Goal: Task Accomplishment & Management: Complete application form

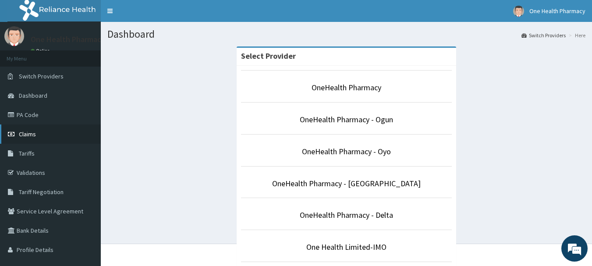
click at [26, 131] on span "Claims" at bounding box center [27, 134] width 17 height 8
click at [13, 125] on link "Claims" at bounding box center [50, 133] width 101 height 19
click at [16, 134] on icon at bounding box center [12, 134] width 9 height 6
click at [23, 137] on span "Claims" at bounding box center [27, 134] width 17 height 8
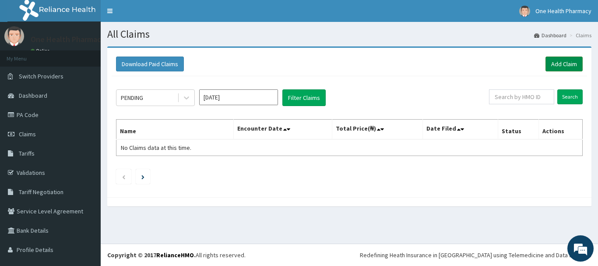
click at [549, 62] on link "Add Claim" at bounding box center [564, 63] width 37 height 15
click at [571, 64] on link "Add Claim" at bounding box center [564, 63] width 37 height 15
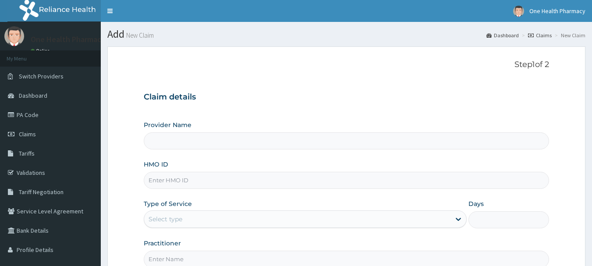
click at [233, 180] on input "HMO ID" at bounding box center [347, 180] width 406 height 17
paste input "WFE/10069/A"
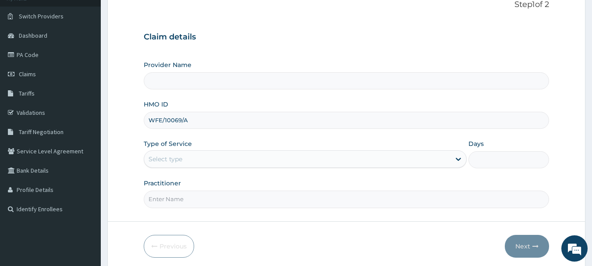
scroll to position [94, 0]
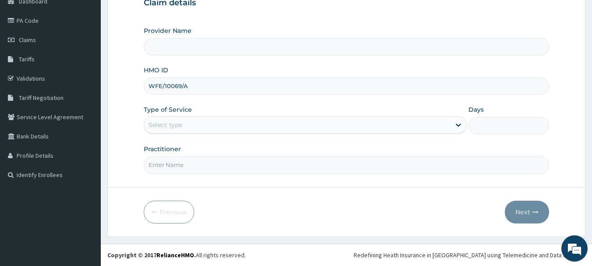
type input "WFE/10069/A"
click at [188, 126] on div "Select type" at bounding box center [297, 125] width 306 height 14
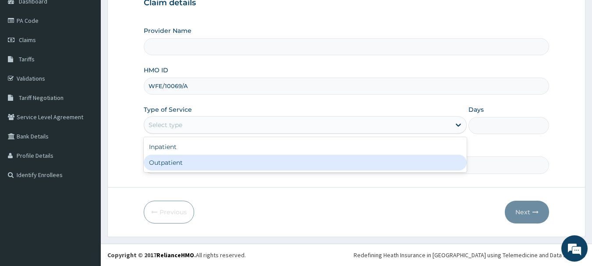
click at [186, 156] on div "Outpatient" at bounding box center [305, 163] width 323 height 16
click at [186, 156] on input "Practitioner" at bounding box center [347, 164] width 406 height 17
type input "1"
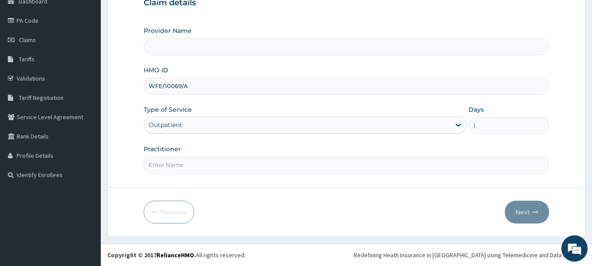
type input "OneHealth Pharmacy"
type input "onehealth"
click at [510, 215] on button "Next" at bounding box center [527, 212] width 44 height 23
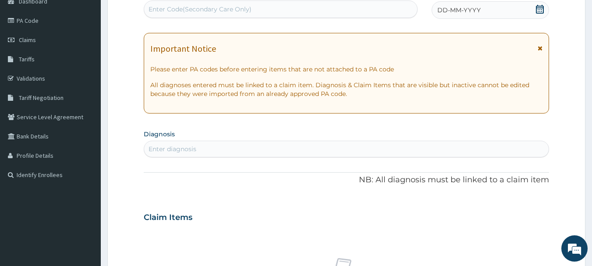
click at [362, 7] on div "Enter Code(Secondary Care Only)" at bounding box center [280, 9] width 273 height 14
paste input "PR/48C72904"
type input "PR/48C72904"
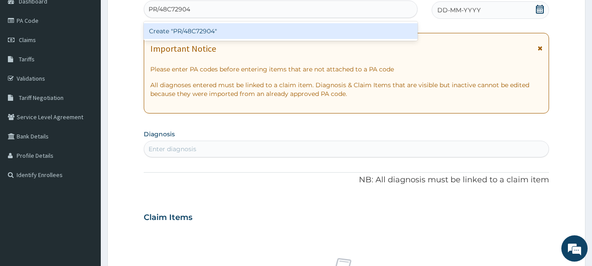
click at [356, 27] on div "Create "PR/48C72904"" at bounding box center [281, 31] width 274 height 16
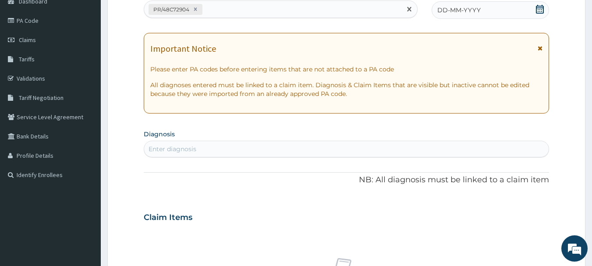
click at [508, 7] on div "DD-MM-YYYY" at bounding box center [489, 10] width 117 height 18
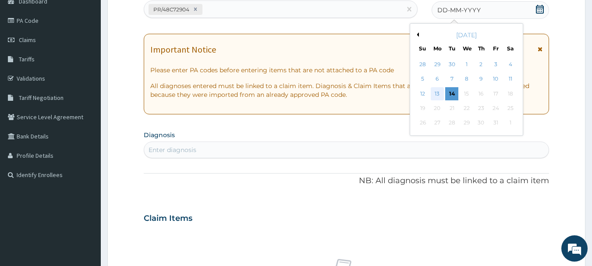
click at [436, 95] on div "13" at bounding box center [436, 93] width 13 height 13
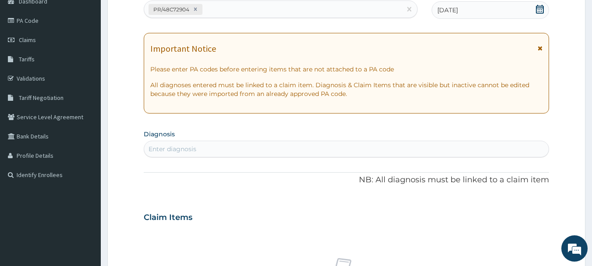
click at [433, 157] on div "Enter diagnosis" at bounding box center [347, 149] width 406 height 17
type input "[MEDICAL_DATA]"
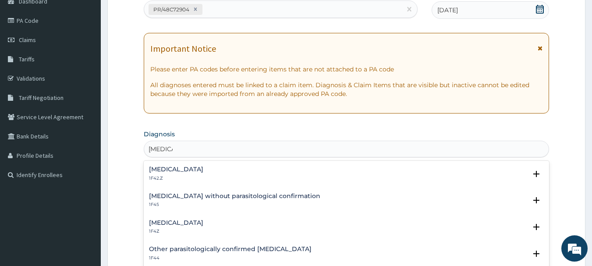
click at [177, 220] on h4 "[MEDICAL_DATA]" at bounding box center [176, 222] width 54 height 7
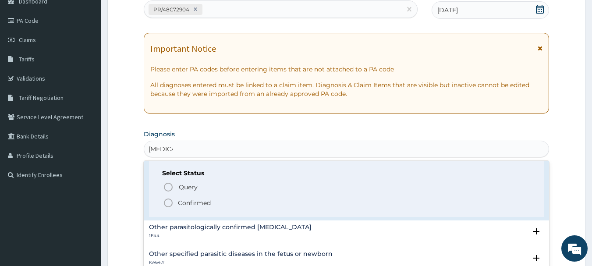
scroll to position [80, 0]
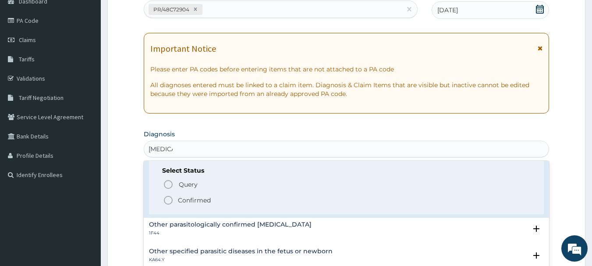
click at [173, 202] on icon "status option filled" at bounding box center [168, 200] width 11 height 11
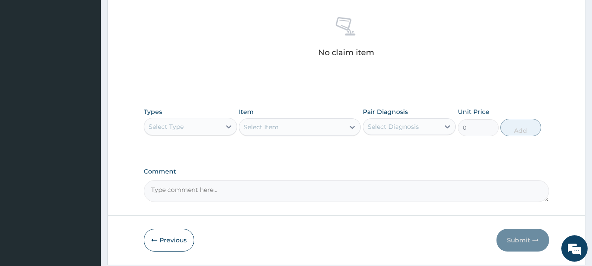
scroll to position [366, 0]
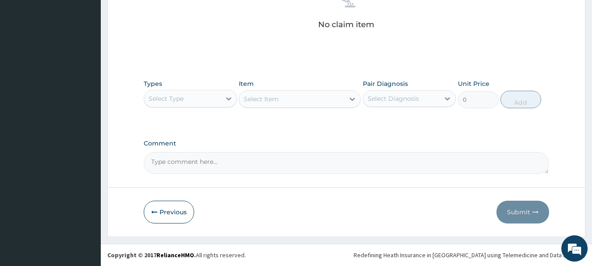
click at [196, 98] on div "Select Type" at bounding box center [182, 99] width 77 height 14
type input "o"
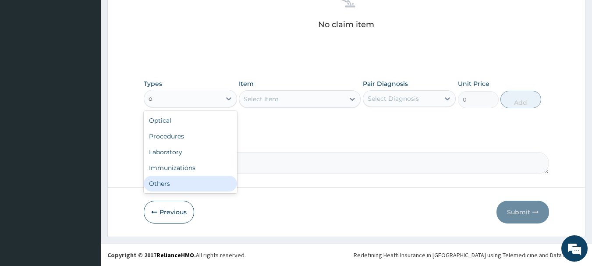
click at [202, 184] on div "Others" at bounding box center [190, 184] width 93 height 16
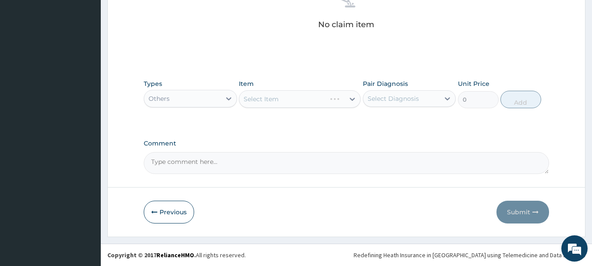
click at [331, 99] on div "Select Item" at bounding box center [300, 99] width 122 height 18
click at [327, 102] on div "Select Item" at bounding box center [300, 99] width 122 height 18
click at [272, 92] on div "Select Item" at bounding box center [291, 99] width 105 height 14
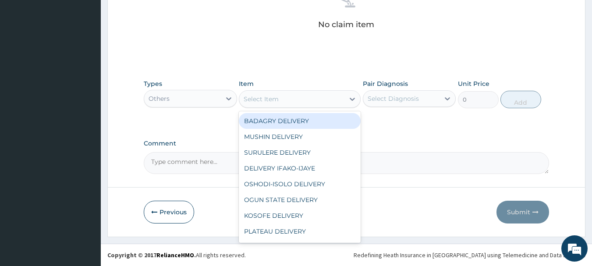
click at [276, 114] on div "BADAGRY DELIVERY" at bounding box center [300, 121] width 122 height 16
type input "3700"
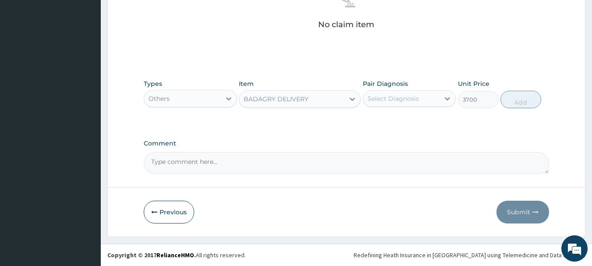
click at [392, 90] on div "Select Diagnosis" at bounding box center [409, 98] width 93 height 17
click at [412, 119] on label "[MEDICAL_DATA]" at bounding box center [404, 120] width 54 height 9
checkbox input "true"
click at [505, 102] on button "Add" at bounding box center [520, 100] width 41 height 18
type input "0"
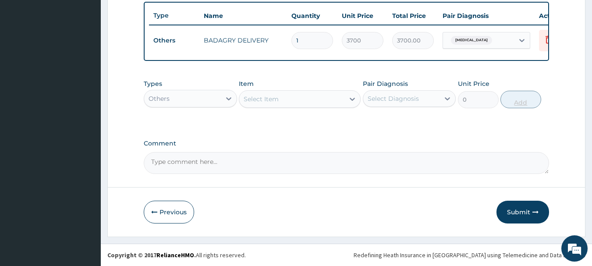
scroll to position [331, 0]
click at [149, 91] on div "Others" at bounding box center [190, 99] width 93 height 18
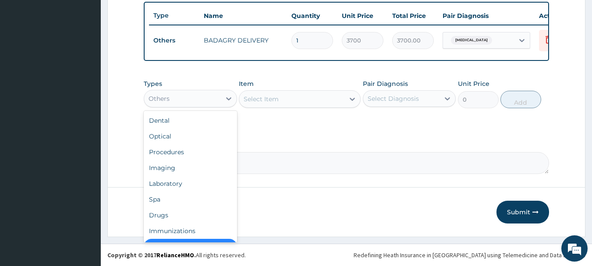
scroll to position [18, 0]
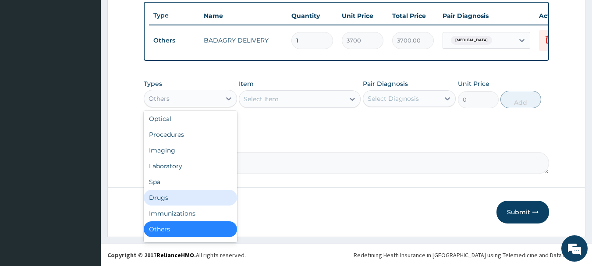
click at [166, 191] on div "Drugs" at bounding box center [190, 198] width 93 height 16
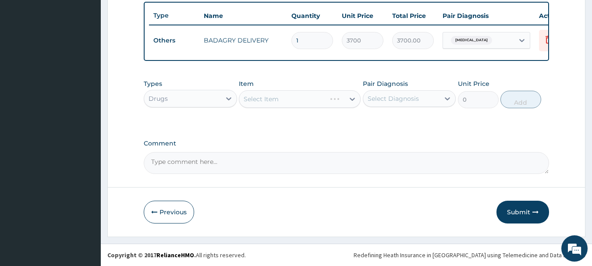
click at [284, 93] on div "Select Item" at bounding box center [300, 99] width 122 height 18
click at [287, 98] on div "Select Item" at bounding box center [300, 99] width 122 height 18
click at [307, 108] on div "Item Select Item" at bounding box center [300, 93] width 122 height 29
click at [325, 102] on div "Select Item" at bounding box center [291, 99] width 105 height 14
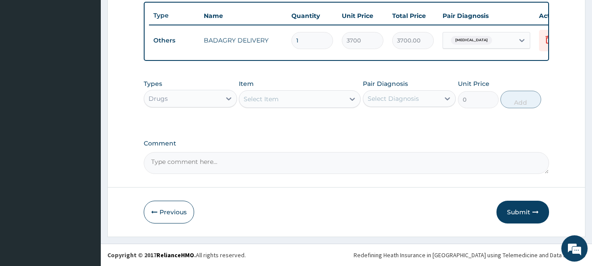
click at [325, 102] on div "Select Item" at bounding box center [291, 99] width 105 height 14
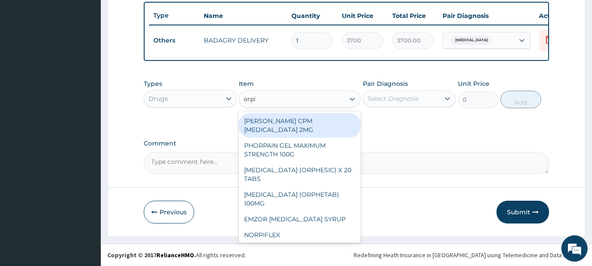
type input "orphe"
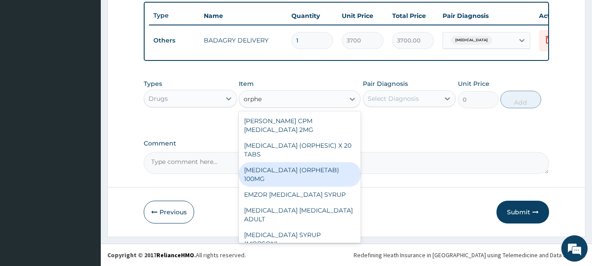
click at [323, 169] on div "[MEDICAL_DATA] (ORPHETAB) 100MG" at bounding box center [300, 174] width 122 height 25
type input "112"
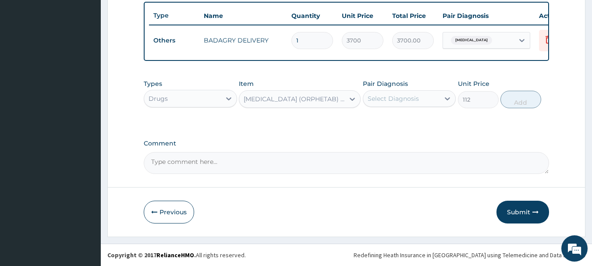
click at [418, 99] on div "Select Diagnosis" at bounding box center [401, 99] width 77 height 14
click at [428, 116] on label "[MEDICAL_DATA]" at bounding box center [404, 120] width 54 height 9
checkbox input "true"
click at [519, 99] on button "Add" at bounding box center [520, 100] width 41 height 18
type input "0"
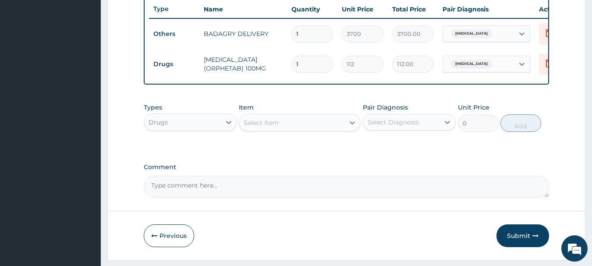
drag, startPoint x: 283, startPoint y: 142, endPoint x: 284, endPoint y: 129, distance: 13.6
click at [284, 129] on div "Types Drugs Item Select Item Pair Diagnosis Select Diagnosis Unit Price 0 Add" at bounding box center [347, 118] width 406 height 38
click at [284, 129] on div "Select Item" at bounding box center [291, 123] width 105 height 14
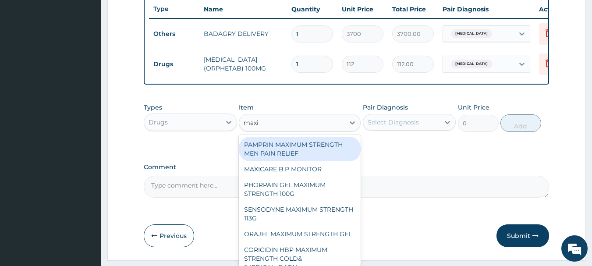
type input "maxi t"
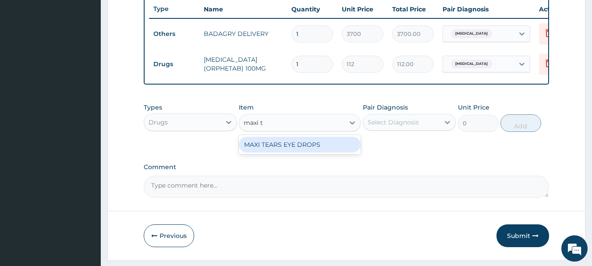
click at [296, 144] on div "MAXI TEARS EYE DROPS" at bounding box center [300, 145] width 122 height 16
type input "1960"
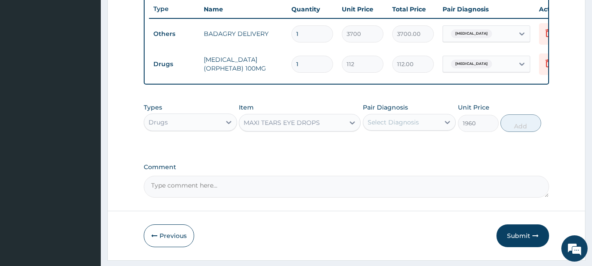
click at [411, 127] on div "Select Diagnosis" at bounding box center [392, 122] width 51 height 9
click at [429, 148] on label "[MEDICAL_DATA]" at bounding box center [404, 143] width 54 height 9
checkbox input "true"
click at [535, 130] on button "Add" at bounding box center [520, 123] width 41 height 18
type input "0"
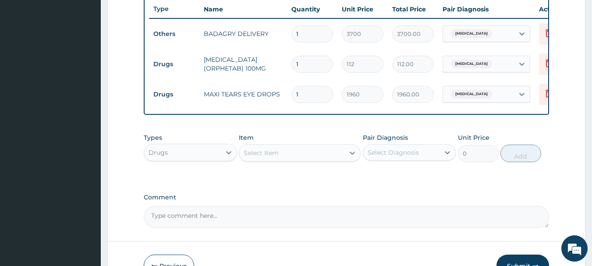
click at [309, 58] on input "1" at bounding box center [312, 64] width 42 height 17
type input "16"
type input "1792.00"
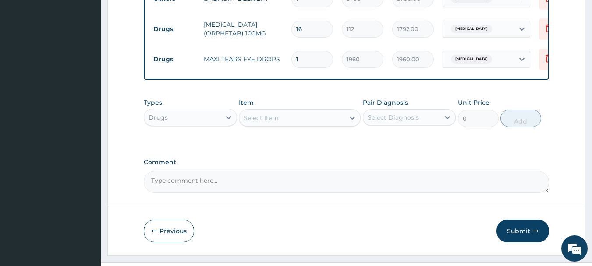
scroll to position [391, 0]
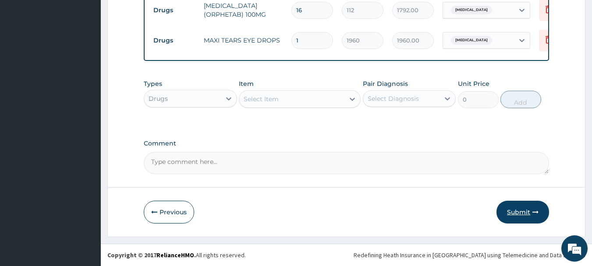
click at [514, 222] on button "Submit" at bounding box center [522, 212] width 53 height 23
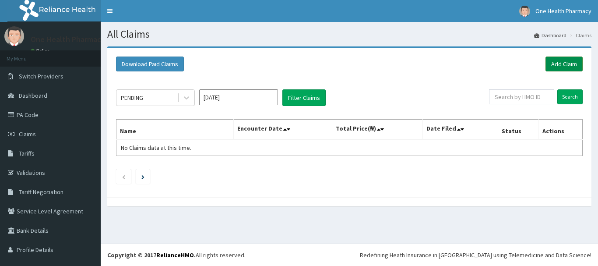
click at [553, 68] on link "Add Claim" at bounding box center [564, 63] width 37 height 15
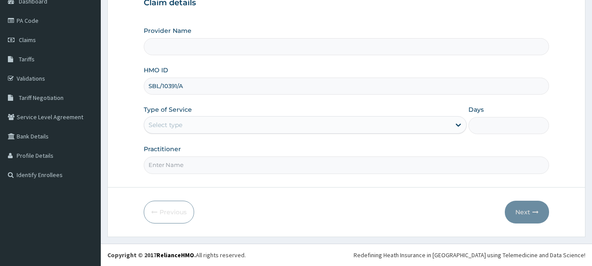
type input "SBL/10391/A"
click at [206, 128] on div "Select type" at bounding box center [297, 125] width 306 height 14
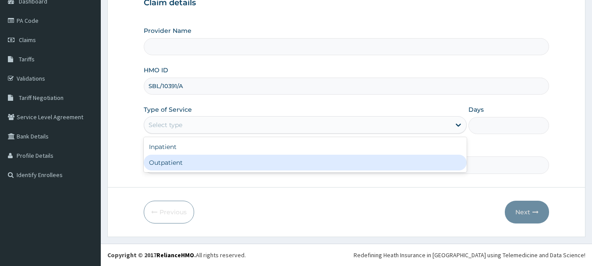
click at [211, 163] on div "Outpatient" at bounding box center [305, 163] width 323 height 16
click at [211, 163] on input "Practitioner" at bounding box center [347, 164] width 406 height 17
type input "1"
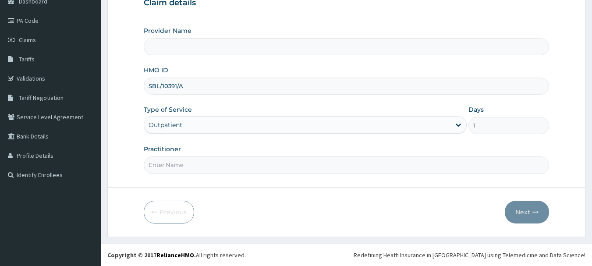
type input "OneHealth Pharmacy"
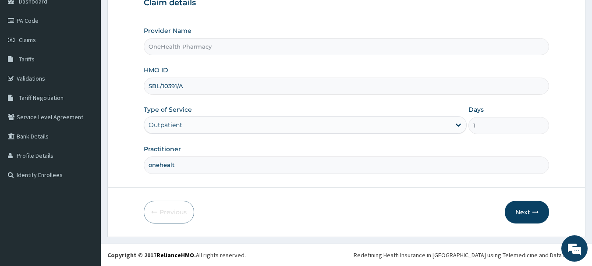
type input "onehealth"
click at [536, 206] on button "Next" at bounding box center [527, 212] width 44 height 23
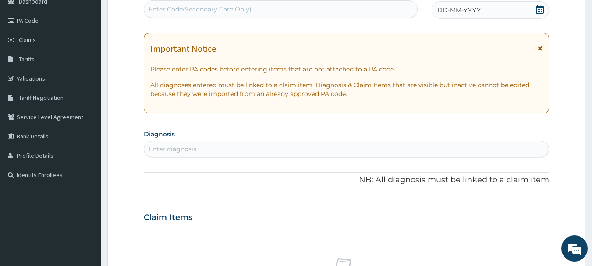
click at [330, 7] on div "Enter Code(Secondary Care Only)" at bounding box center [280, 9] width 273 height 14
paste input "PR/E1C30F1F"
type input "PR/E1C30F1F"
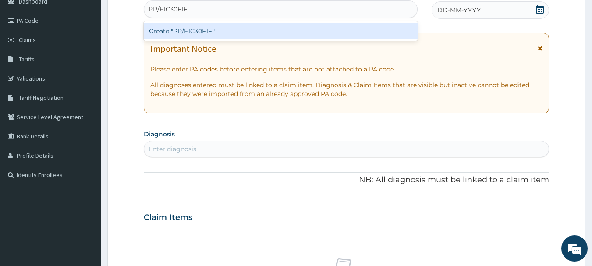
click at [308, 28] on div "Create "PR/E1C30F1F"" at bounding box center [281, 31] width 274 height 16
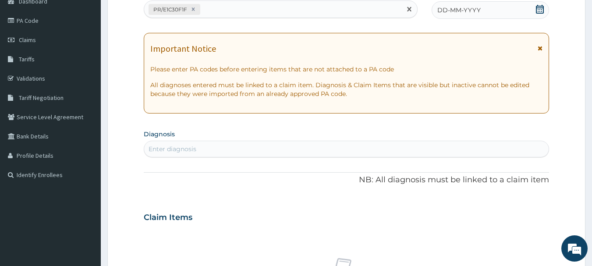
click at [516, 11] on div "DD-MM-YYYY" at bounding box center [489, 10] width 117 height 18
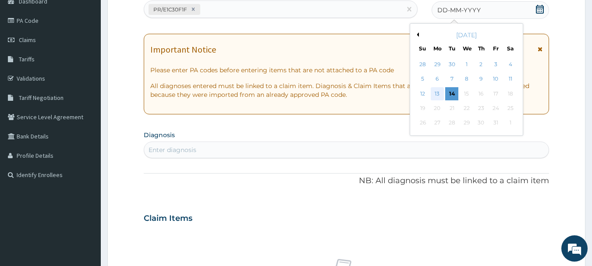
click at [438, 94] on div "13" at bounding box center [436, 93] width 13 height 13
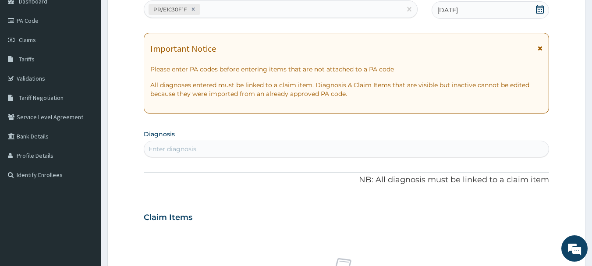
click at [435, 146] on div "Enter diagnosis" at bounding box center [346, 149] width 405 height 14
type input "[MEDICAL_DATA]"
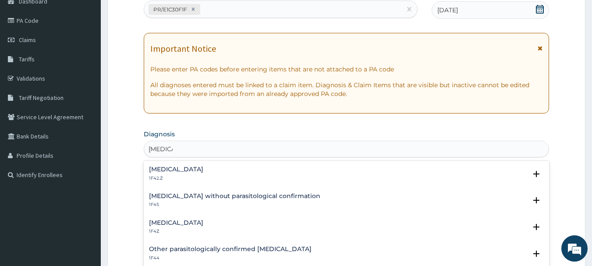
click at [171, 224] on h4 "[MEDICAL_DATA]" at bounding box center [176, 222] width 54 height 7
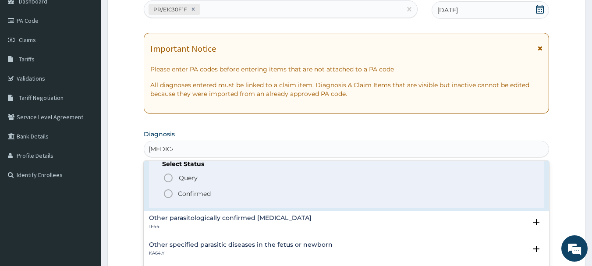
scroll to position [88, 0]
click at [168, 198] on icon "status option filled" at bounding box center [168, 192] width 11 height 11
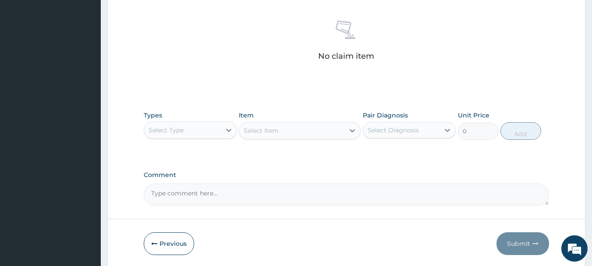
scroll to position [366, 0]
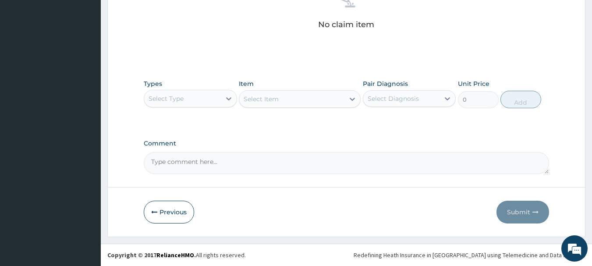
click at [169, 94] on div "Select Type" at bounding box center [165, 98] width 35 height 9
type input "o"
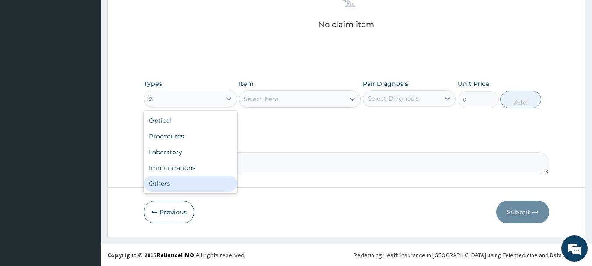
click at [170, 192] on div "Optical Procedures Laboratory Immunizations Others" at bounding box center [190, 152] width 93 height 82
click at [171, 185] on div "Others" at bounding box center [190, 184] width 93 height 16
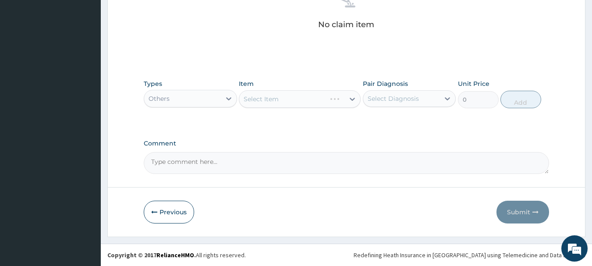
click at [326, 100] on div "Select Item" at bounding box center [300, 99] width 122 height 18
click at [321, 99] on div "Select Item" at bounding box center [291, 99] width 105 height 14
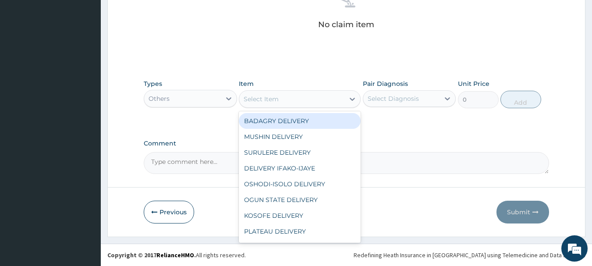
click at [323, 122] on div "BADAGRY DELIVERY" at bounding box center [300, 121] width 122 height 16
type input "3700"
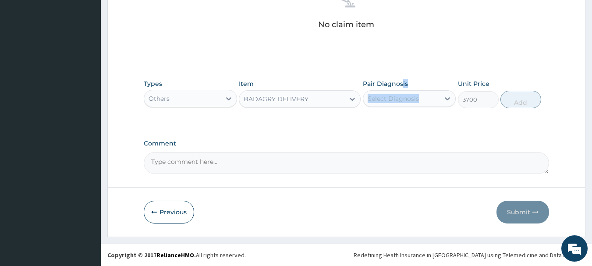
drag, startPoint x: 402, startPoint y: 84, endPoint x: 406, endPoint y: 93, distance: 10.2
click at [406, 93] on div "Pair Diagnosis Select Diagnosis" at bounding box center [409, 93] width 93 height 29
click at [406, 93] on div "Select Diagnosis" at bounding box center [401, 99] width 77 height 14
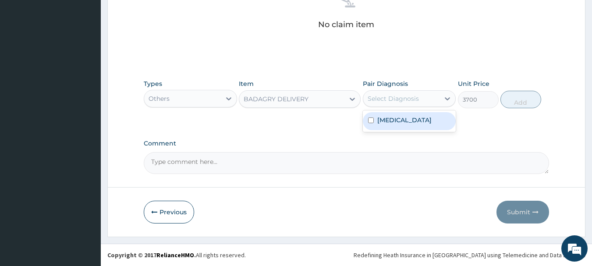
click at [413, 113] on div "[MEDICAL_DATA]" at bounding box center [409, 121] width 93 height 18
checkbox input "true"
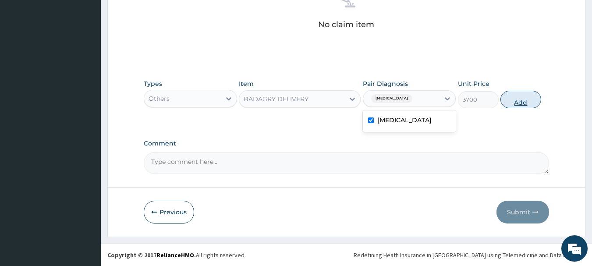
click at [529, 104] on button "Add" at bounding box center [520, 100] width 41 height 18
type input "0"
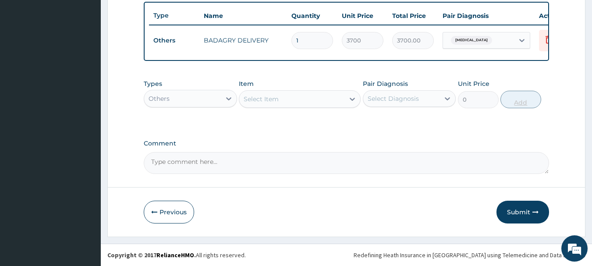
scroll to position [331, 0]
click at [208, 99] on div "Others" at bounding box center [182, 99] width 77 height 14
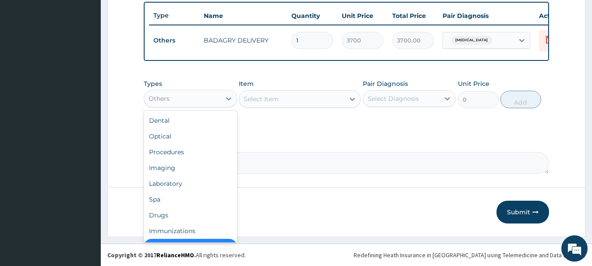
scroll to position [18, 0]
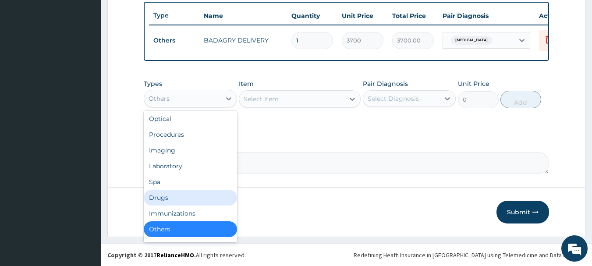
click at [183, 201] on div "Drugs" at bounding box center [190, 198] width 93 height 16
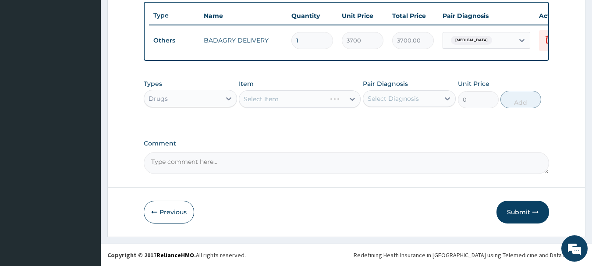
click at [313, 100] on div "Select Item" at bounding box center [300, 99] width 122 height 18
click at [306, 101] on div "Select Item" at bounding box center [300, 99] width 122 height 18
click at [307, 96] on div "Select Item" at bounding box center [300, 99] width 122 height 18
click at [325, 102] on div "Select Item" at bounding box center [291, 99] width 105 height 14
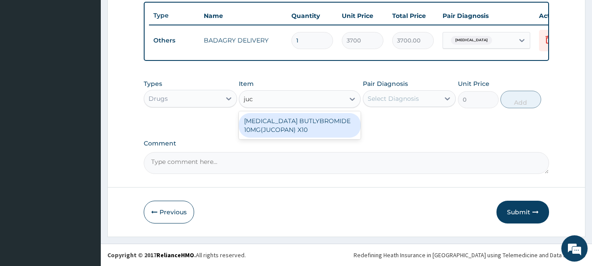
type input "juco"
click at [326, 120] on div "[MEDICAL_DATA] BUTLYBROMIDE 10MG(JUCOPAN) X10" at bounding box center [300, 125] width 122 height 25
type input "28"
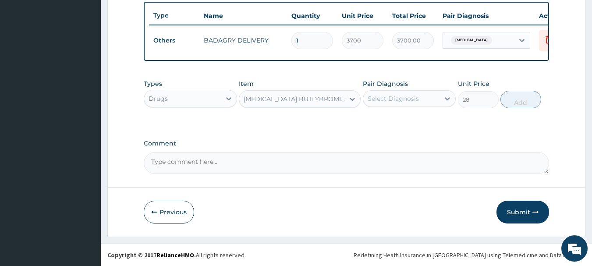
click at [408, 98] on div "Select Diagnosis" at bounding box center [392, 98] width 51 height 9
click at [415, 118] on label "[MEDICAL_DATA]" at bounding box center [404, 120] width 54 height 9
checkbox input "true"
click at [527, 99] on button "Add" at bounding box center [520, 100] width 41 height 18
type input "0"
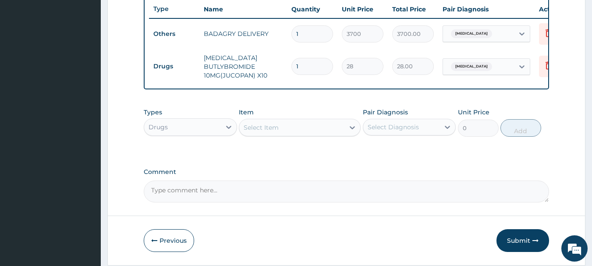
click at [342, 134] on div "Select Item" at bounding box center [291, 127] width 105 height 14
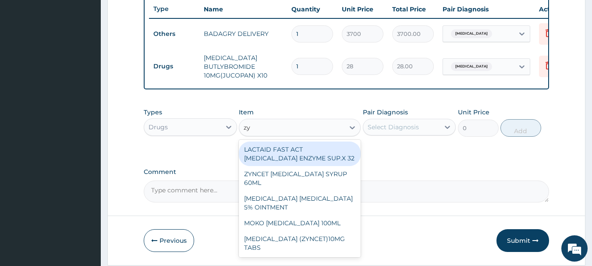
type input "zyn"
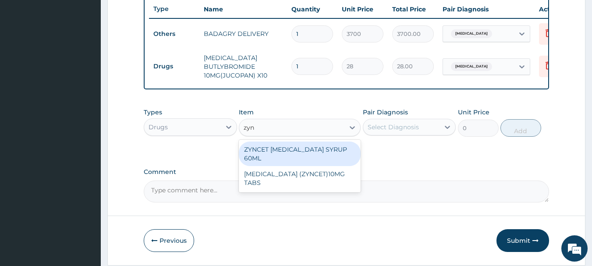
click at [344, 155] on div "ZYNCET CETIRIZINE SYRUP 60ML" at bounding box center [300, 153] width 122 height 25
type input "2240"
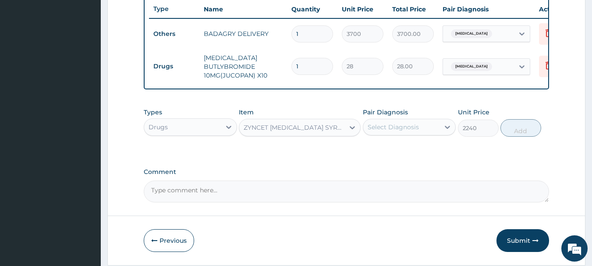
click at [405, 124] on div "Pair Diagnosis Select Diagnosis" at bounding box center [409, 122] width 93 height 29
click at [417, 125] on div "Select Diagnosis" at bounding box center [409, 127] width 93 height 17
click at [431, 153] on label "[MEDICAL_DATA]" at bounding box center [404, 148] width 54 height 9
checkbox input "true"
click at [523, 127] on button "Add" at bounding box center [520, 128] width 41 height 18
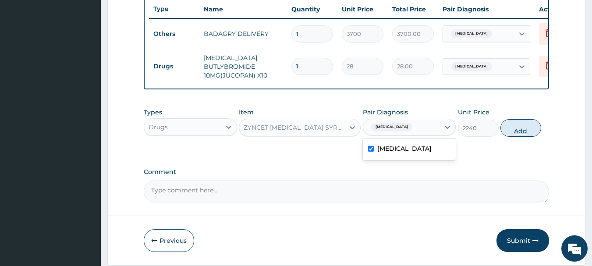
type input "0"
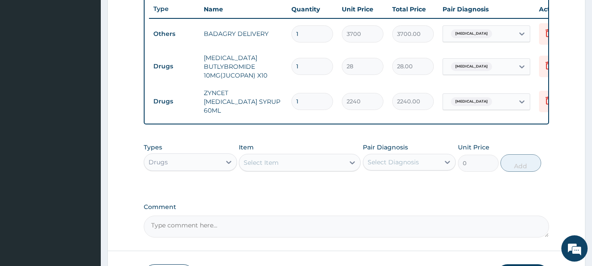
click at [317, 176] on div "Types Drugs Item Select Item Pair Diagnosis Select Diagnosis Unit Price 0 Add" at bounding box center [347, 157] width 406 height 38
click at [326, 156] on div "Select Item" at bounding box center [300, 163] width 122 height 18
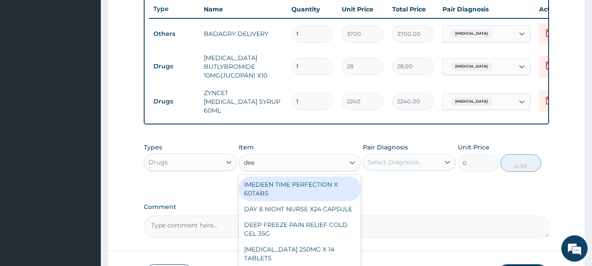
type input "deep"
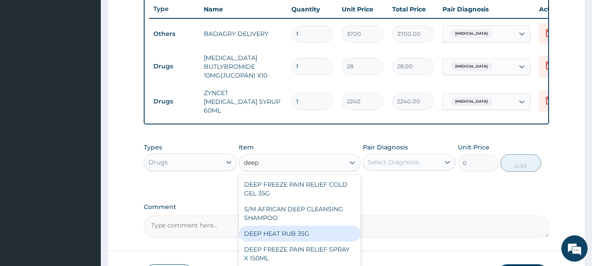
click at [308, 230] on div "DEEP HEAT RUB 35G" at bounding box center [300, 234] width 122 height 16
type input "2870"
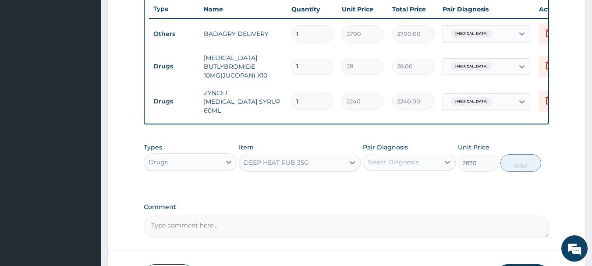
click at [410, 166] on div "Select Diagnosis" at bounding box center [392, 162] width 51 height 9
click at [425, 187] on label "[MEDICAL_DATA]" at bounding box center [404, 183] width 54 height 9
checkbox input "true"
click at [528, 168] on button "Add" at bounding box center [520, 163] width 41 height 18
type input "0"
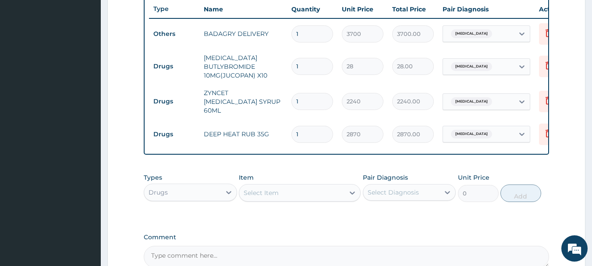
click at [309, 196] on div "Select Item" at bounding box center [291, 193] width 105 height 14
click at [300, 196] on div "Select Item" at bounding box center [291, 193] width 105 height 14
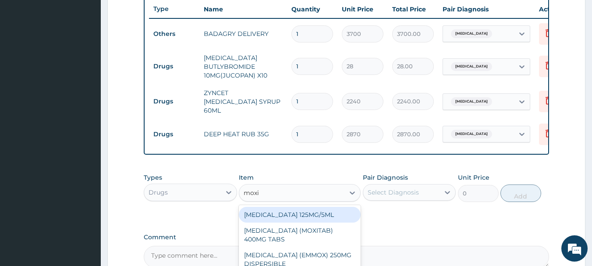
type input "moxie"
click at [308, 214] on div "MOXIE [MEDICAL_DATA] SYRUP" at bounding box center [300, 215] width 122 height 16
type input "1960"
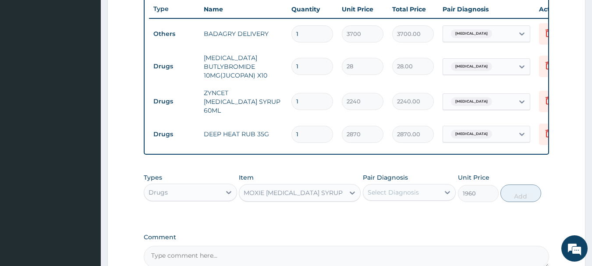
click at [408, 194] on div "Select Diagnosis" at bounding box center [392, 192] width 51 height 9
click at [422, 213] on label "[MEDICAL_DATA]" at bounding box center [404, 213] width 54 height 9
checkbox input "true"
click at [523, 193] on button "Add" at bounding box center [520, 193] width 41 height 18
type input "0"
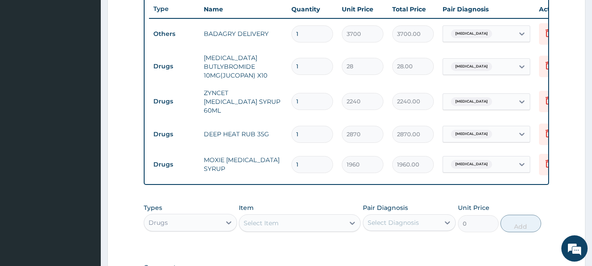
click at [310, 58] on input "1" at bounding box center [312, 66] width 42 height 17
type input "10"
type input "280.00"
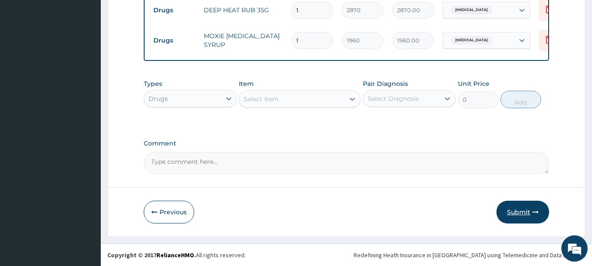
click at [502, 204] on button "Submit" at bounding box center [522, 212] width 53 height 23
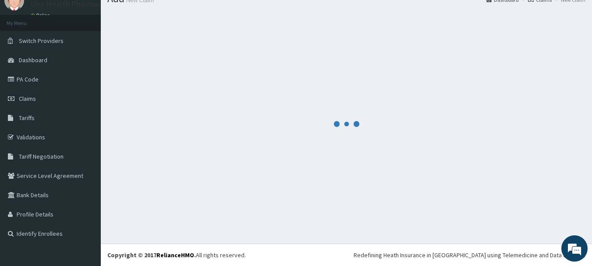
scroll to position [35, 0]
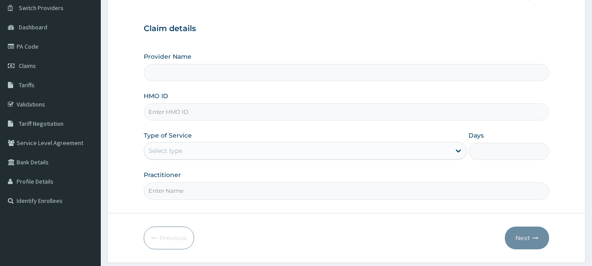
type input "OneHealth Pharmacy"
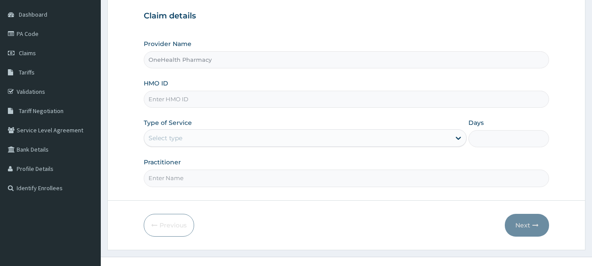
scroll to position [88, 0]
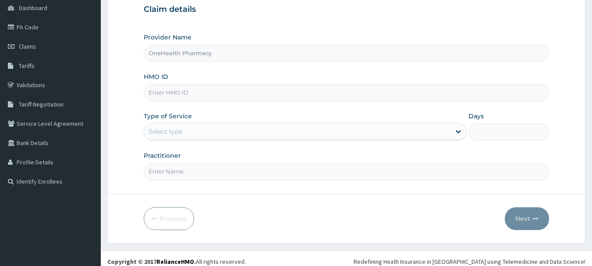
click at [209, 94] on input "HMO ID" at bounding box center [347, 92] width 406 height 17
paste input "JSS/10313/A"
type input "JSS/10313/A"
click at [211, 135] on div "Select type" at bounding box center [297, 131] width 306 height 14
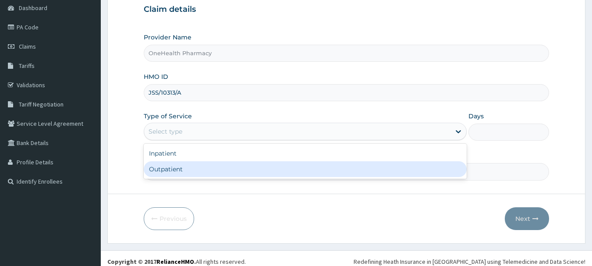
click at [213, 168] on div "Outpatient" at bounding box center [305, 169] width 323 height 16
click at [213, 168] on input "Practitioner" at bounding box center [347, 171] width 406 height 17
type input "1"
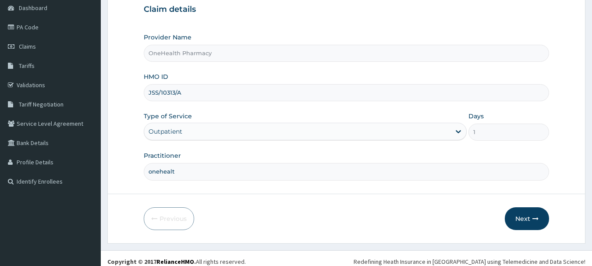
type input "onehealth"
click at [536, 221] on icon "button" at bounding box center [535, 218] width 6 height 6
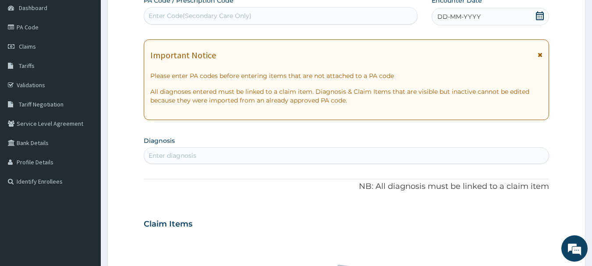
click at [370, 19] on div "Enter Code(Secondary Care Only)" at bounding box center [280, 16] width 273 height 14
paste input "PR/1D60AE3E"
type input "PR/1D60AE3E"
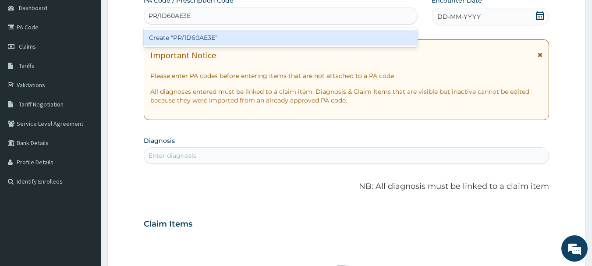
click at [369, 43] on div "Create "PR/1D60AE3E"" at bounding box center [281, 38] width 274 height 16
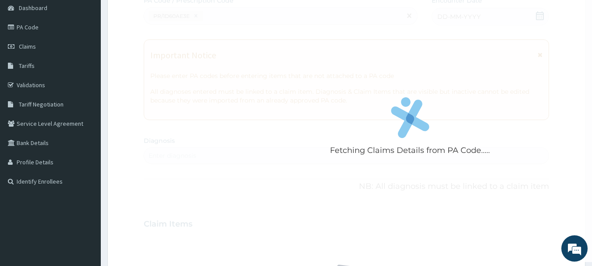
scroll to position [0, 0]
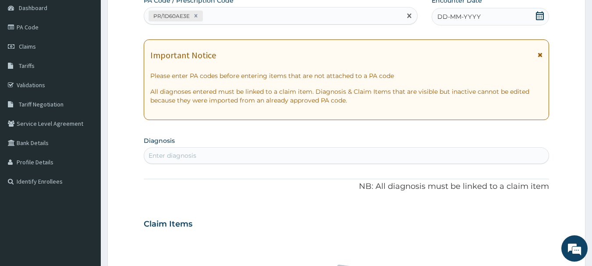
click at [513, 13] on div "DD-MM-YYYY" at bounding box center [489, 17] width 117 height 18
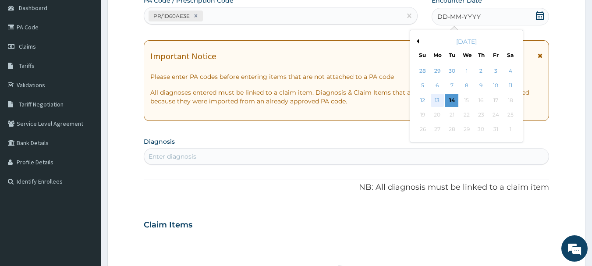
click at [438, 98] on div "13" at bounding box center [436, 100] width 13 height 13
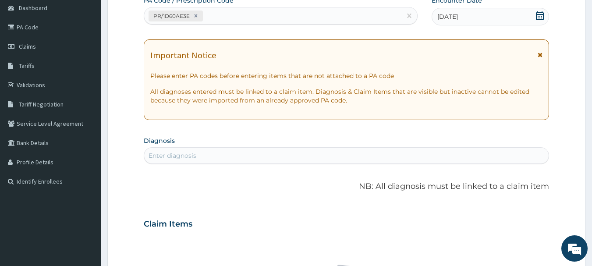
click at [443, 150] on div "Enter diagnosis" at bounding box center [346, 155] width 405 height 14
type input "[MEDICAL_DATA]"
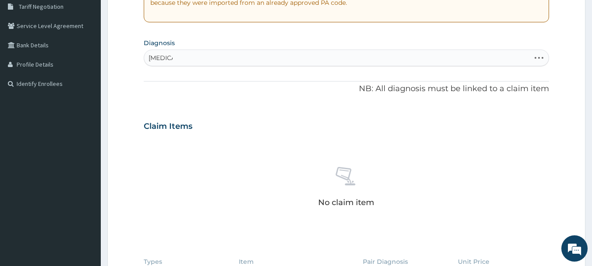
scroll to position [190, 0]
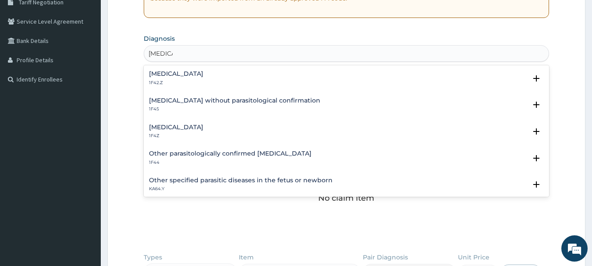
click at [191, 128] on h4 "[MEDICAL_DATA]" at bounding box center [176, 127] width 54 height 7
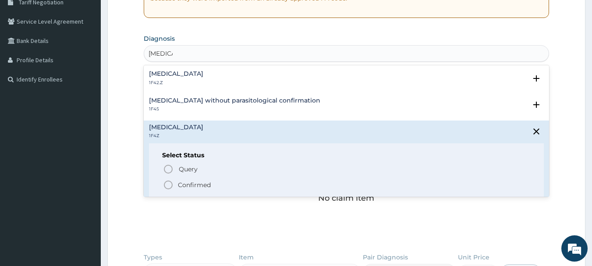
click at [183, 182] on p "Confirmed" at bounding box center [194, 184] width 33 height 9
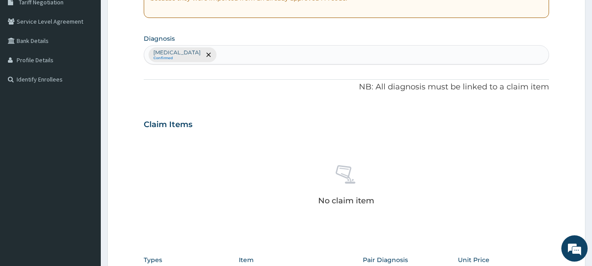
scroll to position [366, 0]
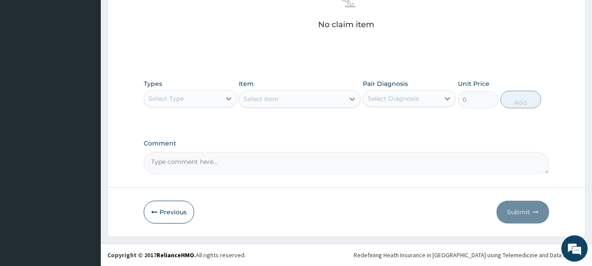
click at [192, 92] on div "Select Type" at bounding box center [182, 99] width 77 height 14
type input "o"
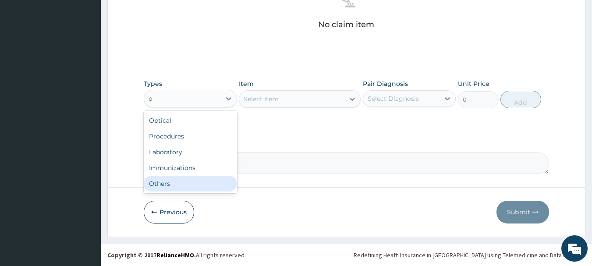
click at [191, 183] on div "Others" at bounding box center [190, 184] width 93 height 16
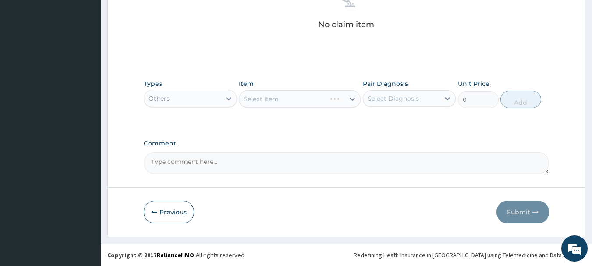
click at [281, 107] on div "Select Item" at bounding box center [300, 99] width 122 height 18
click at [298, 105] on div "Select Item" at bounding box center [300, 99] width 122 height 18
click at [301, 96] on div "Select Item" at bounding box center [291, 99] width 105 height 14
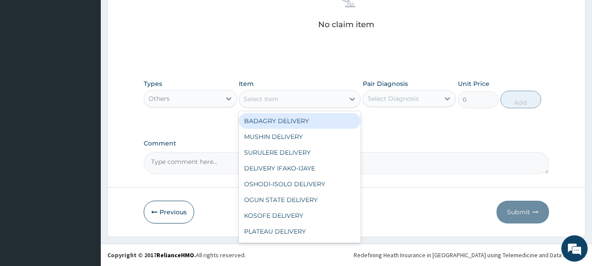
click at [305, 116] on div "BADAGRY DELIVERY" at bounding box center [300, 121] width 122 height 16
type input "3700"
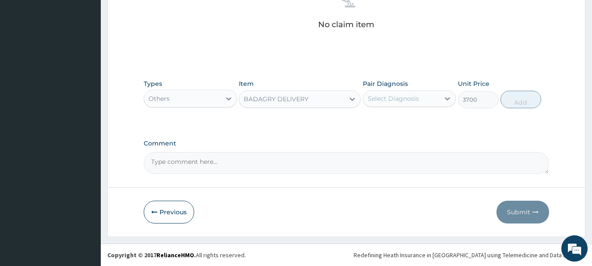
click at [398, 100] on div "Select Diagnosis" at bounding box center [392, 98] width 51 height 9
click at [421, 120] on label "[MEDICAL_DATA]" at bounding box center [404, 120] width 54 height 9
checkbox input "true"
click at [509, 98] on button "Add" at bounding box center [520, 100] width 41 height 18
type input "0"
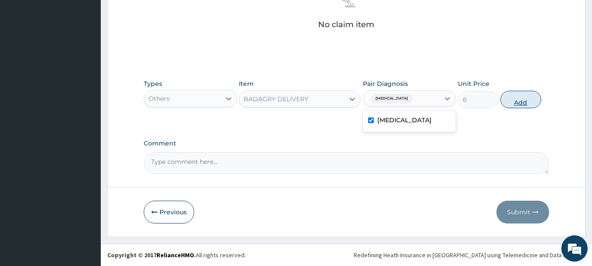
scroll to position [331, 0]
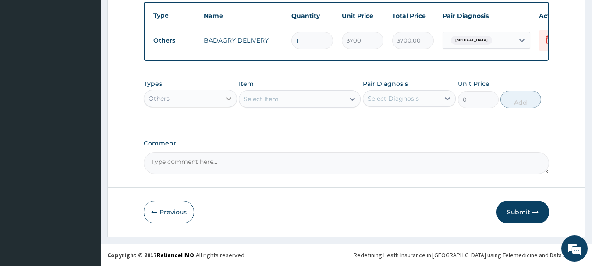
click at [222, 103] on div at bounding box center [229, 99] width 16 height 16
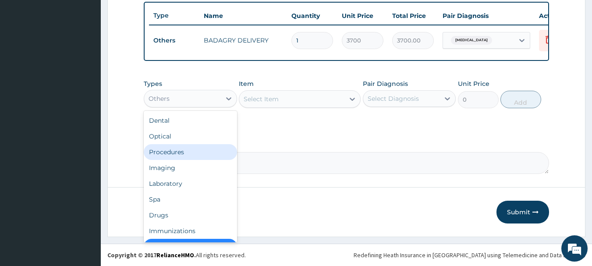
scroll to position [18, 0]
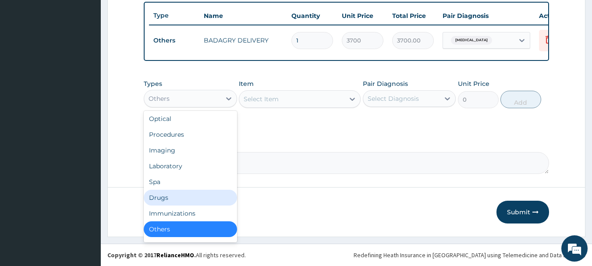
click at [189, 201] on div "Drugs" at bounding box center [190, 198] width 93 height 16
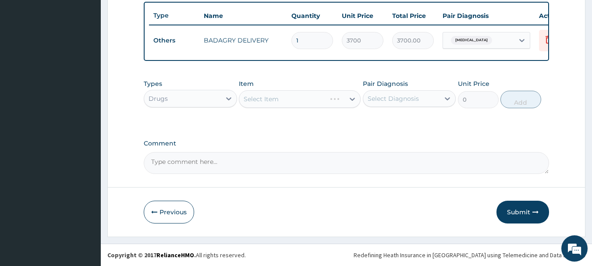
drag, startPoint x: 323, startPoint y: 110, endPoint x: 321, endPoint y: 99, distance: 11.5
click at [321, 99] on div "Types option Drugs, selected. Select is focused ,type to refine list, press Dow…" at bounding box center [347, 94] width 406 height 38
click at [321, 99] on div "Select Item" at bounding box center [300, 99] width 122 height 18
click at [332, 102] on div "Select Item" at bounding box center [300, 99] width 122 height 18
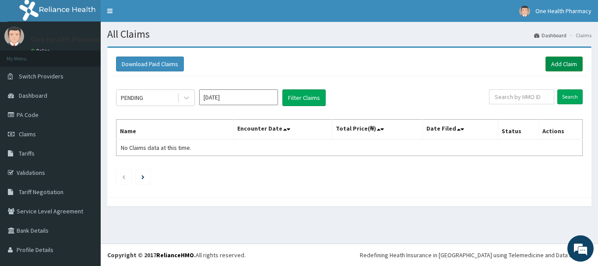
click at [558, 66] on link "Add Claim" at bounding box center [564, 63] width 37 height 15
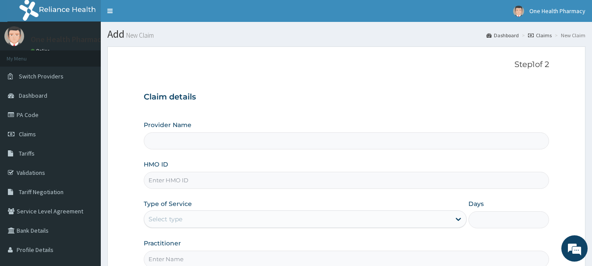
type input "OneHealth Pharmacy"
click at [254, 185] on input "HMO ID" at bounding box center [347, 180] width 406 height 17
paste input "JSS/10313/A"
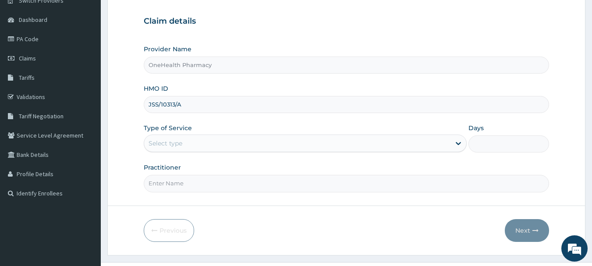
scroll to position [94, 0]
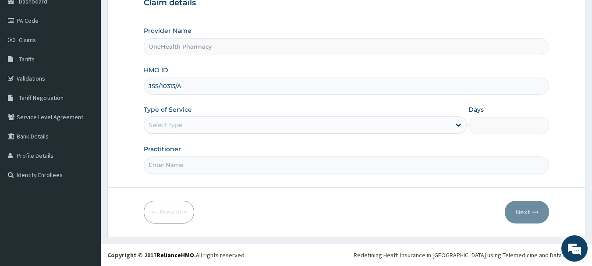
type input "JSS/10313/A"
click at [206, 120] on div "Select type" at bounding box center [297, 125] width 306 height 14
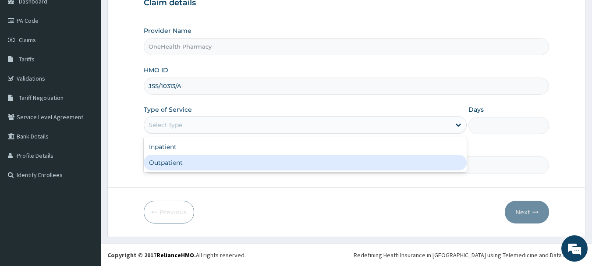
click at [209, 166] on div "Outpatient" at bounding box center [305, 163] width 323 height 16
click at [209, 166] on input "Practitioner" at bounding box center [347, 164] width 406 height 17
type input "1"
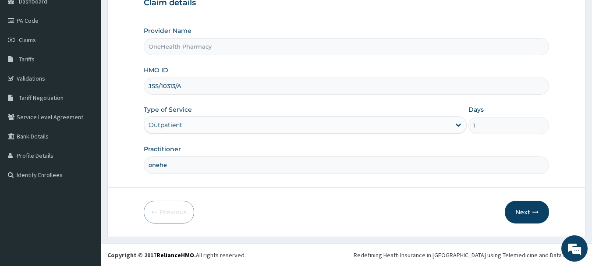
scroll to position [0, 0]
type input "onehealth"
click at [535, 221] on button "Next" at bounding box center [527, 212] width 44 height 23
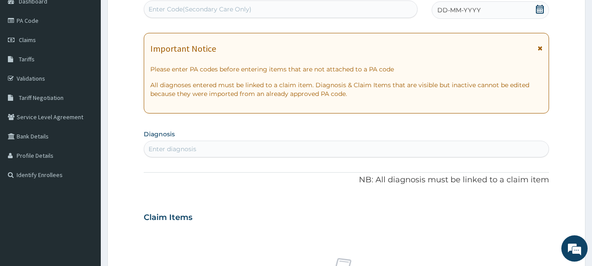
click at [367, 16] on div "Enter Code(Secondary Care Only)" at bounding box center [280, 9] width 273 height 14
paste input "PR/1D60AE3E"
type input "PR/1D60AE3E"
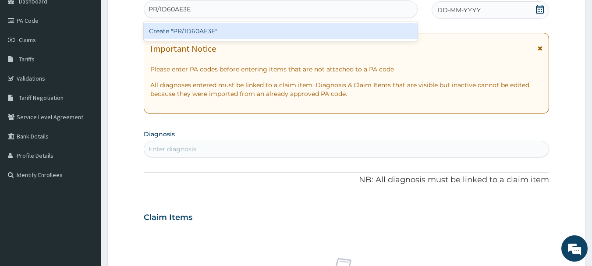
click at [365, 35] on div "Create "PR/1D60AE3E"" at bounding box center [281, 31] width 274 height 16
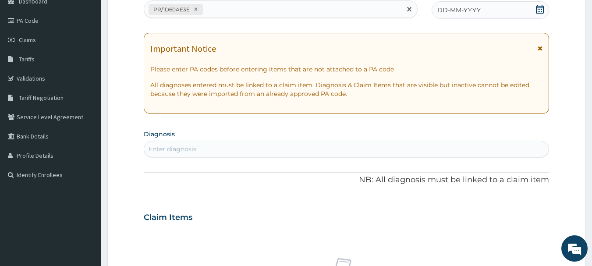
click at [476, 16] on div "DD-MM-YYYY" at bounding box center [489, 10] width 117 height 18
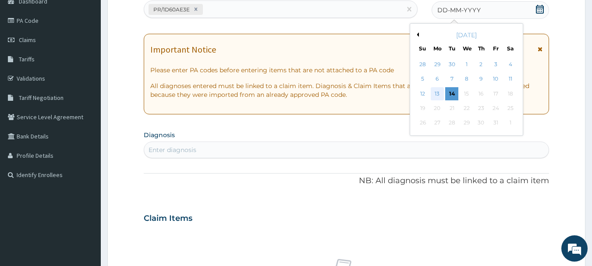
click at [436, 95] on div "13" at bounding box center [436, 93] width 13 height 13
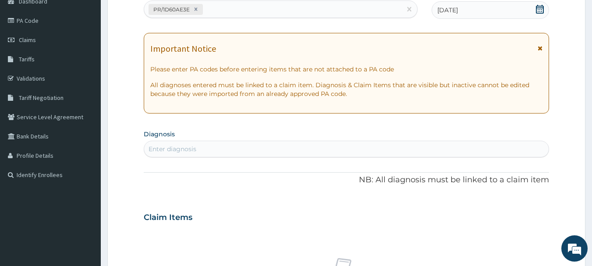
click at [443, 154] on div "Enter diagnosis" at bounding box center [346, 149] width 405 height 14
type input "[MEDICAL_DATA]"
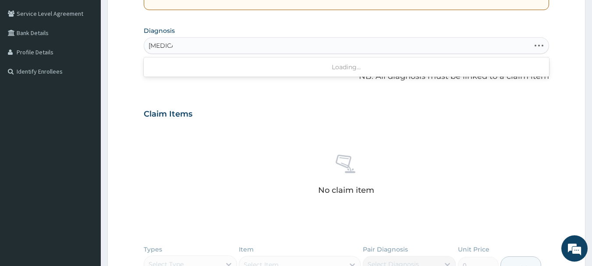
scroll to position [211, 0]
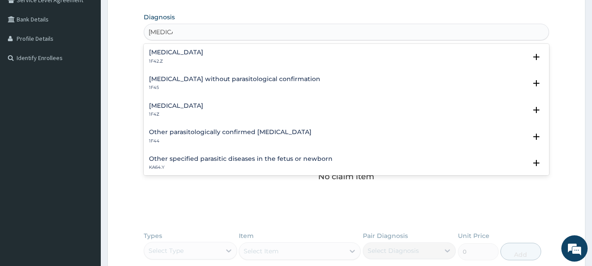
click at [179, 107] on h4 "[MEDICAL_DATA]" at bounding box center [176, 105] width 54 height 7
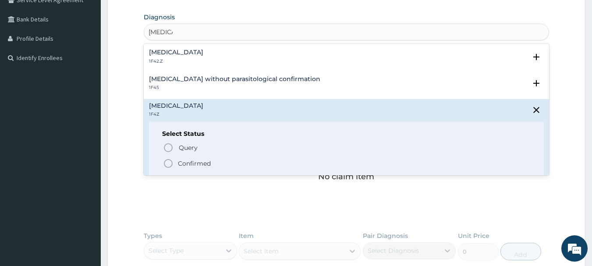
click at [176, 158] on span "Confirmed" at bounding box center [347, 163] width 368 height 11
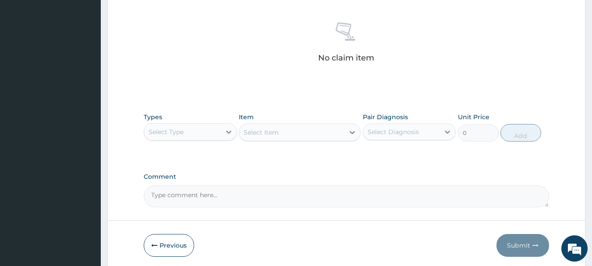
scroll to position [366, 0]
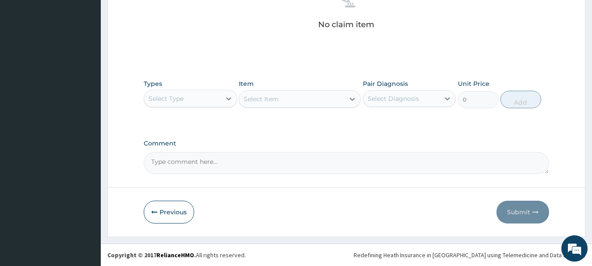
click at [194, 102] on div "Select Type" at bounding box center [182, 99] width 77 height 14
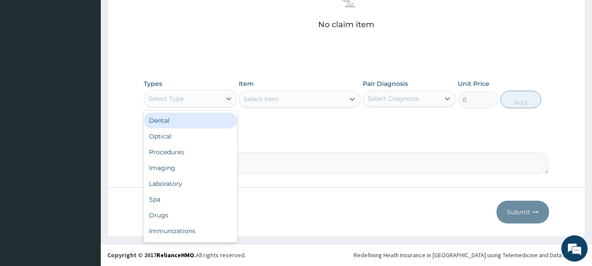
type input "o"
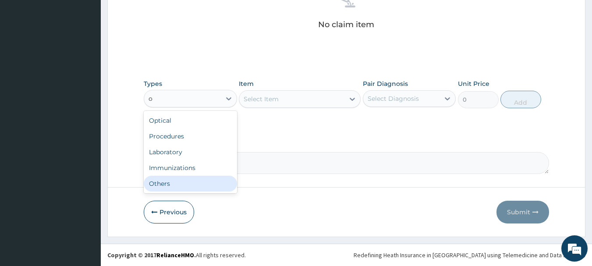
click at [193, 180] on div "Others" at bounding box center [190, 184] width 93 height 16
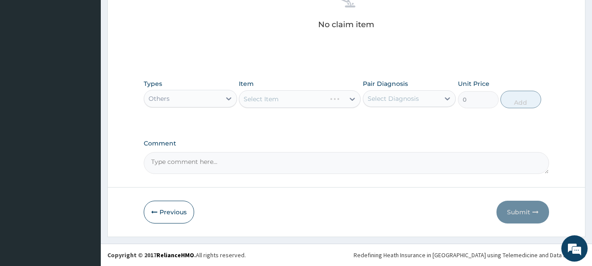
click at [295, 92] on div "Select Item" at bounding box center [300, 99] width 122 height 18
click at [299, 103] on div "Select Item" at bounding box center [291, 99] width 105 height 14
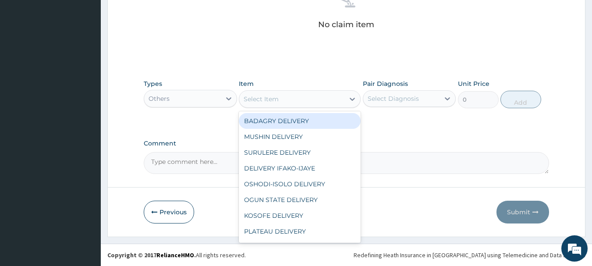
click at [307, 119] on div "BADAGRY DELIVERY" at bounding box center [300, 121] width 122 height 16
type input "3700"
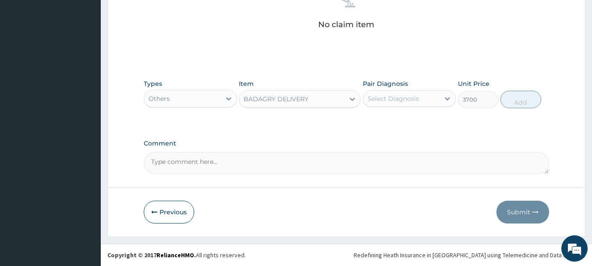
click at [381, 97] on div "Select Diagnosis" at bounding box center [392, 98] width 51 height 9
click at [409, 116] on label "[MEDICAL_DATA]" at bounding box center [404, 120] width 54 height 9
checkbox input "true"
click at [527, 95] on button "Add" at bounding box center [520, 100] width 41 height 18
type input "0"
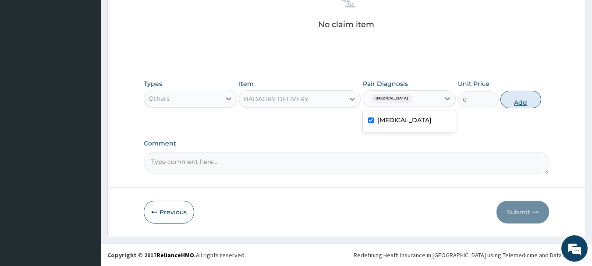
scroll to position [331, 0]
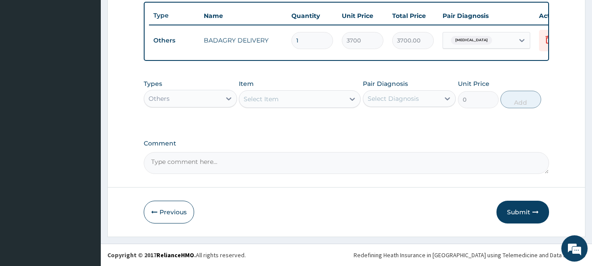
click at [165, 101] on div "Others" at bounding box center [158, 98] width 21 height 9
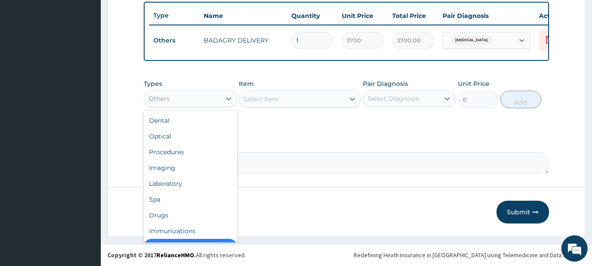
scroll to position [18, 0]
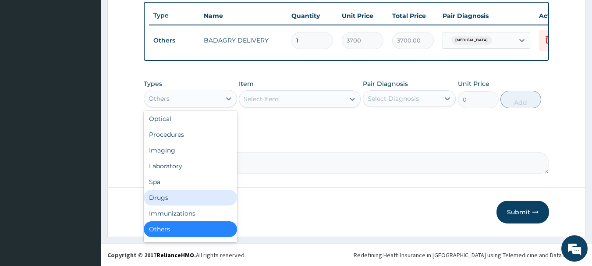
click at [173, 199] on div "Drugs" at bounding box center [190, 198] width 93 height 16
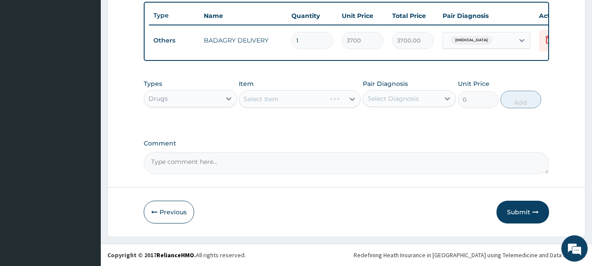
click at [318, 102] on div "Select Item" at bounding box center [300, 99] width 122 height 18
click at [318, 102] on div "Select Item" at bounding box center [291, 99] width 105 height 14
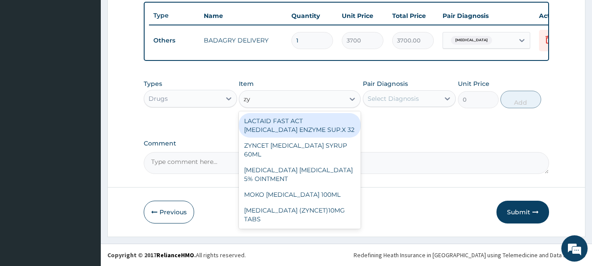
type input "zyn"
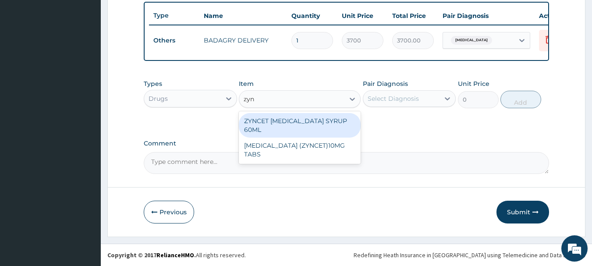
click at [321, 123] on div "ZYNCET [MEDICAL_DATA] SYRUP 60ML" at bounding box center [300, 125] width 122 height 25
type input "2240"
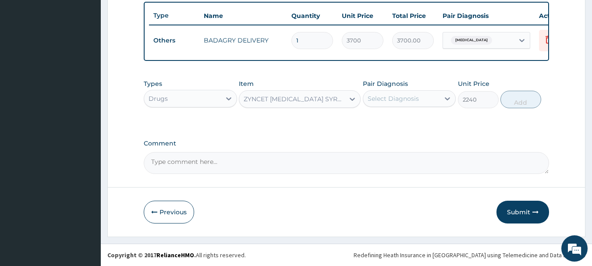
click at [412, 91] on div "Select Diagnosis" at bounding box center [409, 98] width 93 height 17
click at [419, 114] on div "[MEDICAL_DATA]" at bounding box center [409, 121] width 93 height 18
checkbox input "true"
click at [511, 107] on button "Add" at bounding box center [520, 100] width 41 height 18
type input "0"
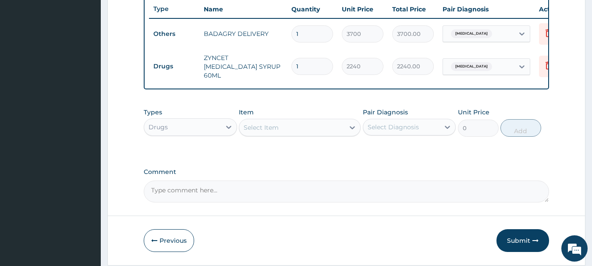
click at [324, 122] on div "Select Item" at bounding box center [291, 127] width 105 height 14
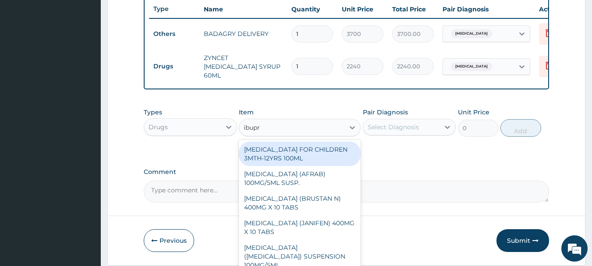
type input "ibupro"
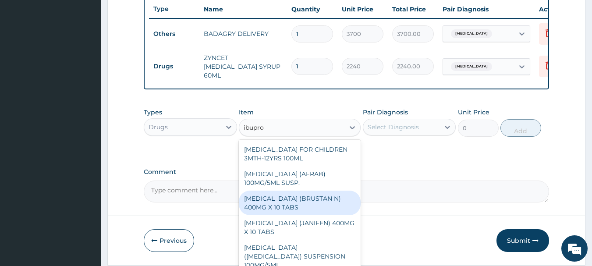
click at [325, 194] on div "[MEDICAL_DATA] (BRUSTAN N) 400MG X 10 TABS" at bounding box center [300, 203] width 122 height 25
type input "63"
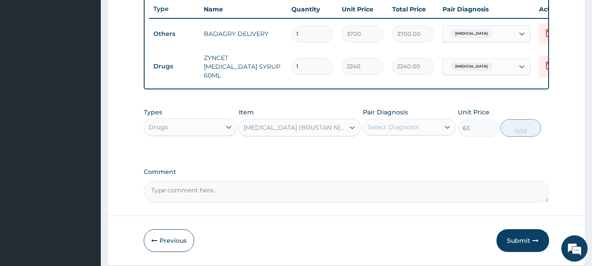
click at [425, 134] on div "Select Diagnosis" at bounding box center [401, 127] width 77 height 14
click at [431, 150] on label "[MEDICAL_DATA]" at bounding box center [404, 148] width 54 height 9
checkbox input "true"
click at [523, 128] on button "Add" at bounding box center [520, 128] width 41 height 18
type input "0"
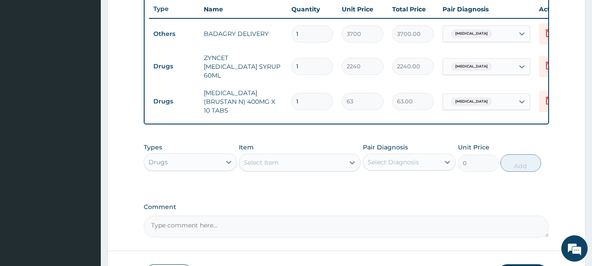
click at [292, 166] on div "Select Item" at bounding box center [291, 162] width 105 height 14
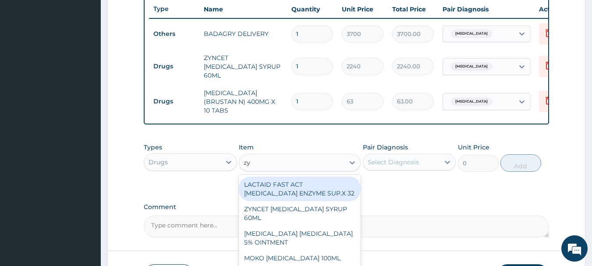
type input "zyn"
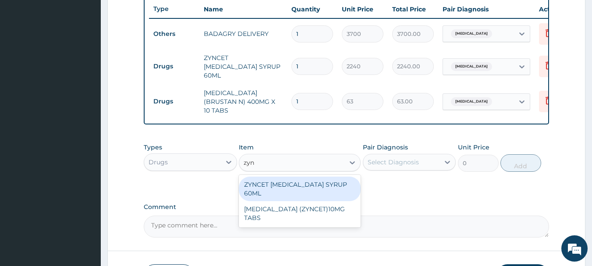
click at [304, 180] on div "ZYNCET [MEDICAL_DATA] SYRUP 60ML" at bounding box center [300, 188] width 122 height 25
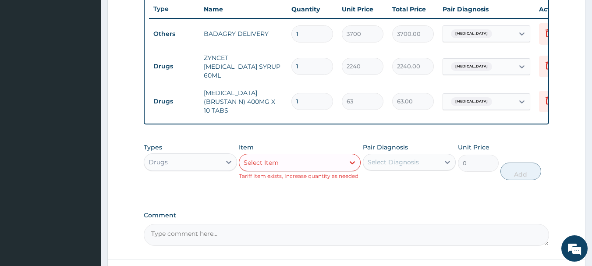
click at [403, 158] on div "Select Diagnosis" at bounding box center [392, 162] width 51 height 9
click at [318, 160] on div "Select Item" at bounding box center [291, 162] width 105 height 14
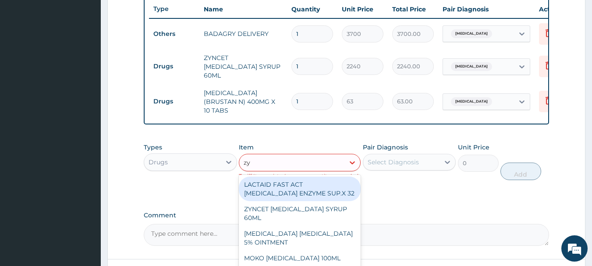
type input "zyn"
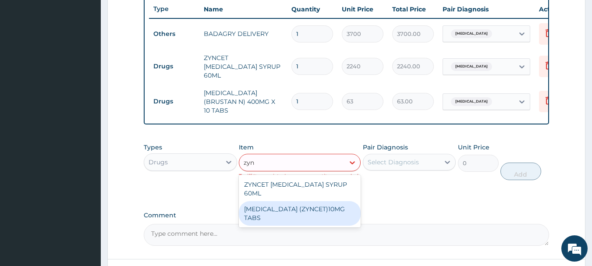
click at [327, 201] on div "[MEDICAL_DATA] (ZYNCET)10MG TABS" at bounding box center [300, 213] width 122 height 25
type input "119"
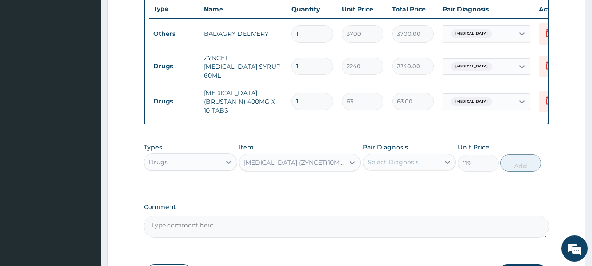
click at [422, 163] on div "Select Diagnosis" at bounding box center [401, 162] width 77 height 14
click at [431, 180] on label "[MEDICAL_DATA]" at bounding box center [404, 183] width 54 height 9
checkbox input "true"
click at [536, 157] on button "Add" at bounding box center [520, 163] width 41 height 18
type input "0"
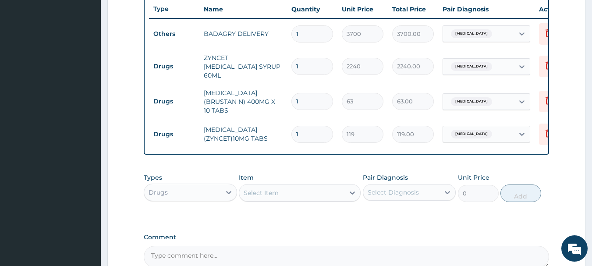
type input "10"
type input "1190.00"
type input "10"
click at [314, 95] on input "1" at bounding box center [312, 101] width 42 height 17
type input "10"
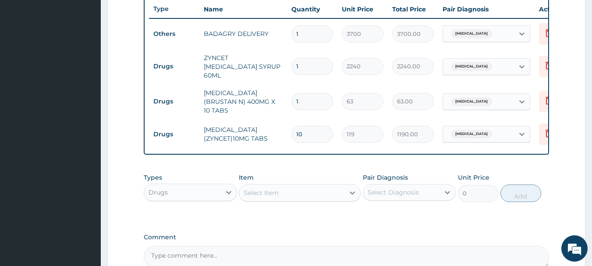
type input "630.00"
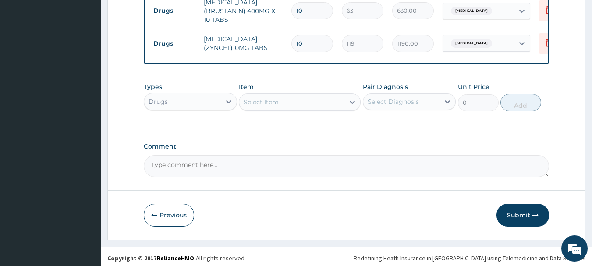
click at [515, 209] on button "Submit" at bounding box center [522, 215] width 53 height 23
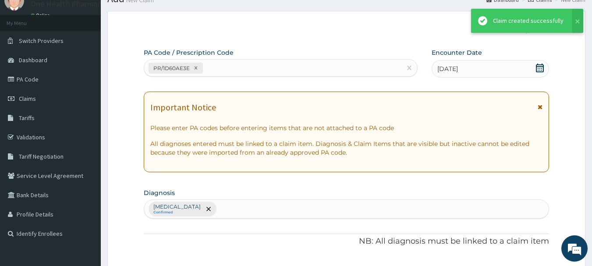
scroll to position [421, 0]
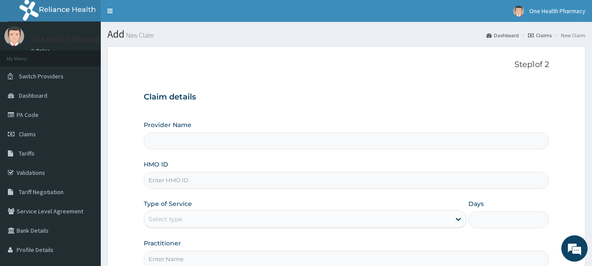
type input "OneHealth Pharmacy"
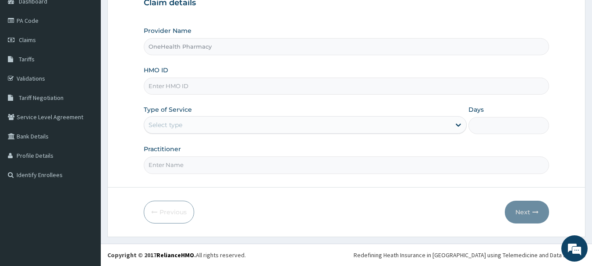
click at [342, 88] on input "HMO ID" at bounding box center [347, 86] width 406 height 17
paste input "SWG/10258/A"
type input "SWG/10258/A"
click at [282, 116] on div "Select type" at bounding box center [305, 125] width 323 height 18
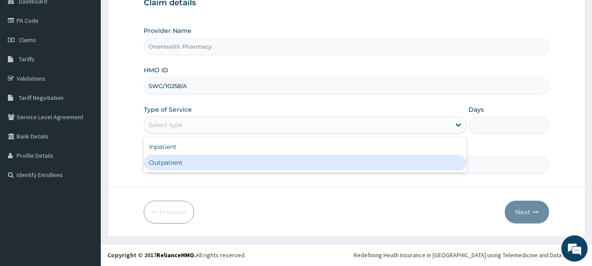
click at [285, 169] on div "Outpatient" at bounding box center [305, 163] width 323 height 16
click at [285, 169] on input "Practitioner" at bounding box center [347, 164] width 406 height 17
type input "1"
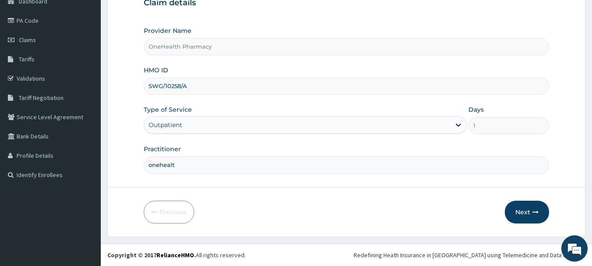
type input "onehealth"
click at [532, 205] on button "Next" at bounding box center [527, 212] width 44 height 23
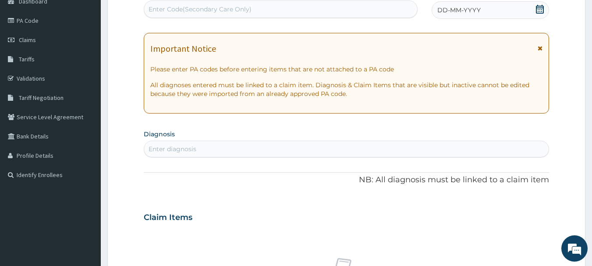
click at [390, 15] on div "Enter Code(Secondary Care Only)" at bounding box center [280, 9] width 273 height 14
paste input "PR/413D19B7"
type input "PR/413D19B7"
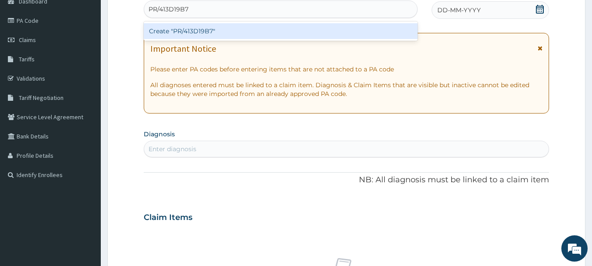
click at [388, 32] on div "Create "PR/413D19B7"" at bounding box center [281, 31] width 274 height 16
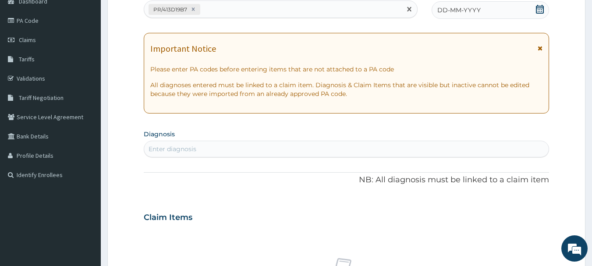
click at [502, 17] on div "DD-MM-YYYY" at bounding box center [489, 10] width 117 height 18
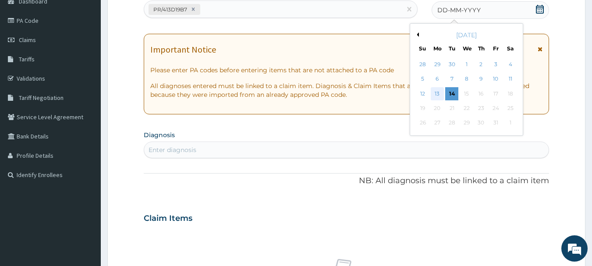
click at [440, 95] on div "13" at bounding box center [436, 93] width 13 height 13
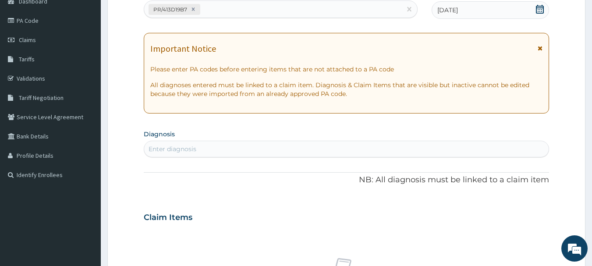
click at [444, 145] on div "Enter diagnosis" at bounding box center [346, 149] width 405 height 14
type input "[MEDICAL_DATA]"
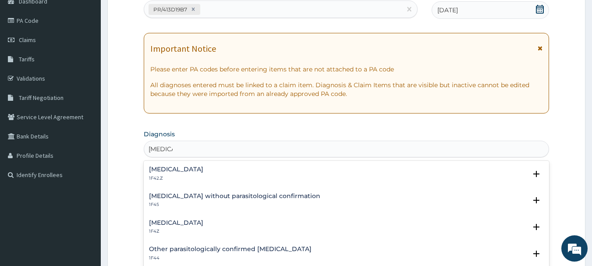
click at [174, 227] on div "[MEDICAL_DATA] 1F4Z" at bounding box center [176, 226] width 54 height 15
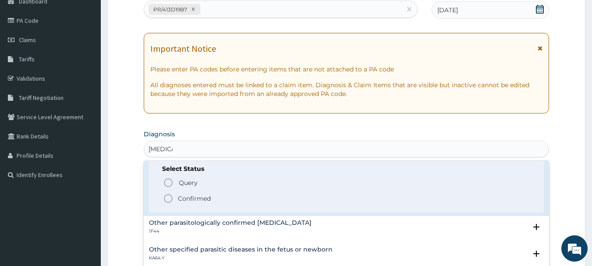
scroll to position [88, 0]
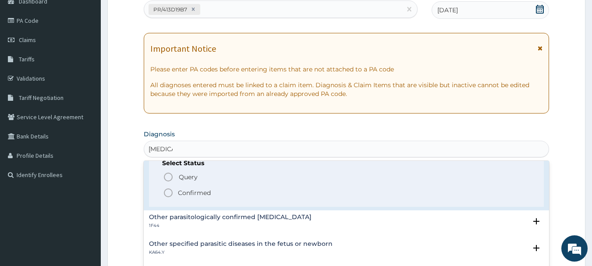
click at [172, 193] on circle "status option filled" at bounding box center [168, 193] width 8 height 8
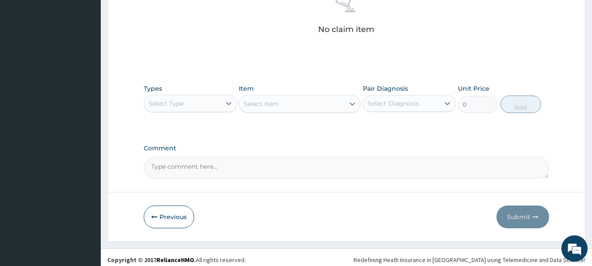
scroll to position [366, 0]
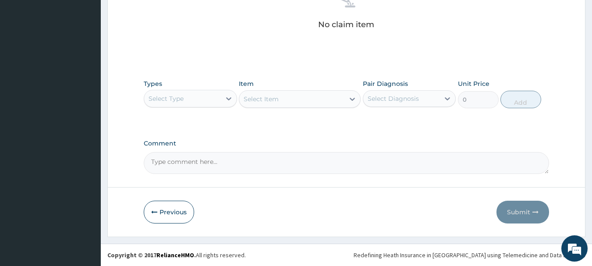
click at [193, 102] on div "Select Type" at bounding box center [182, 99] width 77 height 14
type input "o"
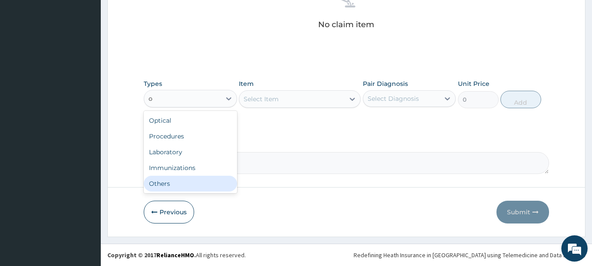
click at [197, 188] on div "Others" at bounding box center [190, 184] width 93 height 16
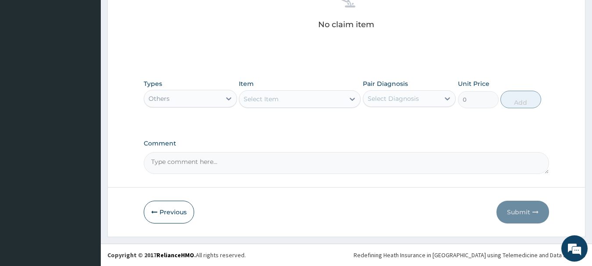
click at [309, 96] on div "Select Item" at bounding box center [291, 99] width 105 height 14
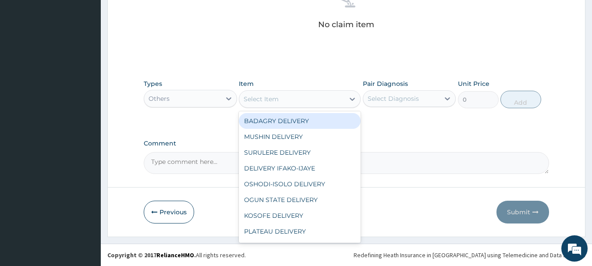
click at [313, 116] on div "BADAGRY DELIVERY" at bounding box center [300, 121] width 122 height 16
type input "3700"
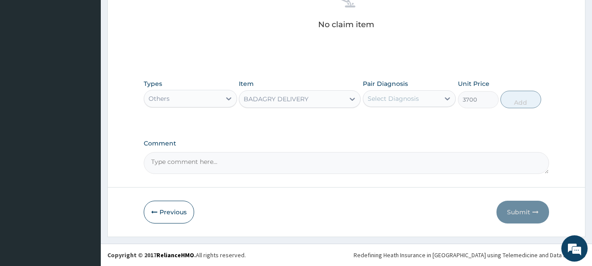
click at [408, 100] on div "Select Diagnosis" at bounding box center [392, 98] width 51 height 9
click at [416, 116] on label "Malaria, unspecified" at bounding box center [404, 120] width 54 height 9
checkbox input "true"
click at [533, 99] on button "Add" at bounding box center [520, 100] width 41 height 18
type input "0"
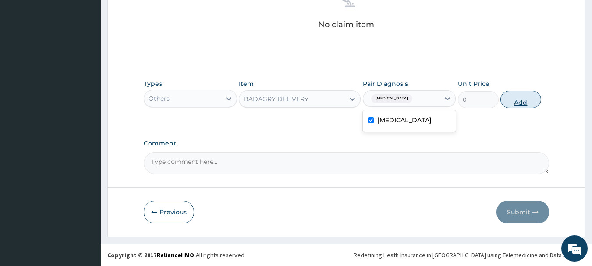
scroll to position [331, 0]
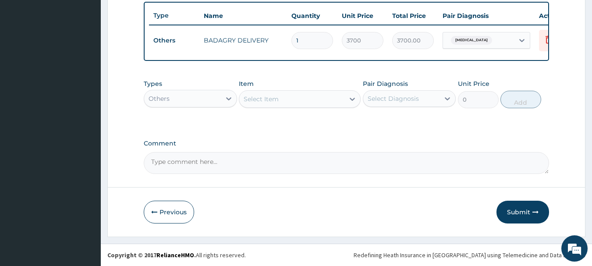
click at [213, 103] on div "Others" at bounding box center [182, 99] width 77 height 14
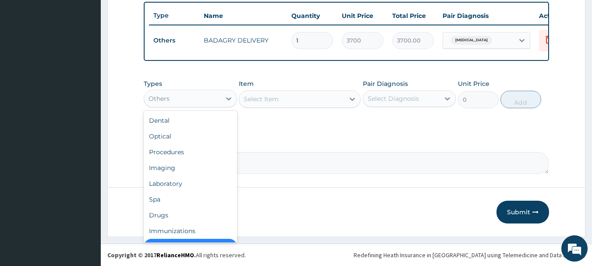
scroll to position [18, 0]
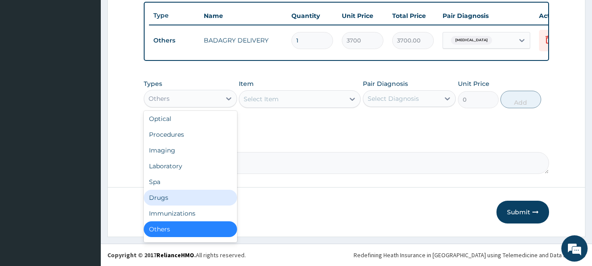
click at [191, 205] on div "Drugs" at bounding box center [190, 198] width 93 height 16
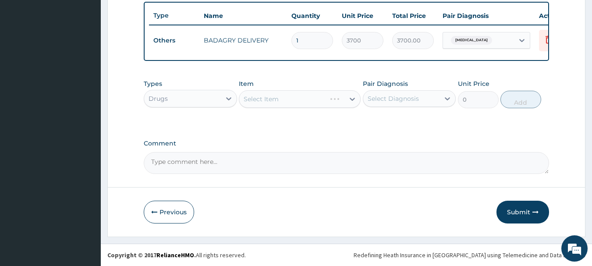
click at [293, 96] on div "Select Item" at bounding box center [300, 99] width 122 height 18
click at [325, 89] on div "Item Select Item" at bounding box center [300, 93] width 122 height 29
click at [327, 97] on div "Select Item" at bounding box center [300, 99] width 122 height 18
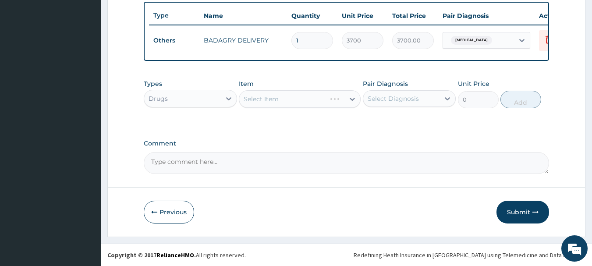
click at [327, 97] on div "Select Item" at bounding box center [300, 99] width 122 height 18
click at [318, 99] on div "Select Item" at bounding box center [291, 99] width 105 height 14
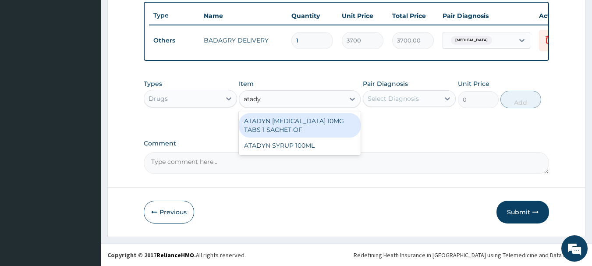
type input "atadyn"
click at [328, 122] on div "ATADYN LORATADINE 10MG TABS 1 SACHET OF" at bounding box center [300, 125] width 122 height 25
type input "350"
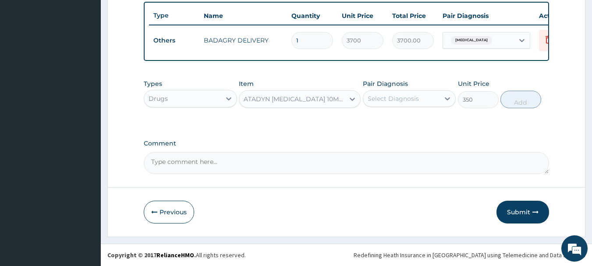
click at [406, 107] on div "Pair Diagnosis Select Diagnosis" at bounding box center [409, 93] width 93 height 29
click at [412, 98] on div "Select Diagnosis" at bounding box center [392, 98] width 51 height 9
click at [420, 113] on div "[MEDICAL_DATA]" at bounding box center [409, 121] width 93 height 18
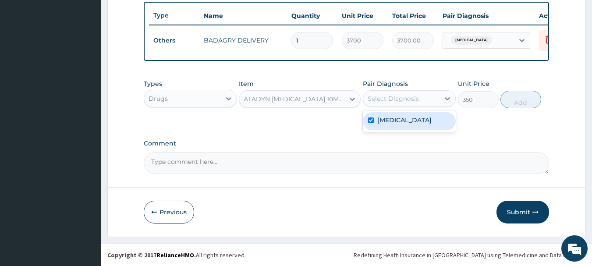
checkbox input "true"
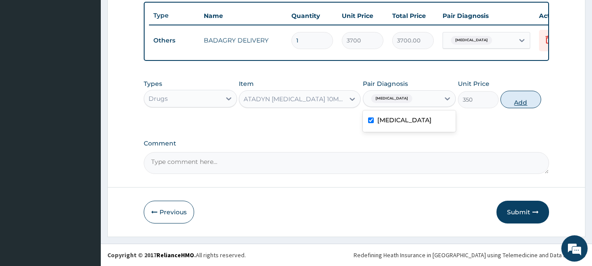
click at [521, 99] on button "Add" at bounding box center [520, 100] width 41 height 18
type input "0"
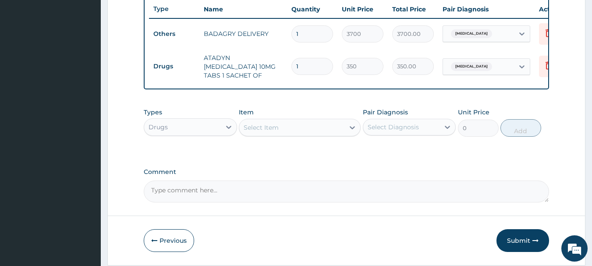
type input "0.00"
click at [323, 134] on div "Select Item" at bounding box center [291, 127] width 105 height 14
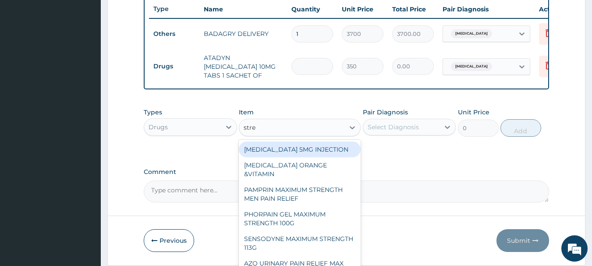
type input "strep"
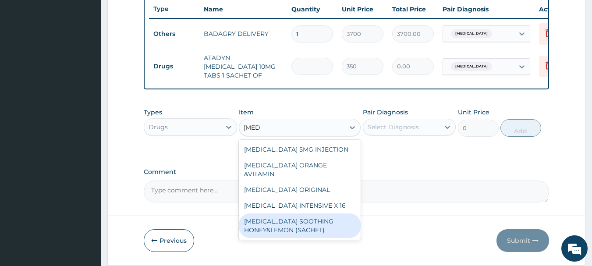
click at [319, 220] on div "[MEDICAL_DATA] SOOTHING HONEY&LEMON (SACHET)" at bounding box center [300, 225] width 122 height 25
type input "105"
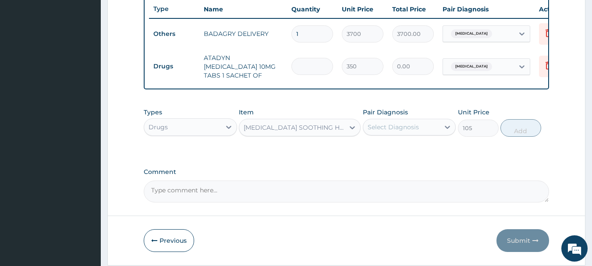
click at [415, 118] on div "Pair Diagnosis Select Diagnosis" at bounding box center [409, 122] width 93 height 29
click at [417, 125] on div "Select Diagnosis" at bounding box center [392, 127] width 51 height 9
click at [431, 153] on label "[MEDICAL_DATA]" at bounding box center [404, 148] width 54 height 9
checkbox input "true"
click at [532, 127] on button "Add" at bounding box center [520, 128] width 41 height 18
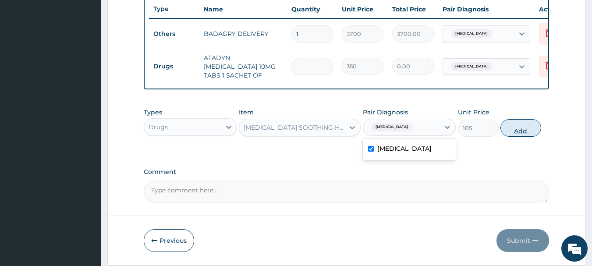
type input "0"
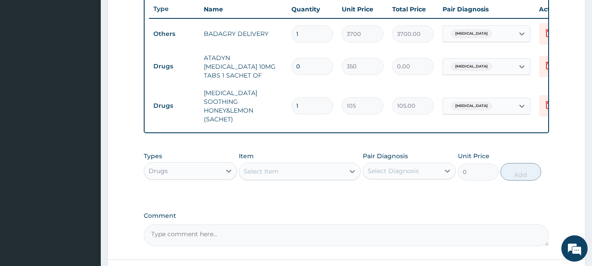
click at [323, 164] on div "Select Item" at bounding box center [291, 171] width 105 height 14
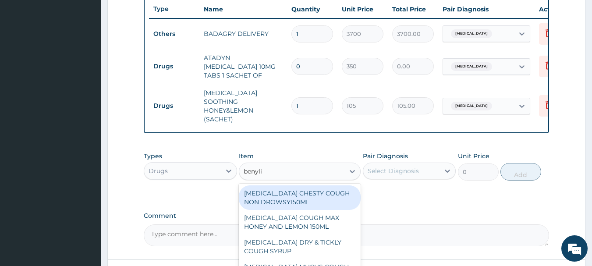
type input "benylin"
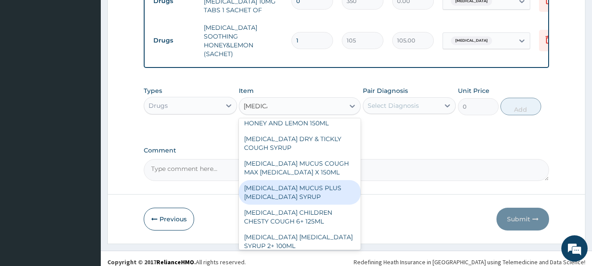
scroll to position [88, 0]
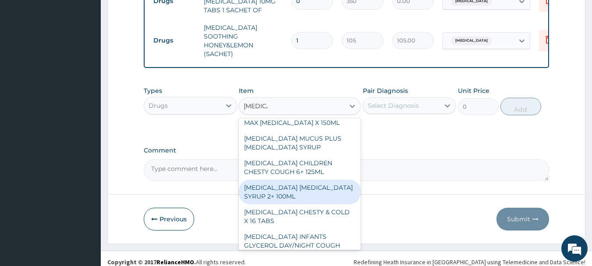
drag, startPoint x: 320, startPoint y: 170, endPoint x: 321, endPoint y: 186, distance: 15.8
click at [321, 186] on div "BENYLIN CHESTY COUGH NON DROWSY150ML BENYLIN COUGH MAX HONEY AND LEMON 150ML BE…" at bounding box center [300, 183] width 122 height 131
click at [321, 186] on div "[MEDICAL_DATA] [MEDICAL_DATA] SYRUP 2+ 100ML" at bounding box center [300, 192] width 122 height 25
type input "2100"
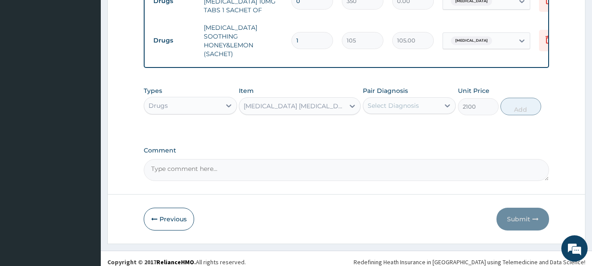
click at [420, 99] on div "Select Diagnosis" at bounding box center [401, 106] width 77 height 14
click at [428, 123] on label "[MEDICAL_DATA]" at bounding box center [404, 127] width 54 height 9
checkbox input "true"
click at [518, 99] on button "Add" at bounding box center [520, 107] width 41 height 18
type input "0"
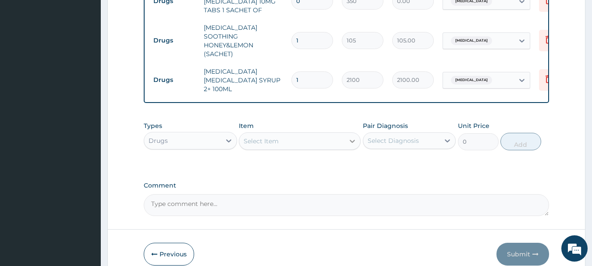
click at [351, 137] on icon at bounding box center [352, 141] width 9 height 9
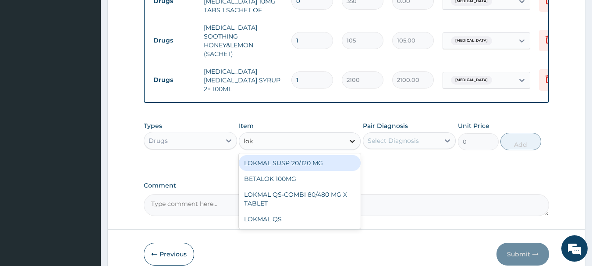
type input "lokm"
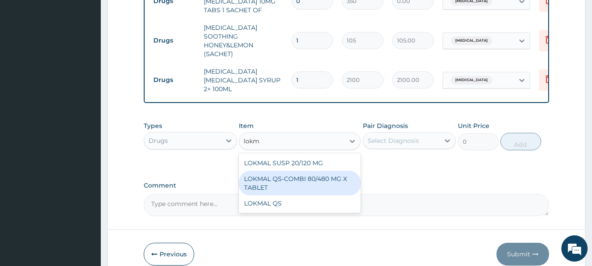
click at [346, 171] on div "LOKMAL QS-COMBI 80/480 MG X TABLET" at bounding box center [300, 183] width 122 height 25
type input "245"
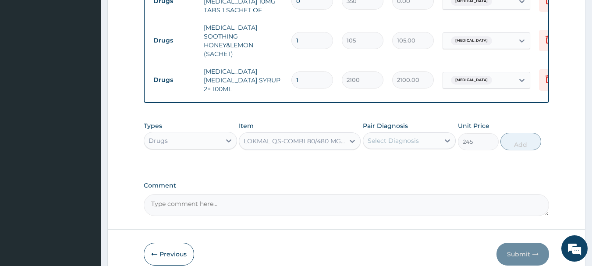
click at [410, 121] on div "Pair Diagnosis Select Diagnosis" at bounding box center [409, 135] width 93 height 29
click at [413, 136] on div "Select Diagnosis" at bounding box center [392, 140] width 51 height 9
click at [426, 158] on label "Malaria, unspecified" at bounding box center [404, 162] width 54 height 9
checkbox input "true"
click at [523, 136] on button "Add" at bounding box center [520, 142] width 41 height 18
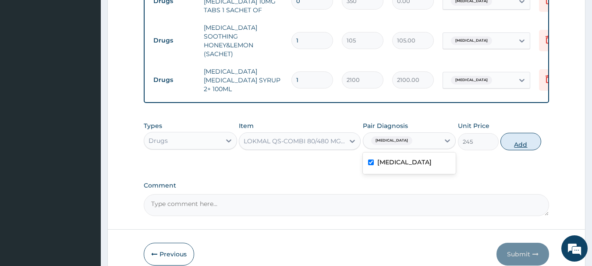
type input "0"
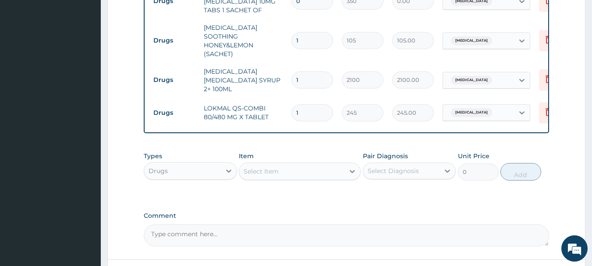
click at [291, 152] on div "Item Select Item" at bounding box center [300, 166] width 122 height 29
click at [294, 164] on div "Select Item" at bounding box center [291, 171] width 105 height 14
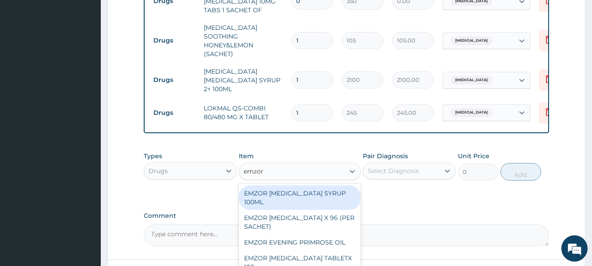
type input "emzor p"
click at [310, 185] on div "EMZOR PARACETAMOL X 96 (PER SACHET)" at bounding box center [300, 197] width 122 height 25
type input "17.5"
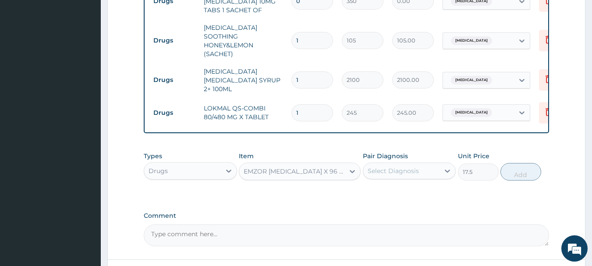
click at [417, 166] on div "Select Diagnosis" at bounding box center [392, 170] width 51 height 9
click at [431, 188] on label "Malaria, unspecified" at bounding box center [404, 192] width 54 height 9
checkbox input "true"
click at [533, 168] on button "Add" at bounding box center [520, 172] width 41 height 18
type input "0"
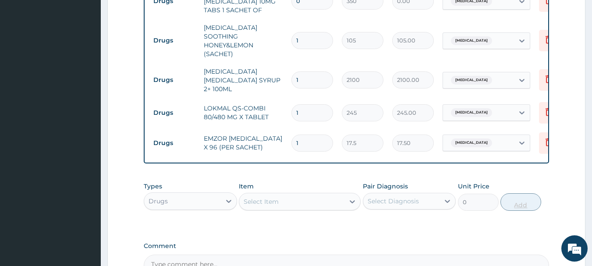
type input "0.00"
type input "3"
type input "52.50"
type input "36"
type input "630.00"
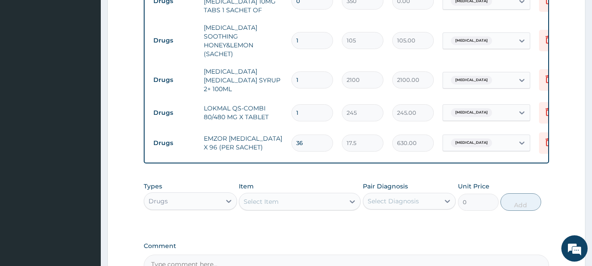
type input "36"
click at [316, 104] on input "1" at bounding box center [312, 112] width 42 height 17
type input "0.00"
type input "6"
type input "1470.00"
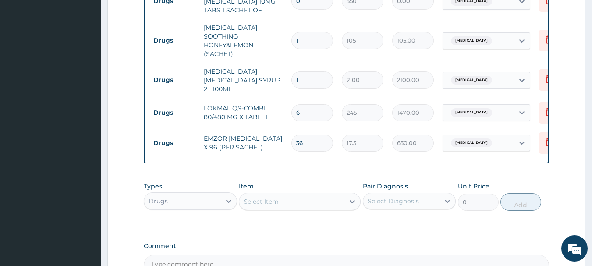
type input "6"
click at [314, 32] on input "1" at bounding box center [312, 40] width 42 height 17
type input "18"
type input "1890.00"
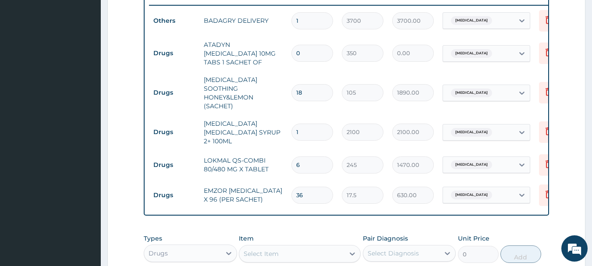
scroll to position [338, 0]
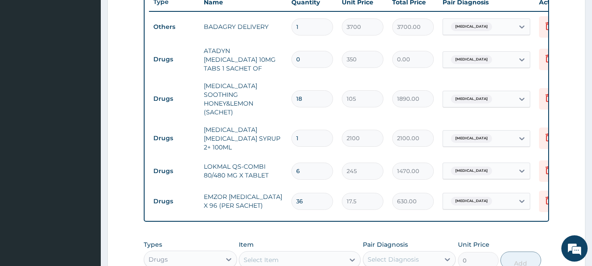
type input "18"
click at [302, 61] on input "0" at bounding box center [312, 59] width 42 height 17
type input "4"
type input "1400.00"
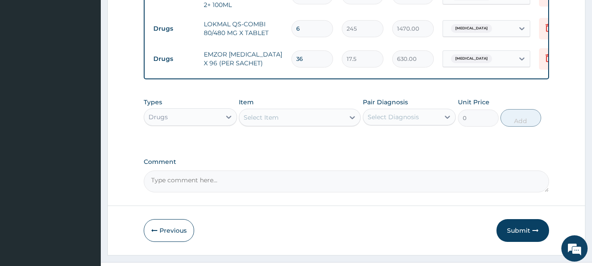
scroll to position [487, 0]
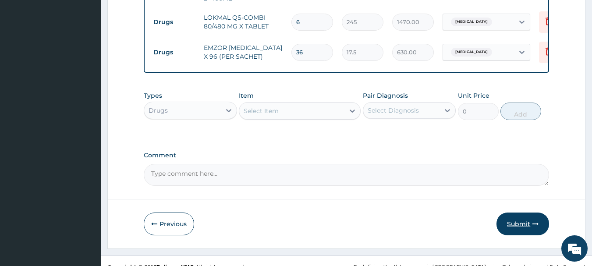
click at [516, 212] on button "Submit" at bounding box center [522, 223] width 53 height 23
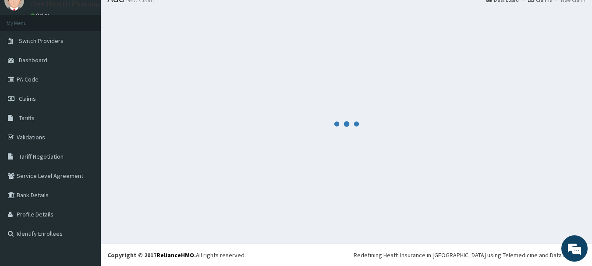
scroll to position [35, 0]
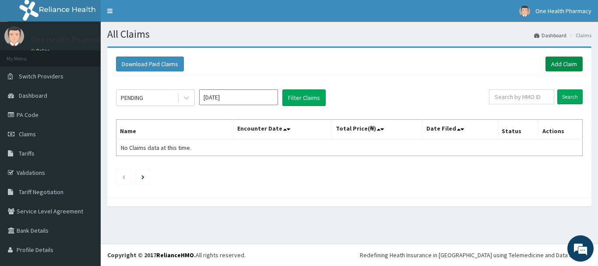
click at [565, 65] on link "Add Claim" at bounding box center [564, 63] width 37 height 15
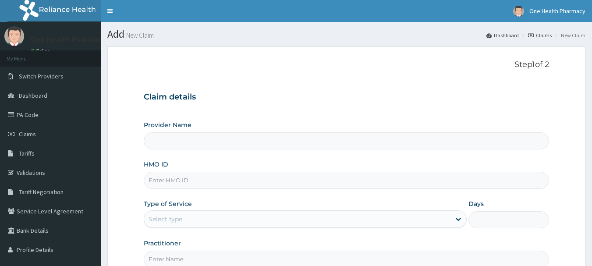
click at [280, 187] on input "HMO ID" at bounding box center [347, 180] width 406 height 17
paste input "LGL/10250/A"
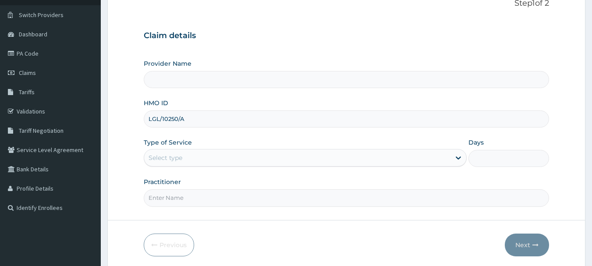
scroll to position [94, 0]
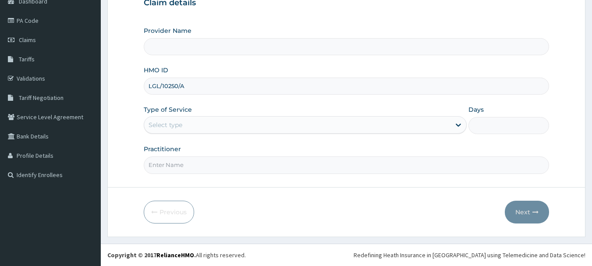
type input "LGL/10250/A"
click at [200, 130] on div "Select type" at bounding box center [297, 125] width 306 height 14
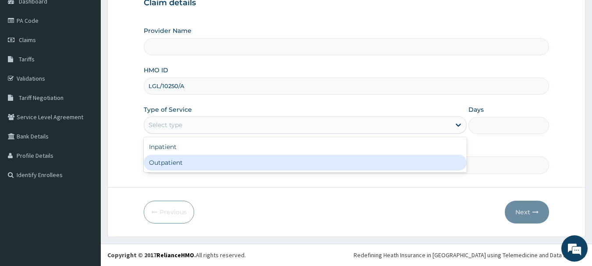
click at [202, 161] on div "Outpatient" at bounding box center [305, 163] width 323 height 16
click at [202, 161] on input "Practitioner" at bounding box center [347, 164] width 406 height 17
type input "1"
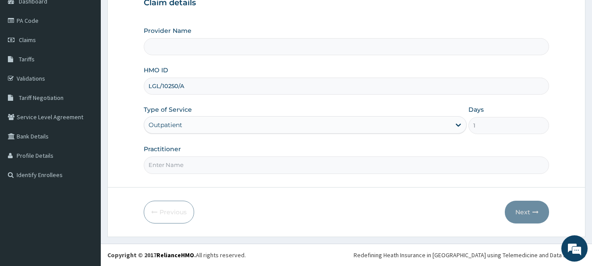
type input "OneHealth Pharmacy"
type input "onehealth"
click at [526, 212] on button "Next" at bounding box center [527, 212] width 44 height 23
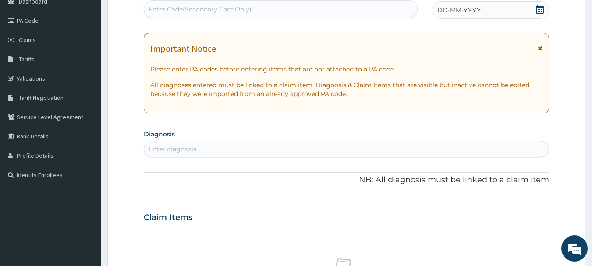
click at [370, 13] on div "Enter Code(Secondary Care Only)" at bounding box center [280, 9] width 273 height 14
paste input "PR/F29CAFAB"
type input "PR/F29CAFAB"
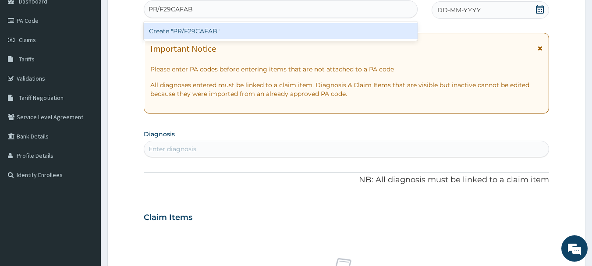
click at [370, 35] on div "Create "PR/F29CAFAB"" at bounding box center [281, 31] width 274 height 16
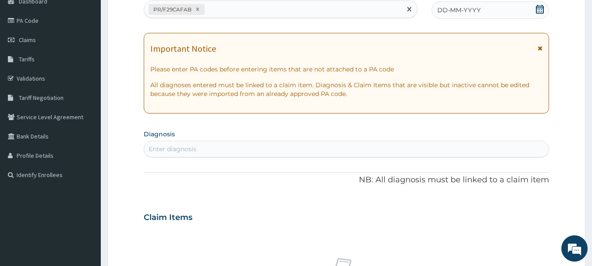
click at [505, 17] on div "DD-MM-YYYY" at bounding box center [489, 10] width 117 height 18
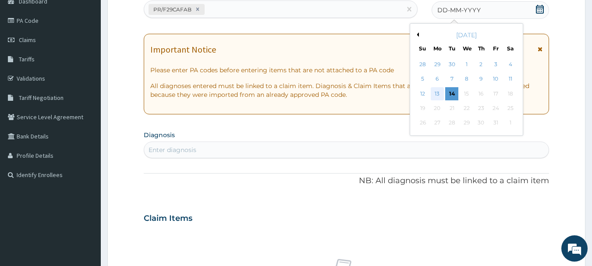
click at [430, 92] on div "13" at bounding box center [436, 93] width 13 height 13
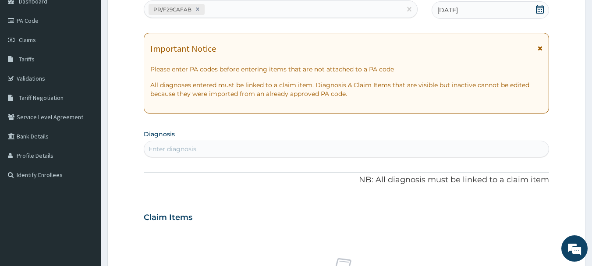
click at [434, 149] on div "Enter diagnosis" at bounding box center [346, 149] width 405 height 14
type input "[MEDICAL_DATA]"
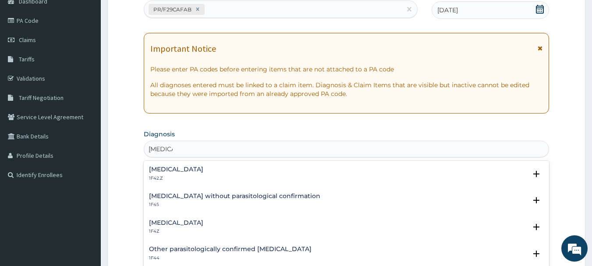
click at [187, 221] on h4 "[MEDICAL_DATA]" at bounding box center [176, 222] width 54 height 7
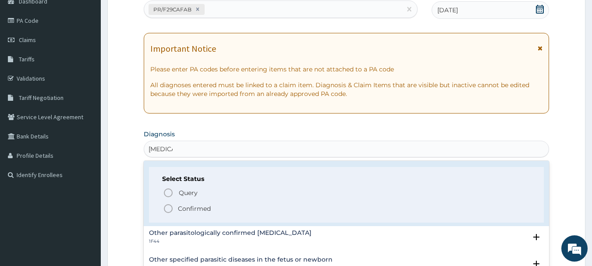
scroll to position [80, 0]
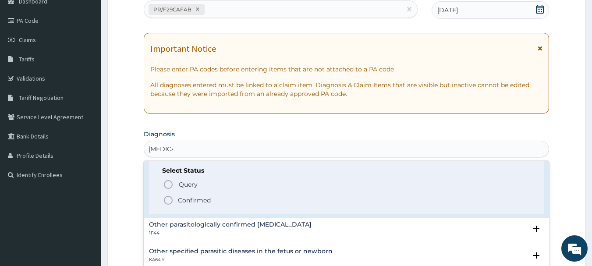
click at [176, 198] on span "Confirmed" at bounding box center [347, 200] width 368 height 11
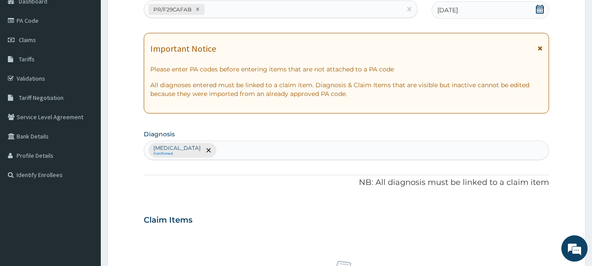
scroll to position [366, 0]
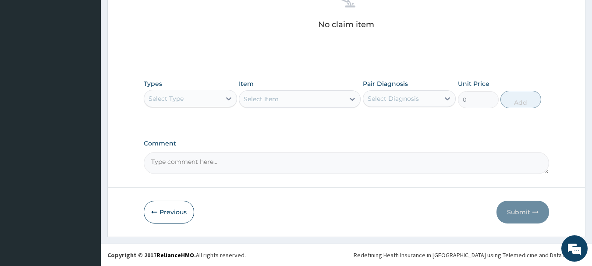
click at [180, 99] on div "Select Type" at bounding box center [165, 98] width 35 height 9
type input "o"
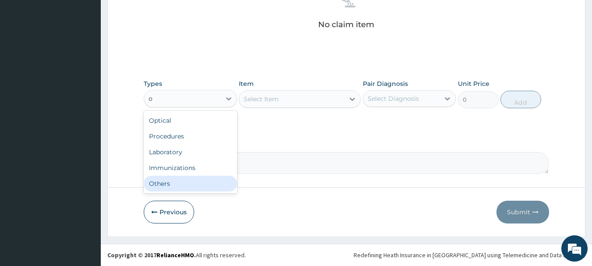
click at [183, 177] on div "Others" at bounding box center [190, 184] width 93 height 16
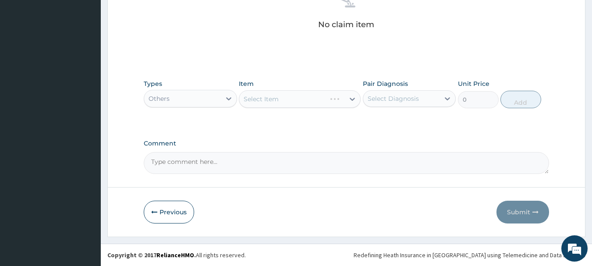
drag, startPoint x: 281, startPoint y: 109, endPoint x: 288, endPoint y: 104, distance: 9.0
click at [288, 104] on div "Types option Others, selected. Select is focused ,type to refine list, press Do…" at bounding box center [347, 94] width 406 height 38
click at [288, 104] on div "Select Item" at bounding box center [300, 99] width 122 height 18
drag, startPoint x: 308, startPoint y: 127, endPoint x: 313, endPoint y: 88, distance: 38.9
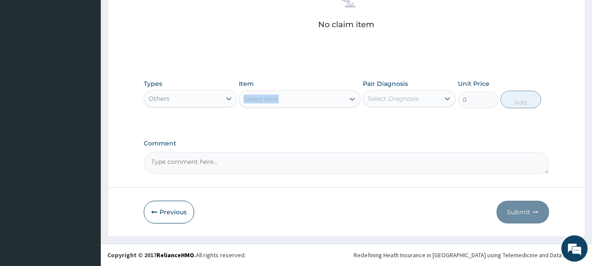
click at [316, 99] on div "Select Item" at bounding box center [291, 99] width 105 height 14
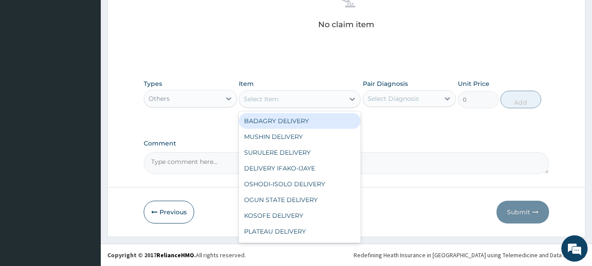
click at [324, 114] on div "BADAGRY DELIVERY" at bounding box center [300, 121] width 122 height 16
type input "3700"
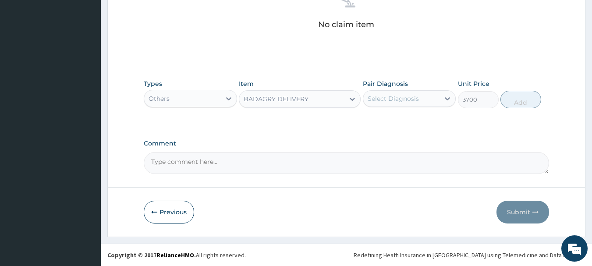
click at [413, 92] on div "Select Diagnosis" at bounding box center [401, 99] width 77 height 14
click at [429, 119] on label "[MEDICAL_DATA]" at bounding box center [404, 120] width 54 height 9
checkbox input "true"
click at [525, 91] on button "Add" at bounding box center [520, 100] width 41 height 18
type input "0"
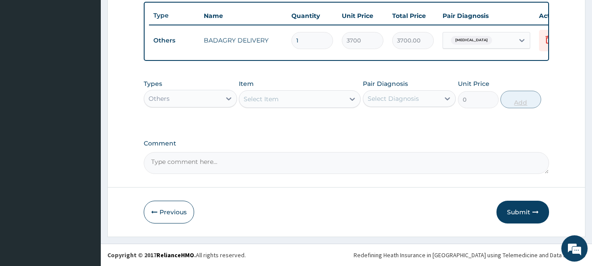
scroll to position [331, 0]
click at [161, 102] on div "Others" at bounding box center [158, 98] width 21 height 9
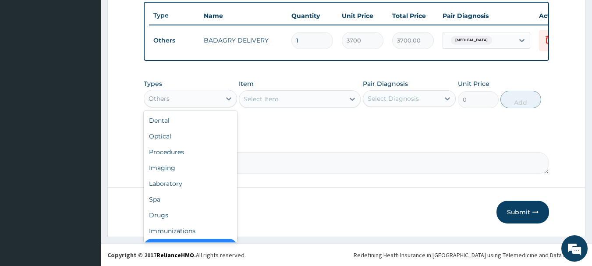
scroll to position [18, 0]
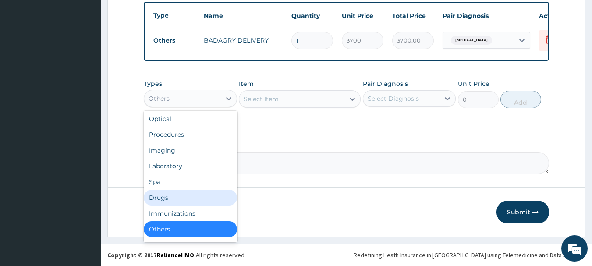
click at [173, 200] on div "Drugs" at bounding box center [190, 198] width 93 height 16
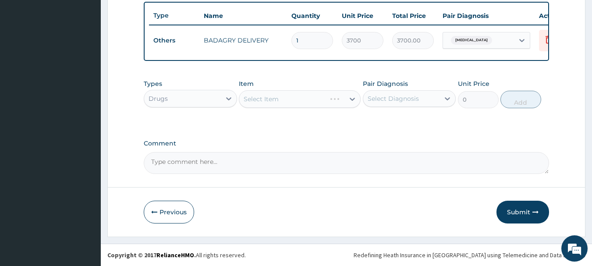
click at [308, 97] on div "Select Item" at bounding box center [300, 99] width 122 height 18
click at [314, 101] on div "Select Item" at bounding box center [300, 99] width 122 height 18
click at [323, 98] on div "Select Item" at bounding box center [291, 99] width 105 height 14
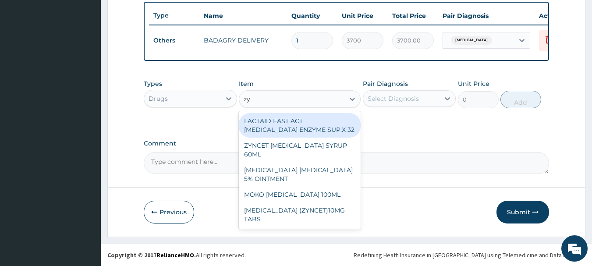
type input "zyn"
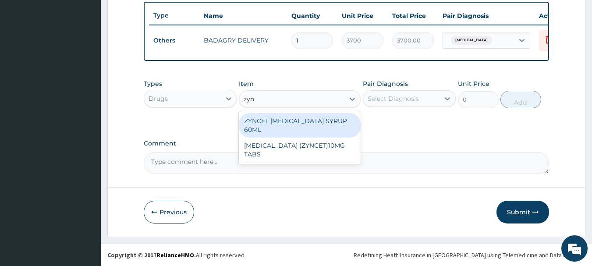
click at [327, 115] on div "ZYNCET [MEDICAL_DATA] SYRUP 60ML" at bounding box center [300, 125] width 122 height 25
type input "2240"
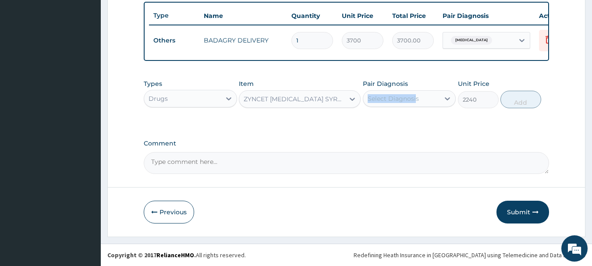
drag, startPoint x: 416, startPoint y: 88, endPoint x: 416, endPoint y: 102, distance: 14.5
click at [416, 102] on div "Pair Diagnosis Select Diagnosis" at bounding box center [409, 93] width 93 height 29
click at [416, 102] on div "Select Diagnosis" at bounding box center [392, 98] width 51 height 9
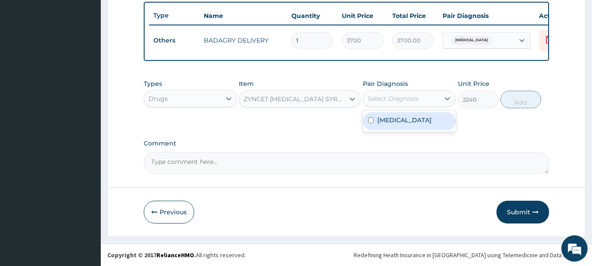
click at [426, 119] on label "[MEDICAL_DATA]" at bounding box center [404, 120] width 54 height 9
checkbox input "true"
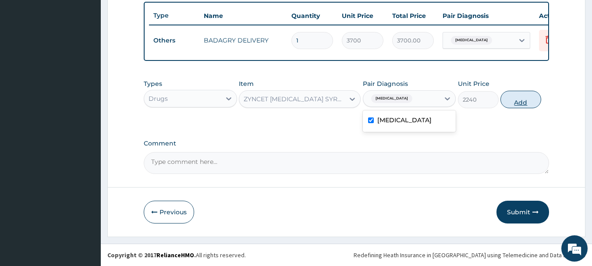
click at [522, 95] on button "Add" at bounding box center [520, 100] width 41 height 18
type input "0"
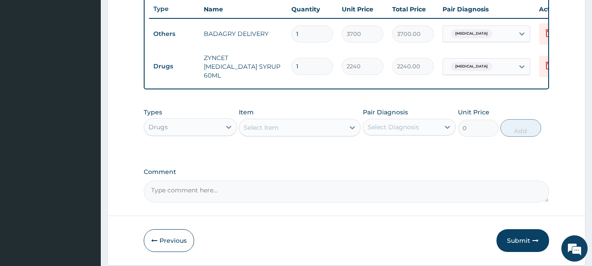
click at [327, 129] on div "Select Item" at bounding box center [291, 127] width 105 height 14
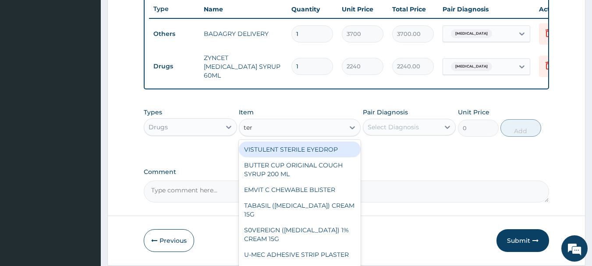
type input "terb"
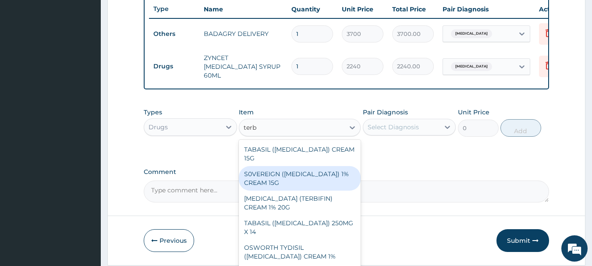
click at [342, 183] on div "S0VEREIGN (TERBINAFINE) 1% CREAM 15G" at bounding box center [300, 178] width 122 height 25
type input "2520"
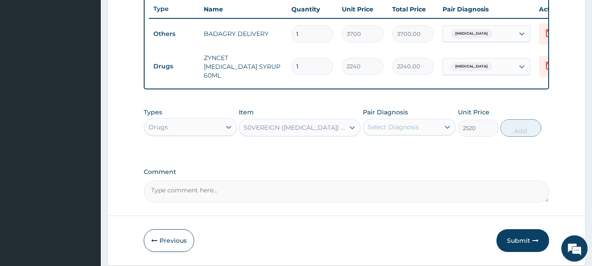
click at [418, 134] on div "Select Diagnosis" at bounding box center [401, 127] width 77 height 14
click at [423, 145] on div "Malaria, unspecified" at bounding box center [409, 150] width 93 height 18
checkbox input "true"
click at [531, 134] on button "Add" at bounding box center [520, 128] width 41 height 18
type input "0"
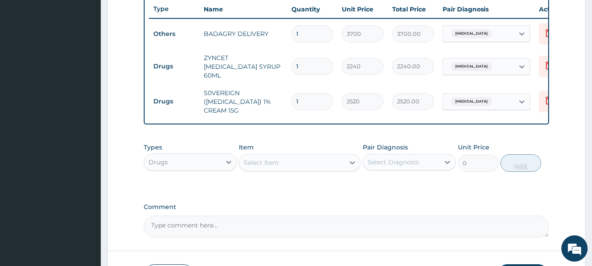
scroll to position [396, 0]
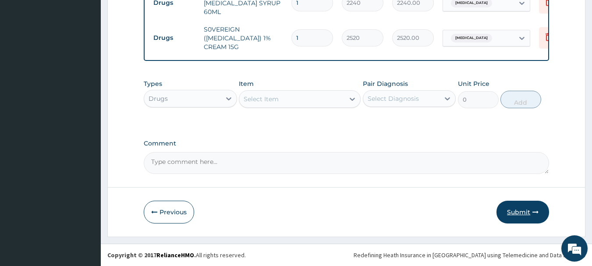
click at [534, 201] on button "Submit" at bounding box center [522, 212] width 53 height 23
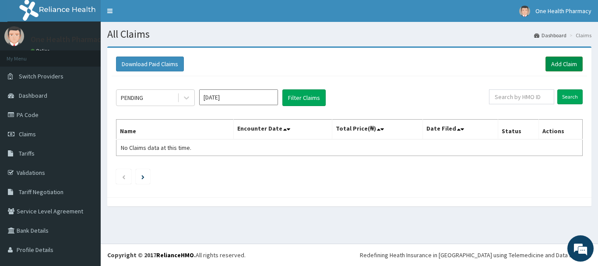
click at [571, 68] on link "Add Claim" at bounding box center [564, 63] width 37 height 15
click at [563, 69] on link "Add Claim" at bounding box center [564, 63] width 37 height 15
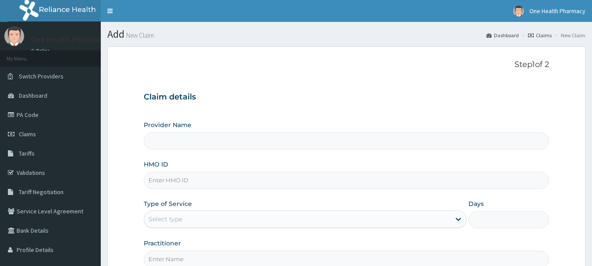
type input "OneHealth Pharmacy"
click at [257, 173] on input "HMO ID" at bounding box center [347, 180] width 406 height 17
paste input "HAM/10122/A"
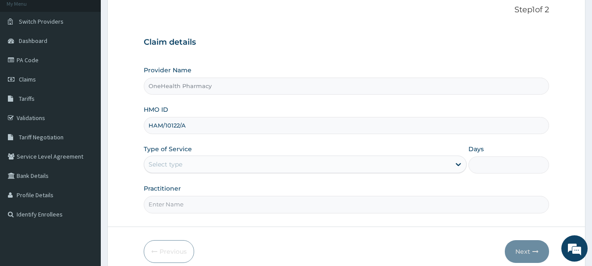
scroll to position [94, 0]
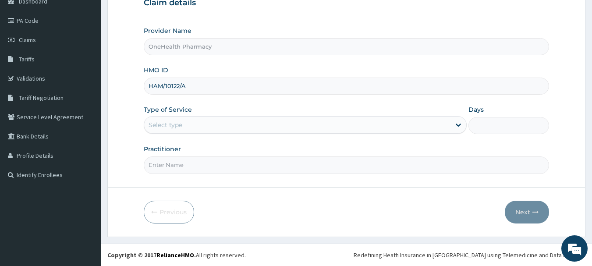
type input "HAM/10122/A"
click at [221, 128] on div "Select type" at bounding box center [297, 125] width 306 height 14
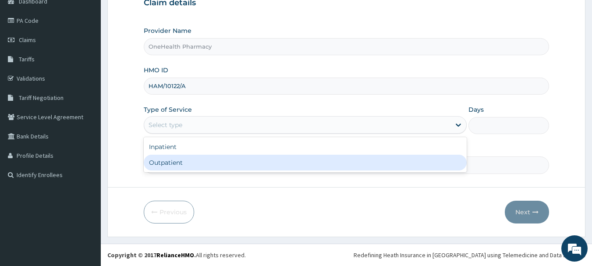
click at [221, 160] on div "Outpatient" at bounding box center [305, 163] width 323 height 16
click at [221, 160] on input "Practitioner" at bounding box center [347, 164] width 406 height 17
type input "1"
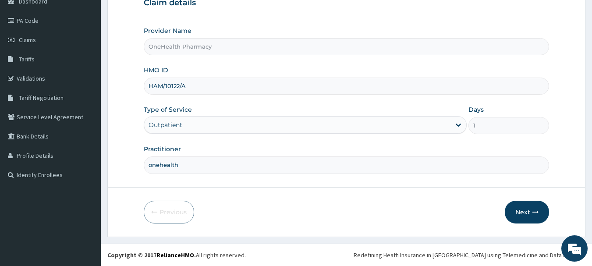
type input "onehealth"
drag, startPoint x: 503, startPoint y: 213, endPoint x: 539, endPoint y: 214, distance: 35.9
click at [539, 214] on div "Previous Next" at bounding box center [347, 212] width 406 height 23
click at [539, 214] on button "Next" at bounding box center [527, 212] width 44 height 23
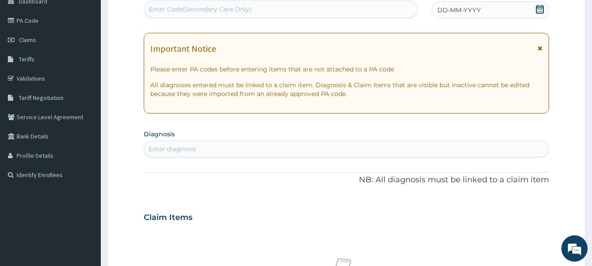
click at [381, 15] on div "Enter Code(Secondary Care Only)" at bounding box center [280, 9] width 273 height 14
paste input "PR/96583179"
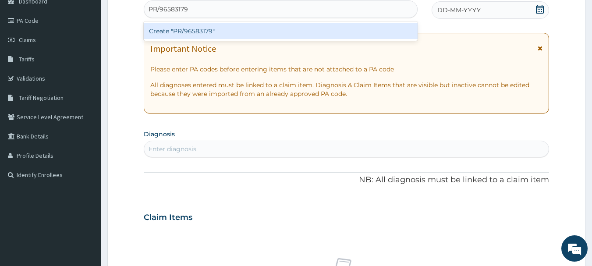
type input "PR/96583179"
click at [381, 29] on div "Create "PR/96583179"" at bounding box center [281, 31] width 274 height 16
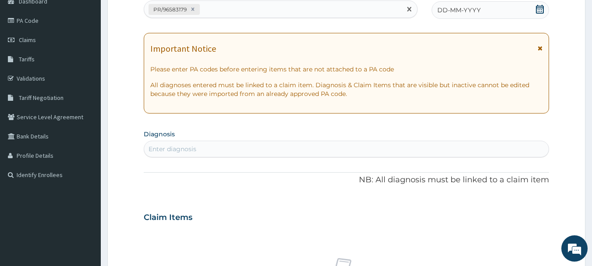
click at [497, 13] on div "DD-MM-YYYY" at bounding box center [489, 10] width 117 height 18
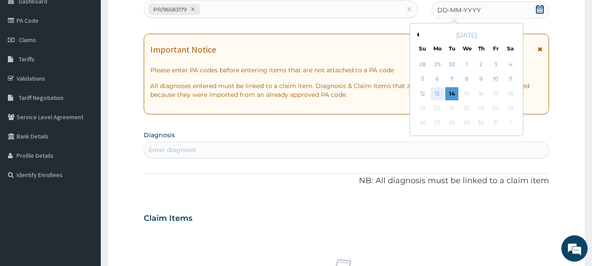
click at [440, 94] on div "13" at bounding box center [436, 93] width 13 height 13
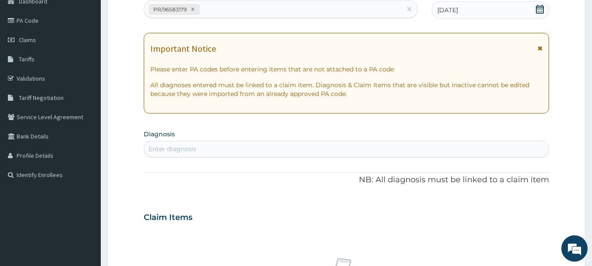
click at [448, 142] on div "Enter diagnosis" at bounding box center [346, 149] width 405 height 14
type input "[MEDICAL_DATA]"
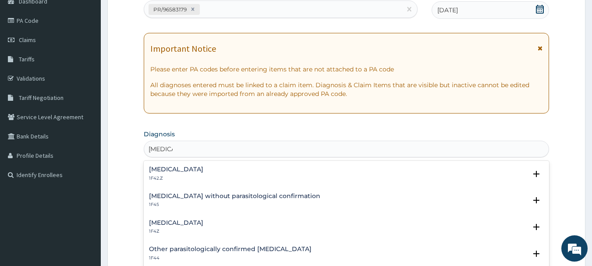
click at [191, 217] on div "Malaria, unspecified 1F4Z Select Status Query Query covers suspected (?), Keep …" at bounding box center [347, 229] width 406 height 27
click at [192, 221] on h4 "[MEDICAL_DATA]" at bounding box center [176, 222] width 54 height 7
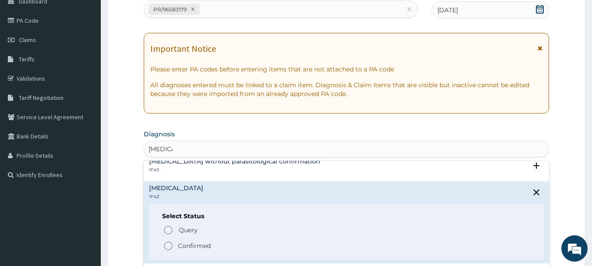
scroll to position [36, 0]
click at [170, 242] on icon "status option filled" at bounding box center [168, 244] width 11 height 11
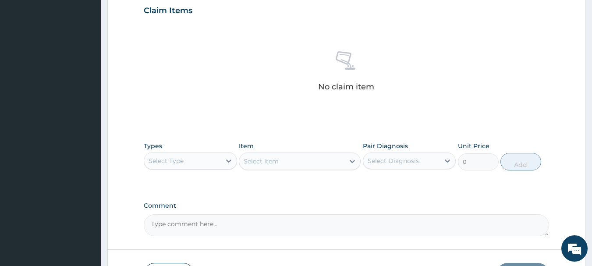
scroll to position [366, 0]
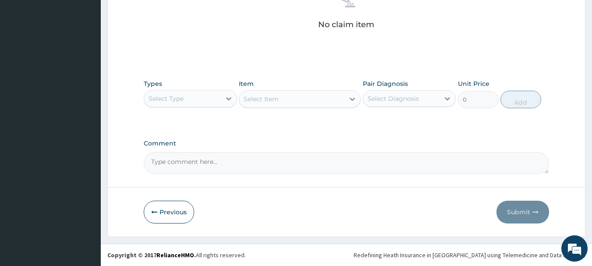
click at [199, 96] on div "Select Type" at bounding box center [182, 99] width 77 height 14
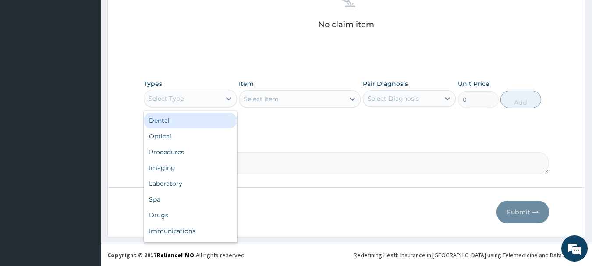
type input "o"
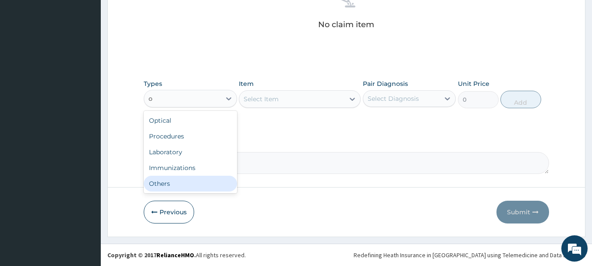
click at [202, 183] on div "Others" at bounding box center [190, 184] width 93 height 16
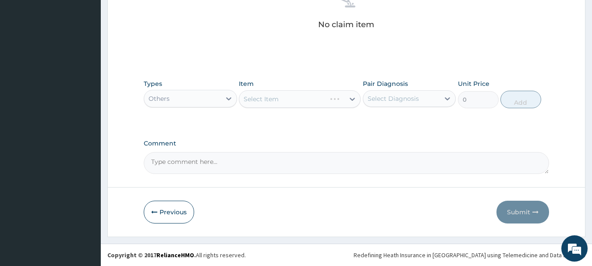
click at [291, 86] on div "Item Select Item" at bounding box center [300, 93] width 122 height 29
click at [291, 91] on div "Select Item" at bounding box center [300, 99] width 122 height 18
click at [295, 101] on div "Select Item" at bounding box center [291, 99] width 105 height 14
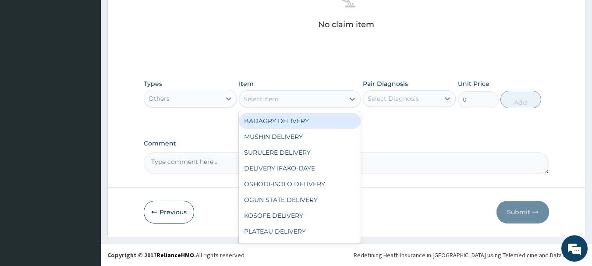
click at [290, 113] on div "BADAGRY DELIVERY" at bounding box center [300, 121] width 122 height 16
type input "3700"
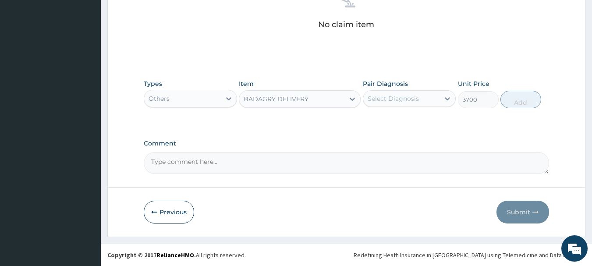
click at [403, 95] on div "Select Diagnosis" at bounding box center [392, 98] width 51 height 9
click at [417, 116] on label "[MEDICAL_DATA]" at bounding box center [404, 120] width 54 height 9
checkbox input "true"
click at [520, 98] on button "Add" at bounding box center [520, 100] width 41 height 18
type input "0"
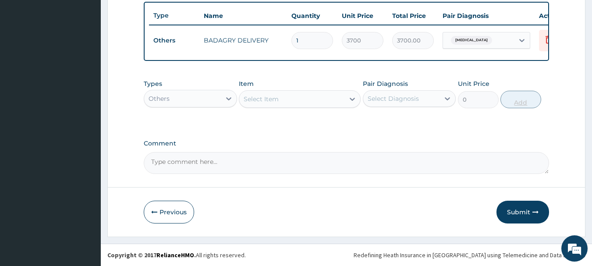
scroll to position [331, 0]
click at [184, 95] on div "Others" at bounding box center [182, 99] width 77 height 14
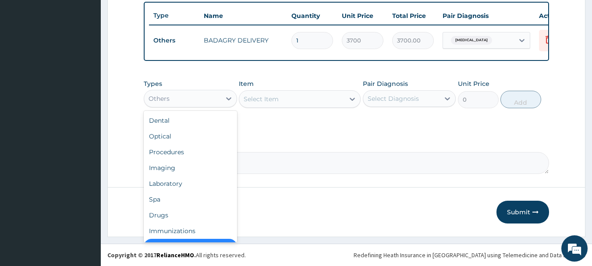
scroll to position [18, 0]
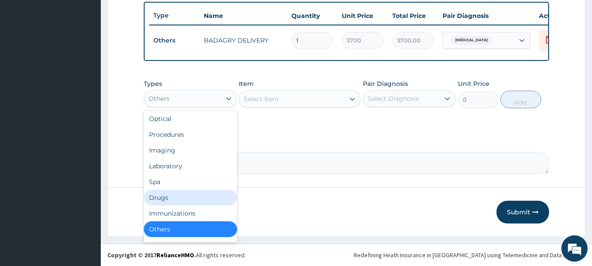
click at [177, 191] on div "Drugs" at bounding box center [190, 198] width 93 height 16
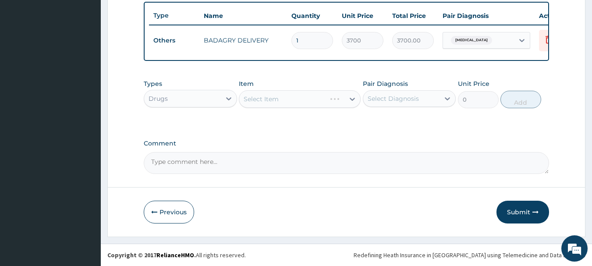
click at [300, 98] on div "Select Item" at bounding box center [300, 99] width 122 height 18
click at [300, 98] on div "Select Item" at bounding box center [291, 99] width 105 height 14
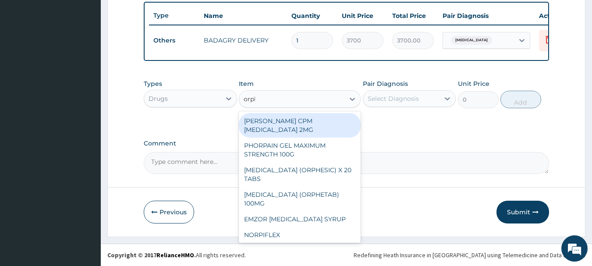
type input "orphe"
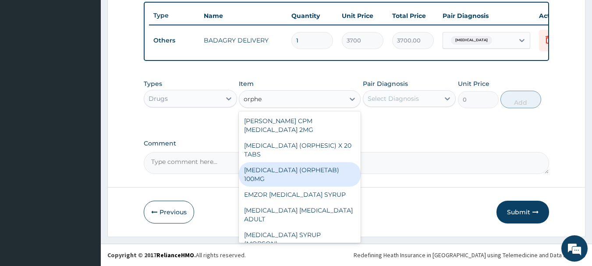
click at [302, 176] on div "[MEDICAL_DATA] (ORPHETAB) 100MG" at bounding box center [300, 174] width 122 height 25
type input "112"
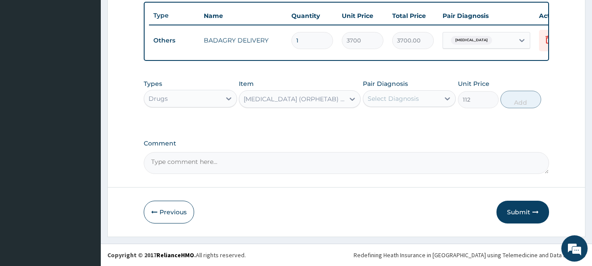
click at [396, 101] on div "Select Diagnosis" at bounding box center [392, 98] width 51 height 9
click at [408, 119] on label "[MEDICAL_DATA]" at bounding box center [404, 120] width 54 height 9
checkbox input "true"
click at [526, 108] on button "Add" at bounding box center [520, 100] width 41 height 18
type input "0"
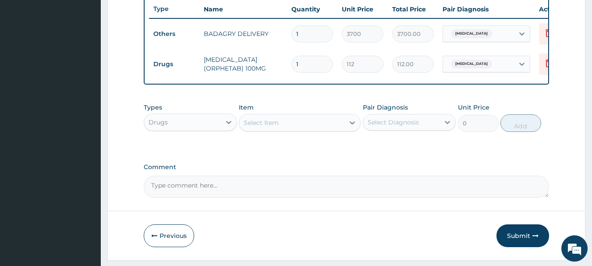
click at [317, 129] on div "Select Item" at bounding box center [291, 123] width 105 height 14
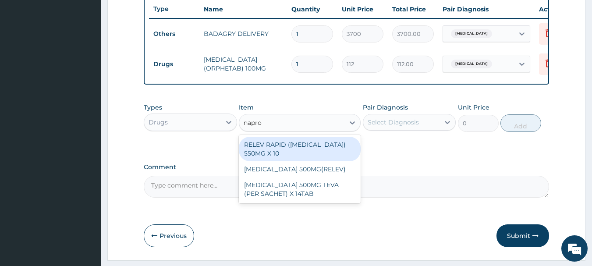
type input "napro"
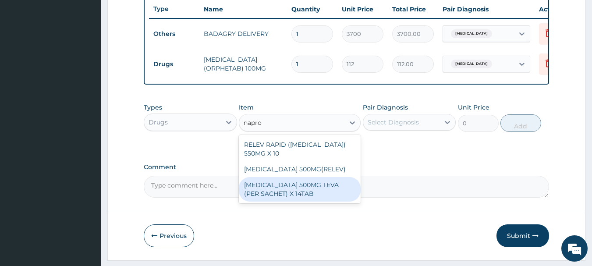
click at [313, 193] on div "[MEDICAL_DATA] 500MG TEVA (PER SACHET) X 14TAB" at bounding box center [300, 189] width 122 height 25
type input "160"
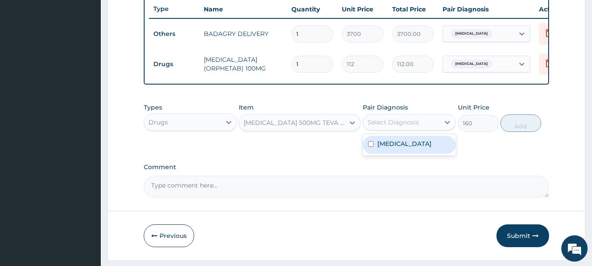
drag, startPoint x: 385, startPoint y: 134, endPoint x: 396, endPoint y: 152, distance: 21.1
click at [396, 131] on div "option Malaria, unspecified, selected. option Malaria, unspecified focused, 1 o…" at bounding box center [409, 122] width 93 height 17
click at [396, 148] on label "[MEDICAL_DATA]" at bounding box center [404, 143] width 54 height 9
checkbox input "true"
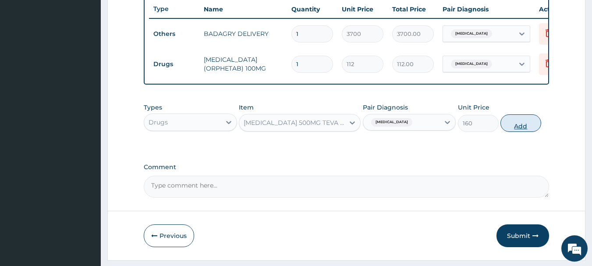
click at [525, 124] on button "Add" at bounding box center [520, 123] width 41 height 18
type input "0"
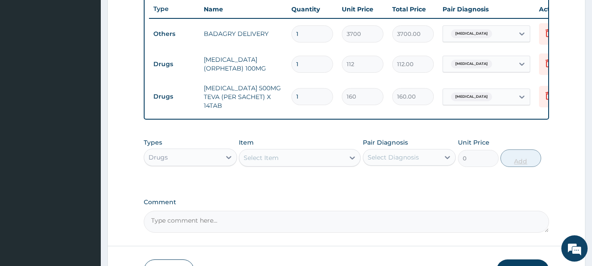
type input "14"
type input "2240.00"
type input "14"
click at [311, 67] on input "1" at bounding box center [312, 64] width 42 height 17
type input "16"
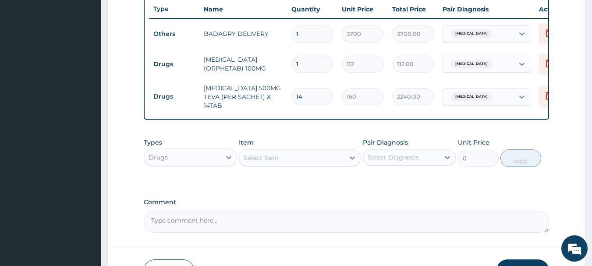
type input "1792.00"
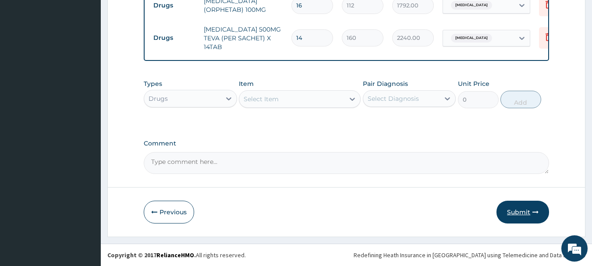
click at [535, 205] on button "Submit" at bounding box center [522, 212] width 53 height 23
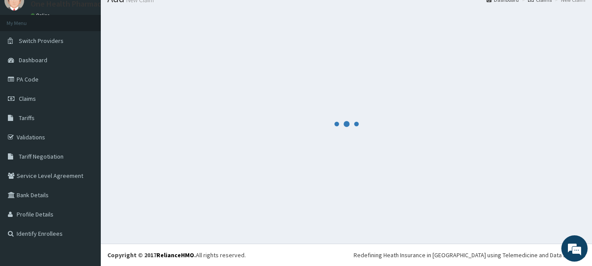
scroll to position [35, 0]
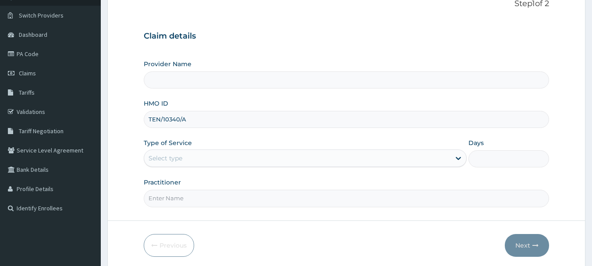
scroll to position [94, 0]
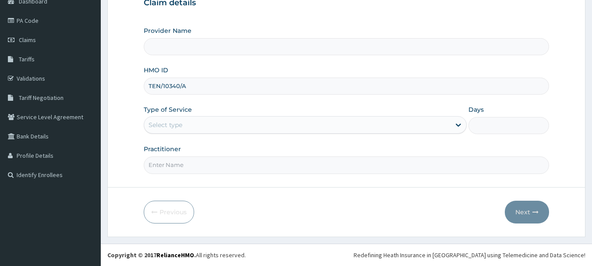
type input "TEN/10340/A"
click at [204, 124] on div "Select type" at bounding box center [297, 125] width 306 height 14
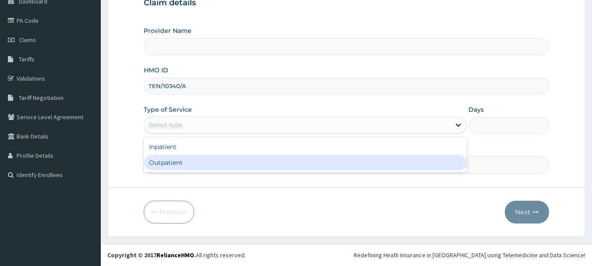
drag, startPoint x: 214, startPoint y: 154, endPoint x: 215, endPoint y: 164, distance: 9.7
click at [215, 164] on div "Inpatient Outpatient" at bounding box center [305, 154] width 323 height 35
click at [215, 164] on div "Outpatient" at bounding box center [305, 163] width 323 height 16
click at [215, 164] on input "Practitioner" at bounding box center [347, 164] width 406 height 17
type input "1"
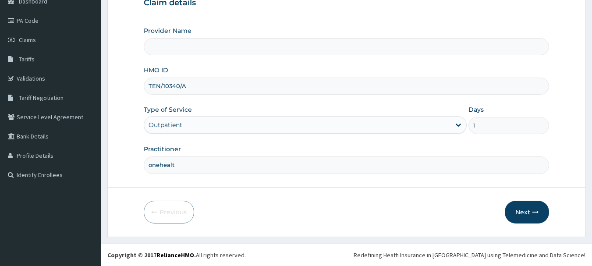
type input "onehealth"
type input "OneHealth Pharmacy"
click at [526, 207] on button "Next" at bounding box center [527, 212] width 44 height 23
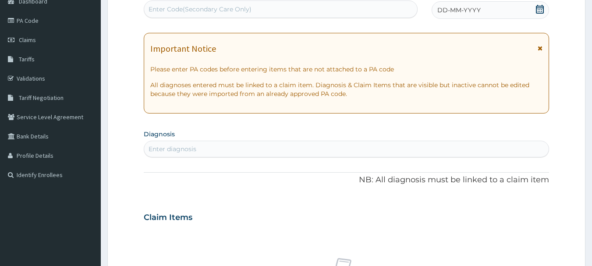
click at [381, 2] on div "Enter Code(Secondary Care Only)" at bounding box center [281, 9] width 274 height 18
paste input "PR/FB336966"
type input "PR/FB336966"
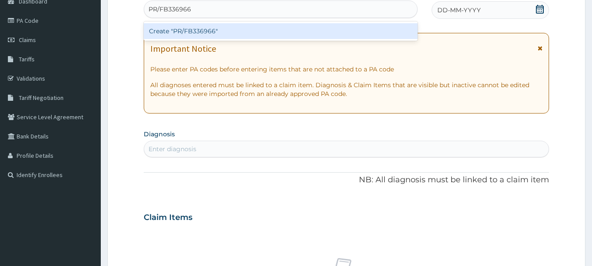
click at [381, 40] on div "Create "PR/FB336966"" at bounding box center [281, 30] width 274 height 19
click at [380, 36] on div "Create "PR/FB336966"" at bounding box center [281, 31] width 274 height 16
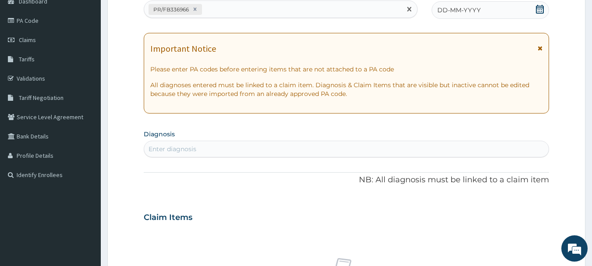
click at [489, 7] on div "DD-MM-YYYY" at bounding box center [489, 10] width 117 height 18
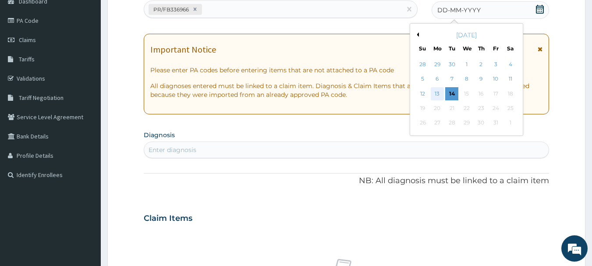
click at [438, 92] on div "13" at bounding box center [436, 93] width 13 height 13
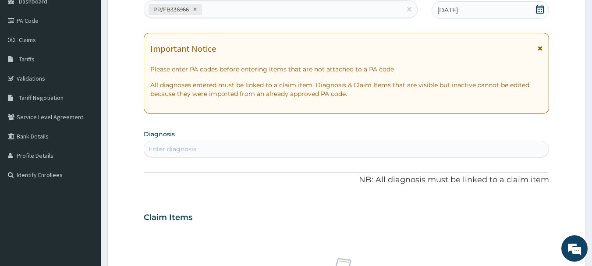
click at [448, 151] on div "Enter diagnosis" at bounding box center [346, 149] width 405 height 14
type input "[MEDICAL_DATA]"
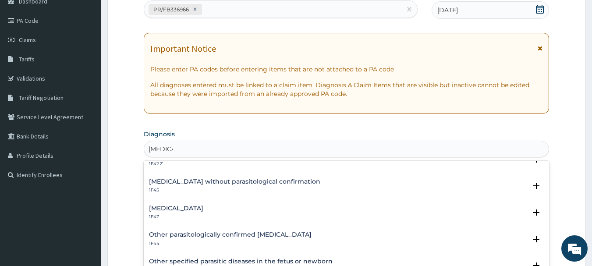
scroll to position [22, 0]
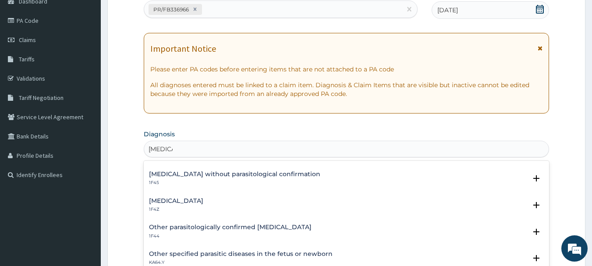
click at [187, 198] on h4 "[MEDICAL_DATA]" at bounding box center [176, 201] width 54 height 7
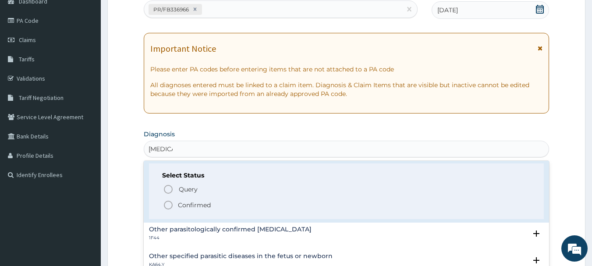
scroll to position [80, 0]
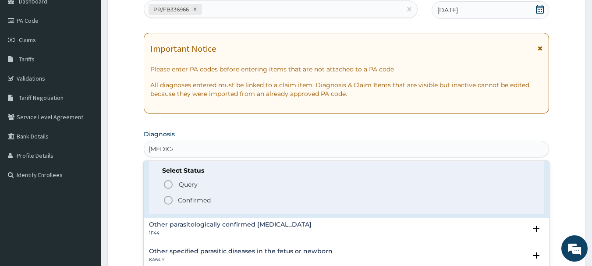
click at [178, 197] on p "Confirmed" at bounding box center [194, 200] width 33 height 9
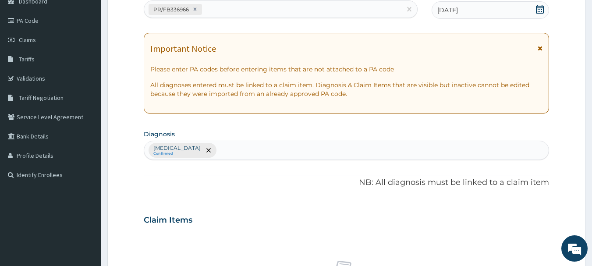
scroll to position [366, 0]
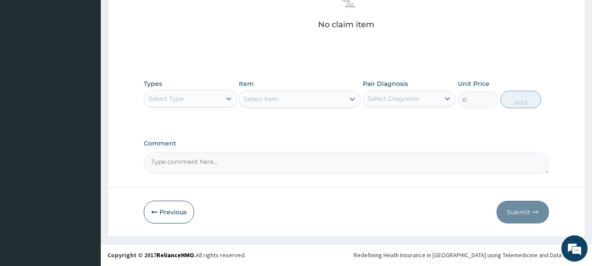
click at [191, 99] on div "Select Type" at bounding box center [182, 99] width 77 height 14
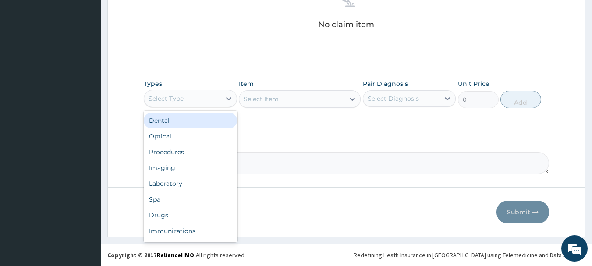
type input "o"
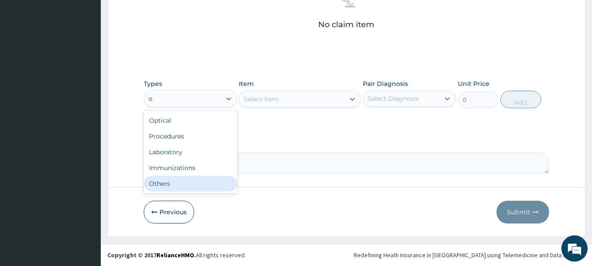
click at [217, 180] on div "Others" at bounding box center [190, 184] width 93 height 16
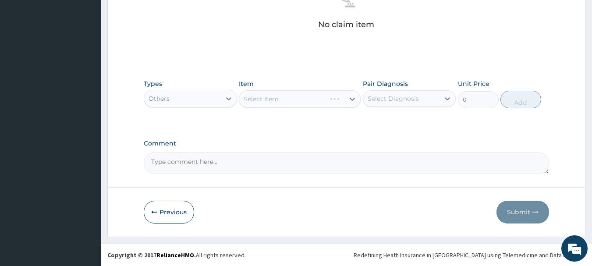
click at [299, 93] on div "Select Item" at bounding box center [300, 99] width 122 height 18
click at [312, 103] on div "Select Item" at bounding box center [291, 99] width 105 height 14
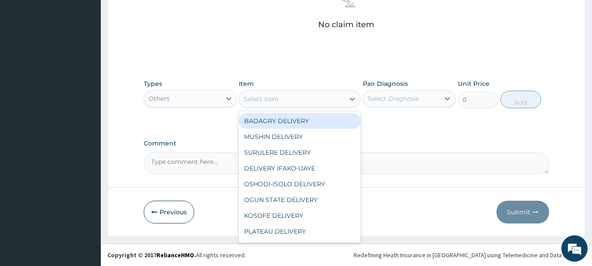
click at [320, 122] on div "BADAGRY DELIVERY" at bounding box center [300, 121] width 122 height 16
type input "3700"
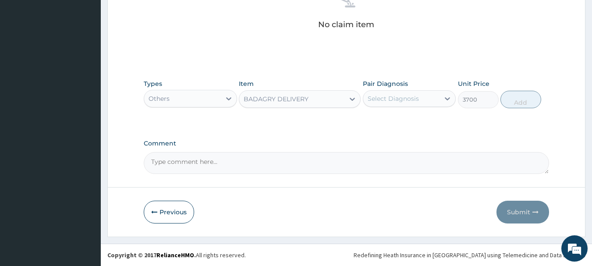
click at [399, 102] on div "Select Diagnosis" at bounding box center [392, 98] width 51 height 9
click at [418, 127] on div "[MEDICAL_DATA]" at bounding box center [409, 121] width 93 height 18
checkbox input "true"
click at [510, 99] on button "Add" at bounding box center [520, 100] width 41 height 18
type input "0"
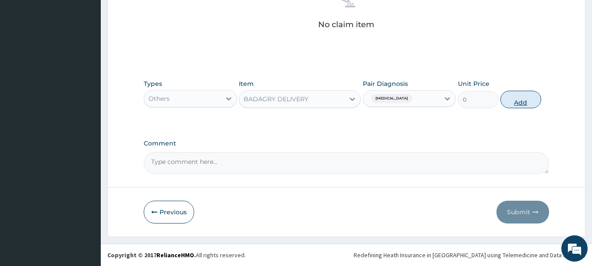
scroll to position [331, 0]
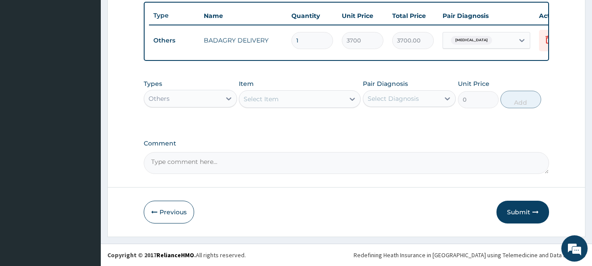
click at [214, 99] on div "Others" at bounding box center [182, 99] width 77 height 14
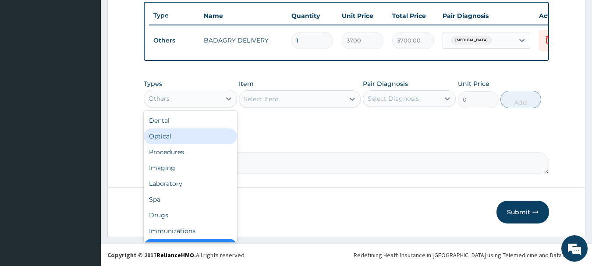
scroll to position [18, 0]
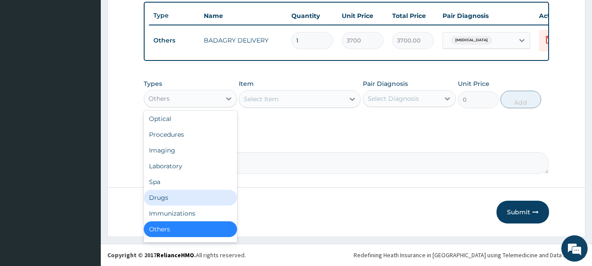
click at [201, 197] on div "Drugs" at bounding box center [190, 198] width 93 height 16
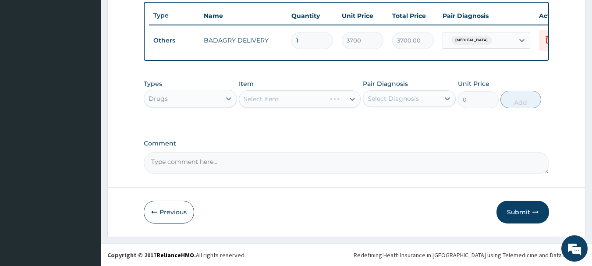
click at [313, 98] on div "Select Item" at bounding box center [300, 99] width 122 height 18
click at [325, 103] on div "Select Item" at bounding box center [300, 99] width 122 height 18
click at [305, 99] on div "Select Item" at bounding box center [291, 99] width 105 height 14
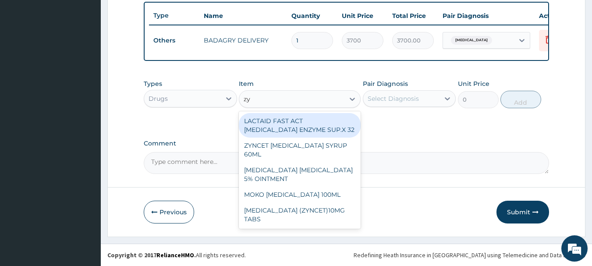
type input "zyn"
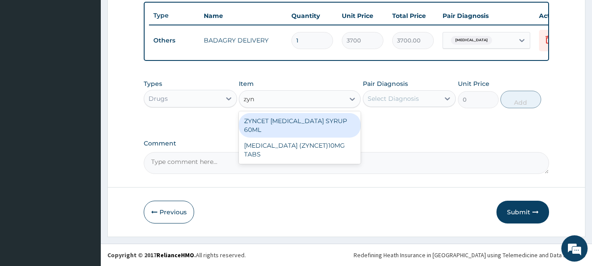
click at [316, 116] on div "ZYNCET [MEDICAL_DATA] SYRUP 60ML" at bounding box center [300, 125] width 122 height 25
type input "2240"
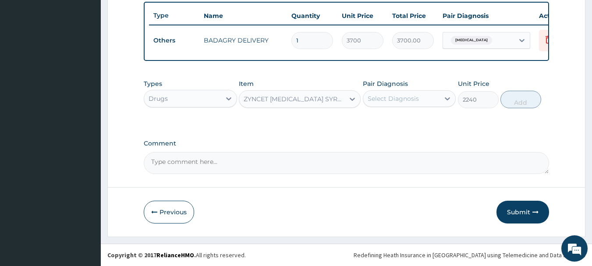
click at [397, 94] on div "Select Diagnosis" at bounding box center [392, 98] width 51 height 9
click at [411, 117] on label "[MEDICAL_DATA]" at bounding box center [404, 120] width 54 height 9
checkbox input "true"
click at [519, 96] on button "Add" at bounding box center [520, 100] width 41 height 18
type input "0"
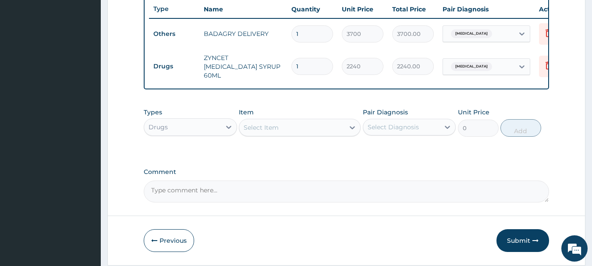
click at [295, 128] on div "Select Item" at bounding box center [291, 127] width 105 height 14
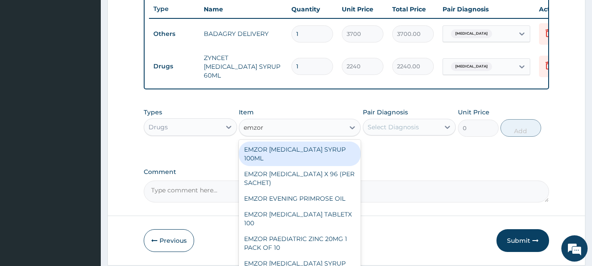
type input "emzor p"
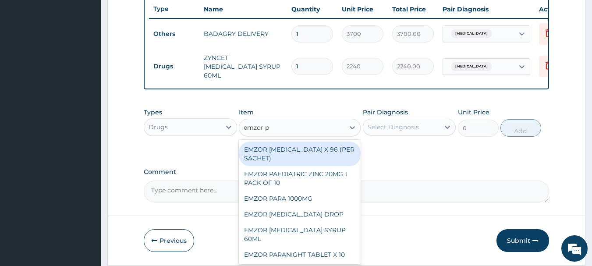
click at [306, 156] on div "EMZOR [MEDICAL_DATA] X 96 (PER SACHET)" at bounding box center [300, 153] width 122 height 25
type input "17.5"
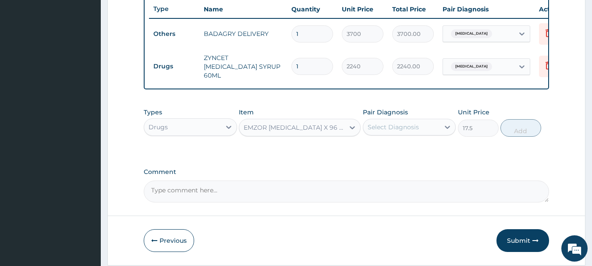
click at [402, 138] on div "Types Drugs Item option EMZOR PARACETAMOL X 96 (PER SACHET), selected. Select i…" at bounding box center [347, 122] width 406 height 38
click at [409, 131] on div "Select Diagnosis" at bounding box center [392, 127] width 51 height 9
click at [423, 157] on div "[MEDICAL_DATA]" at bounding box center [409, 150] width 93 height 18
checkbox input "true"
click at [525, 127] on button "Add" at bounding box center [520, 128] width 41 height 18
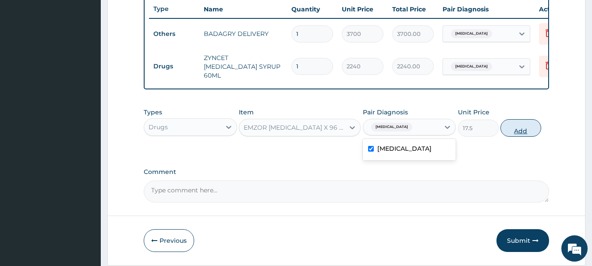
type input "0"
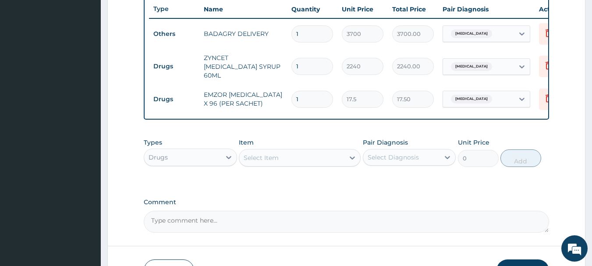
click at [314, 161] on div "Select Item" at bounding box center [291, 158] width 105 height 14
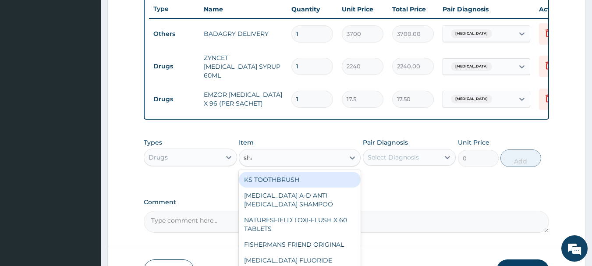
type input "shal"
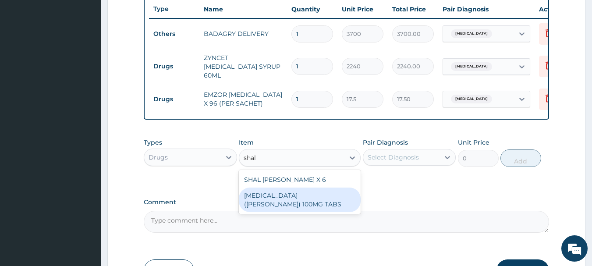
click at [325, 212] on div "NITROFURANTOIN (DE-SHALOM) 100MG TABS" at bounding box center [300, 199] width 122 height 25
type input "63"
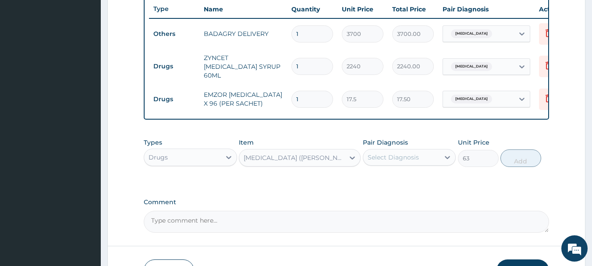
click at [400, 163] on div "Select Diagnosis" at bounding box center [401, 157] width 77 height 14
click at [423, 177] on label "[MEDICAL_DATA]" at bounding box center [404, 178] width 54 height 9
checkbox input "true"
click at [529, 158] on button "Add" at bounding box center [520, 158] width 41 height 18
type input "0"
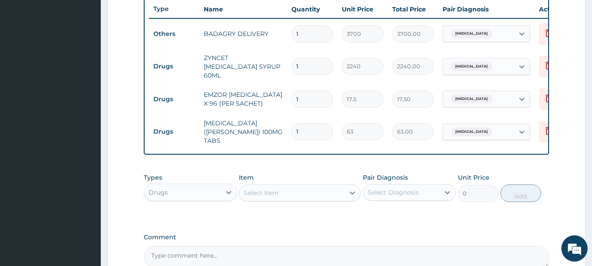
click at [289, 190] on div "Select Item" at bounding box center [291, 193] width 105 height 14
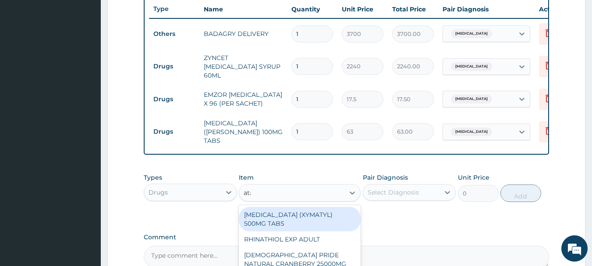
type input "atad"
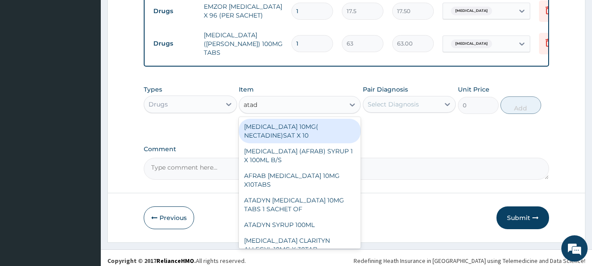
scroll to position [421, 0]
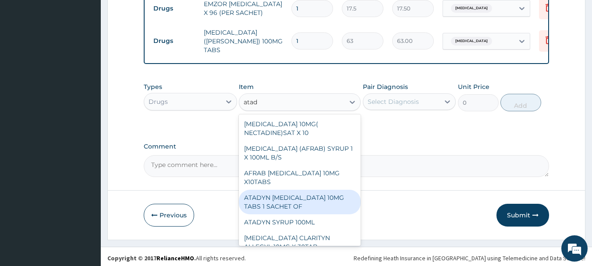
click at [289, 191] on div "ATADYN LORATADINE 10MG TABS 1 SACHET OF" at bounding box center [300, 202] width 122 height 25
type input "350"
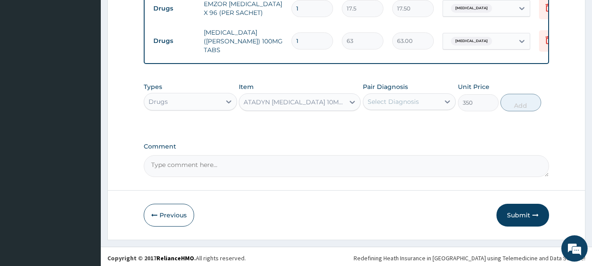
click at [410, 103] on div "Select Diagnosis" at bounding box center [401, 102] width 77 height 14
click at [423, 119] on label "[MEDICAL_DATA]" at bounding box center [404, 123] width 54 height 9
checkbox input "true"
drag, startPoint x: 546, startPoint y: 94, endPoint x: 531, endPoint y: 95, distance: 14.5
click at [531, 95] on div "Types Drugs Item ATADYN LORATADINE 10MG TABS 1 SACHET OF Pair Diagnosis option …" at bounding box center [347, 97] width 406 height 38
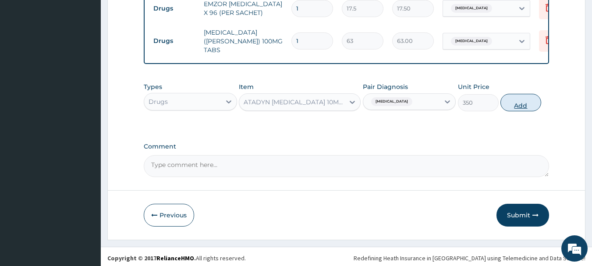
click at [531, 95] on button "Add" at bounding box center [520, 103] width 41 height 18
type input "0"
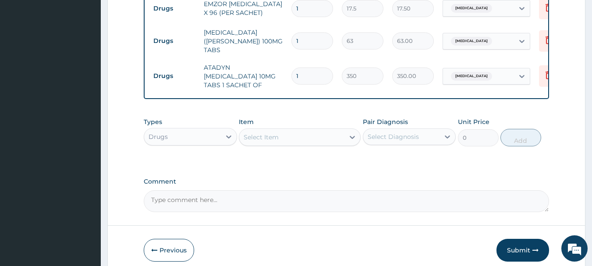
click at [299, 39] on input "1" at bounding box center [312, 40] width 42 height 17
type input "10"
type input "630.00"
type input "10"
click at [314, 67] on input "1" at bounding box center [312, 75] width 42 height 17
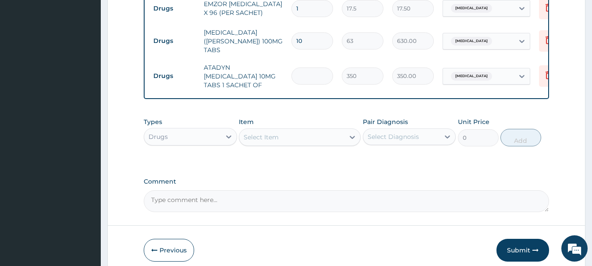
type input "0.00"
type input "4"
type input "1400.00"
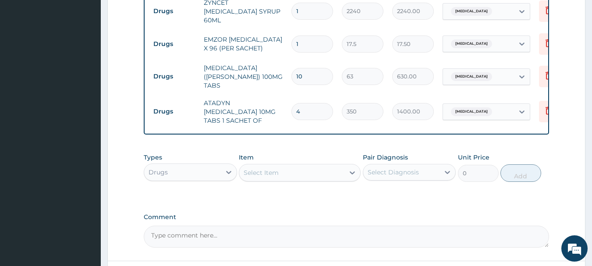
scroll to position [385, 0]
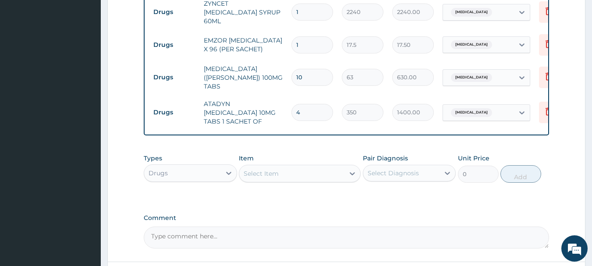
type input "4"
click at [309, 41] on input "1" at bounding box center [312, 44] width 42 height 17
type input "0.00"
type input "3"
type input "52.50"
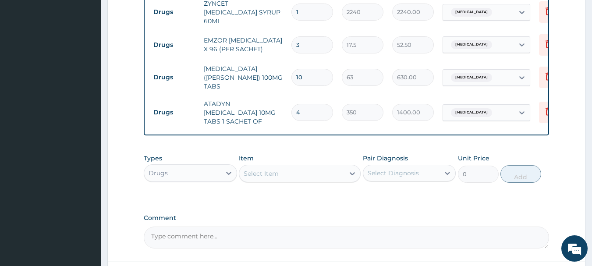
type input "36"
type input "630.00"
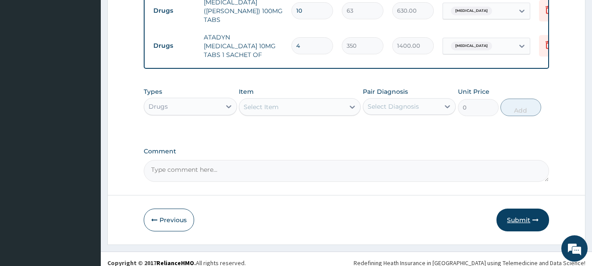
click at [531, 208] on button "Submit" at bounding box center [522, 219] width 53 height 23
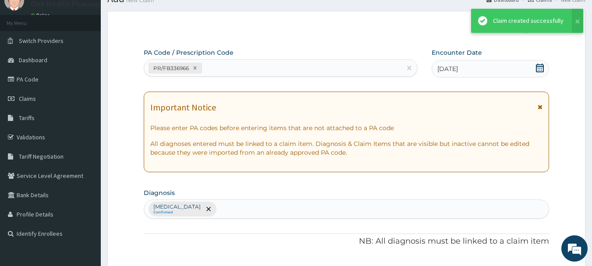
scroll to position [452, 0]
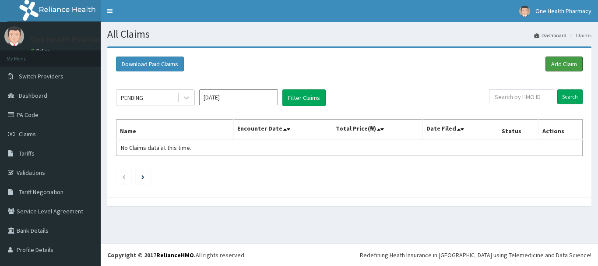
click at [561, 64] on link "Add Claim" at bounding box center [564, 63] width 37 height 15
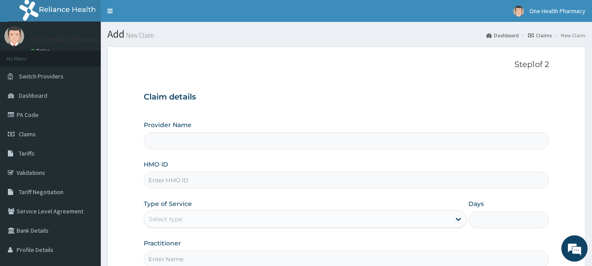
click at [288, 183] on input "HMO ID" at bounding box center [347, 180] width 406 height 17
paste input "OKB/10688/A"
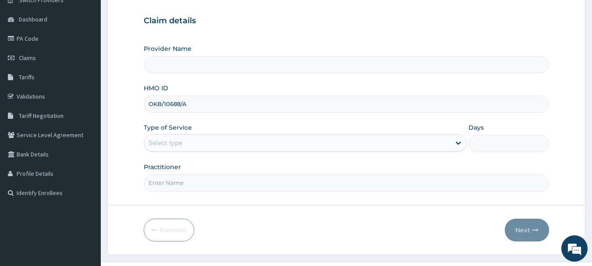
scroll to position [94, 0]
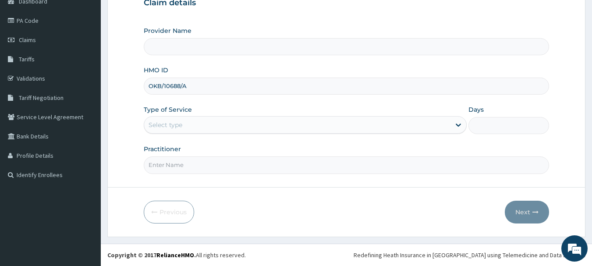
type input "OKB/10688/A"
click at [187, 124] on div "Select type" at bounding box center [297, 125] width 306 height 14
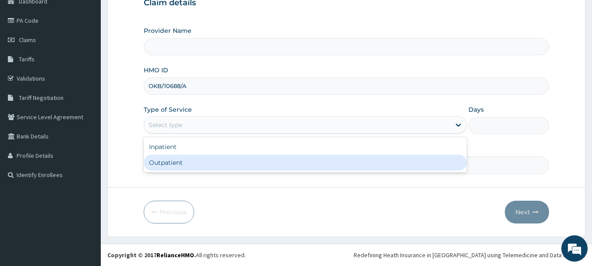
click at [194, 157] on div "Outpatient" at bounding box center [305, 163] width 323 height 16
click at [194, 157] on input "Practitioner" at bounding box center [347, 164] width 406 height 17
type input "1"
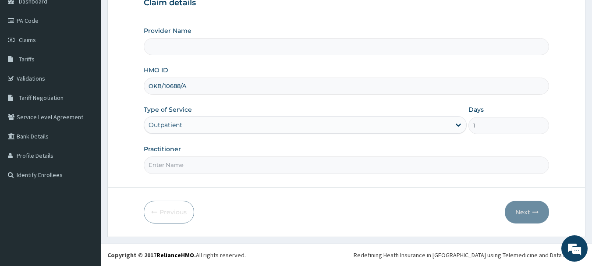
type input "OneHealth Pharmacy"
type input "onehealth"
click at [519, 208] on button "Next" at bounding box center [527, 212] width 44 height 23
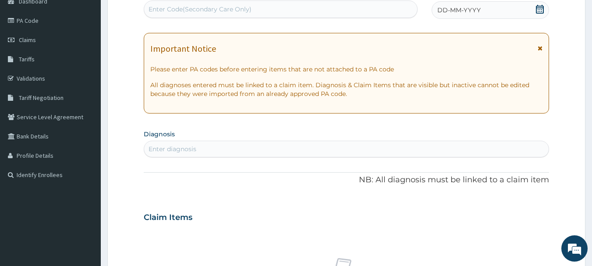
click at [358, 7] on div "Enter Code(Secondary Care Only)" at bounding box center [280, 9] width 273 height 14
paste input "PR/881B5C19"
type input "PR/881B5C19"
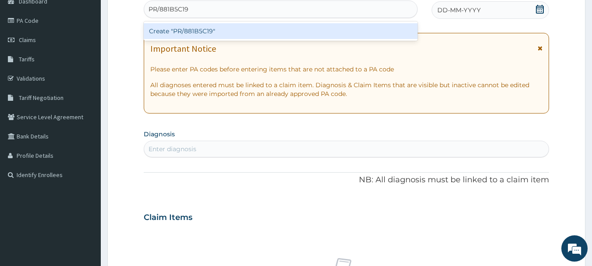
click at [359, 31] on div "Create "PR/881B5C19"" at bounding box center [281, 31] width 274 height 16
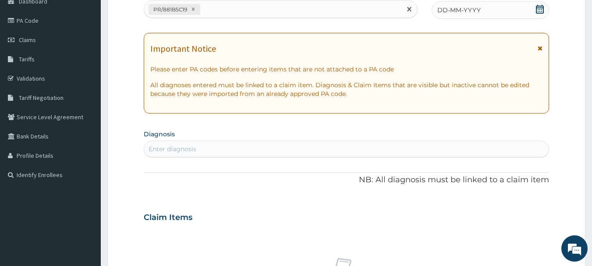
click at [514, 11] on div "DD-MM-YYYY" at bounding box center [489, 10] width 117 height 18
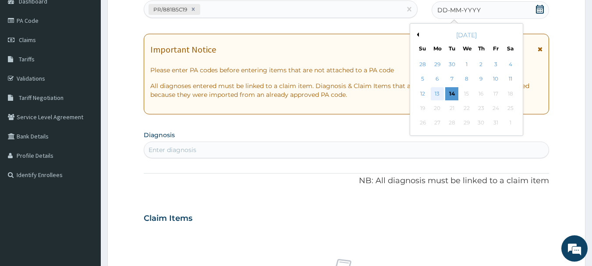
click at [434, 93] on div "13" at bounding box center [436, 93] width 13 height 13
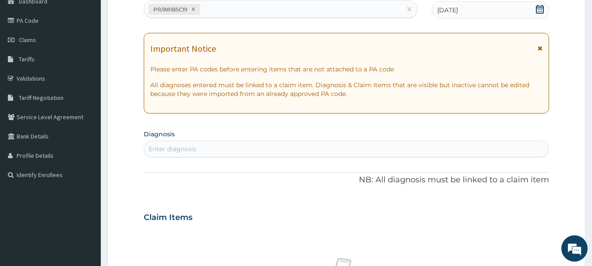
click at [435, 147] on div "Enter diagnosis" at bounding box center [346, 149] width 405 height 14
type input "[MEDICAL_DATA]"
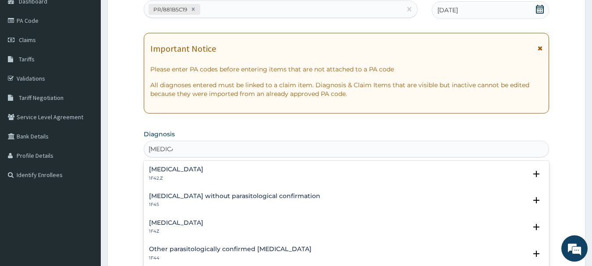
click at [184, 220] on h4 "[MEDICAL_DATA]" at bounding box center [176, 222] width 54 height 7
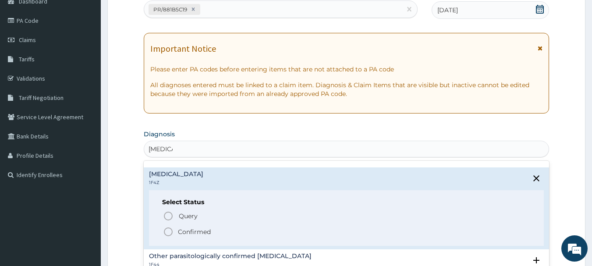
scroll to position [51, 0]
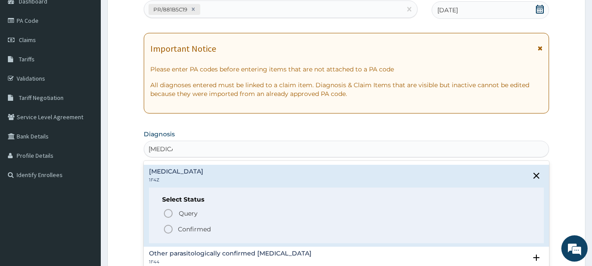
click at [178, 228] on p "Confirmed" at bounding box center [194, 229] width 33 height 9
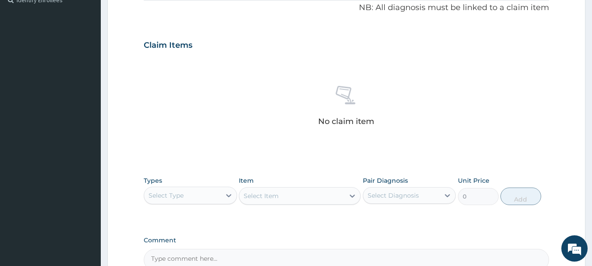
scroll to position [349, 0]
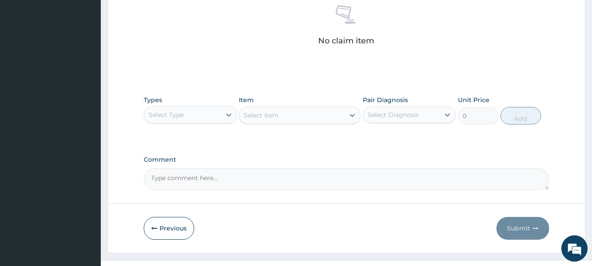
click at [197, 110] on div "Select Type" at bounding box center [182, 115] width 77 height 14
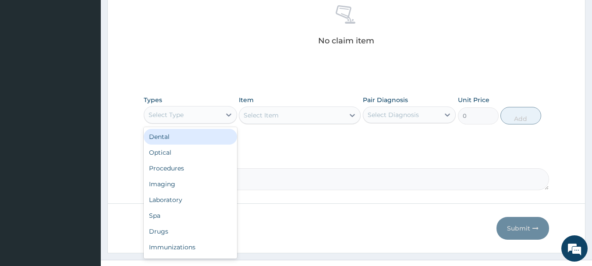
type input "o"
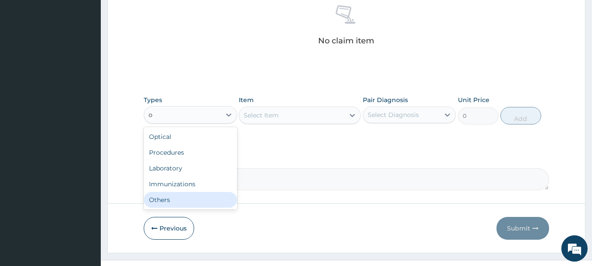
click at [192, 195] on div "Others" at bounding box center [190, 200] width 93 height 16
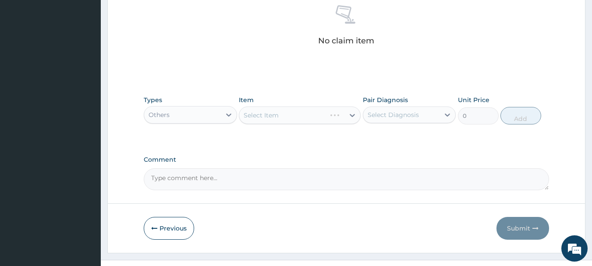
click at [310, 116] on div "Select Item" at bounding box center [300, 115] width 122 height 18
click at [314, 120] on div "Select Item" at bounding box center [291, 115] width 105 height 14
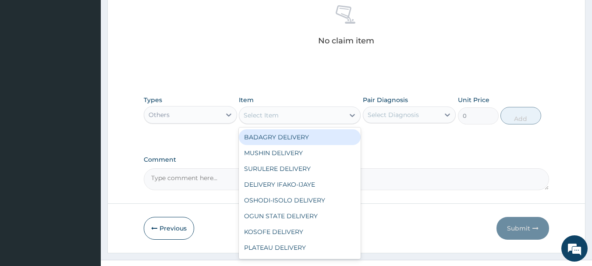
click at [318, 129] on div "BADAGRY DELIVERY" at bounding box center [300, 137] width 122 height 16
type input "3700"
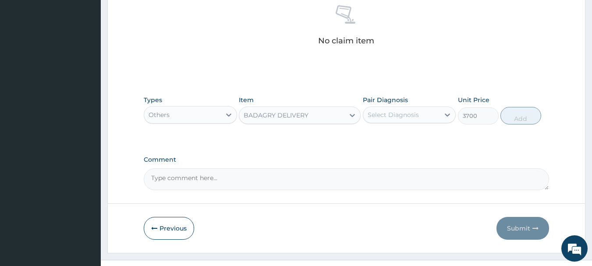
click at [406, 114] on div "Select Diagnosis" at bounding box center [392, 114] width 51 height 9
click at [419, 134] on label "[MEDICAL_DATA]" at bounding box center [404, 136] width 54 height 9
checkbox input "true"
click at [531, 116] on button "Add" at bounding box center [520, 116] width 41 height 18
type input "0"
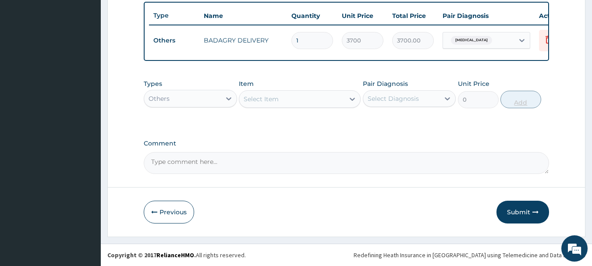
scroll to position [331, 0]
click at [201, 102] on div "Others" at bounding box center [182, 99] width 77 height 14
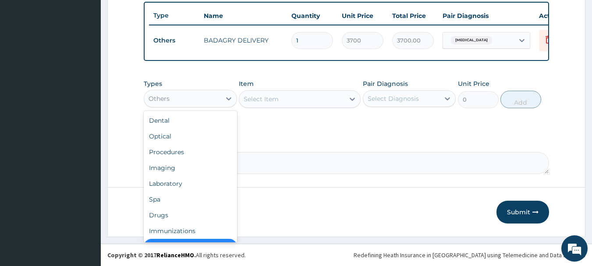
scroll to position [18, 0]
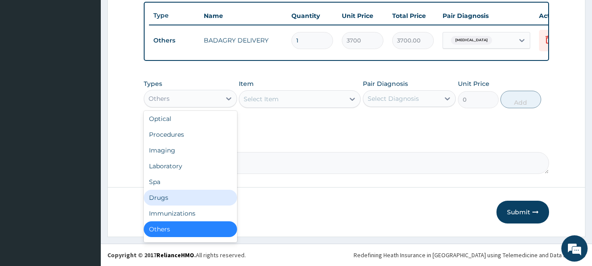
click at [184, 195] on div "Drugs" at bounding box center [190, 198] width 93 height 16
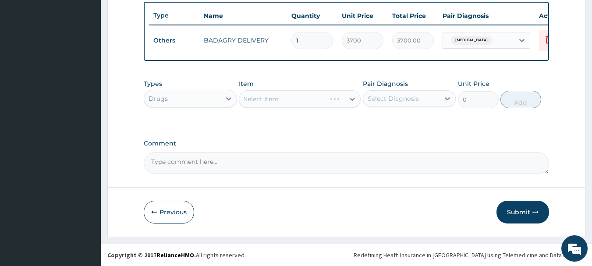
click at [296, 98] on div "Select Item" at bounding box center [300, 99] width 122 height 18
click at [340, 104] on div "Select Item" at bounding box center [291, 99] width 105 height 14
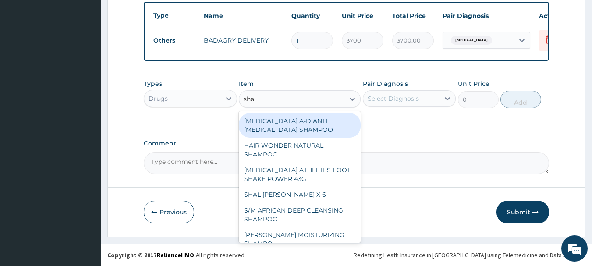
type input "shal"
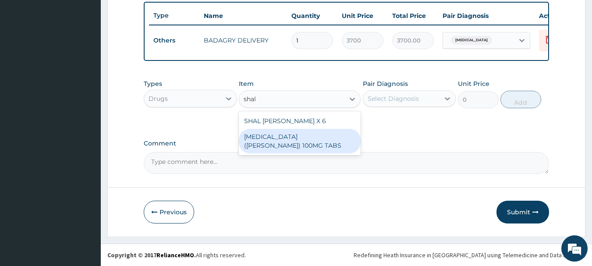
click at [339, 129] on div "[MEDICAL_DATA] ([PERSON_NAME]) 100MG TABS" at bounding box center [300, 141] width 122 height 25
type input "63"
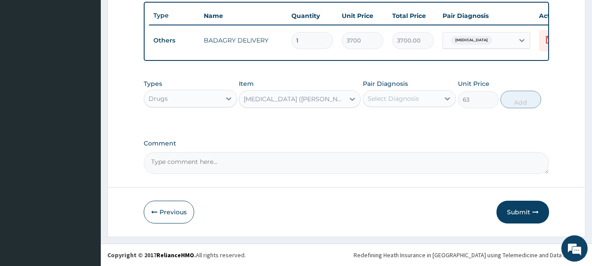
click at [394, 102] on div "Select Diagnosis" at bounding box center [392, 98] width 51 height 9
click at [417, 123] on label "[MEDICAL_DATA]" at bounding box center [404, 120] width 54 height 9
checkbox input "true"
click at [516, 99] on button "Add" at bounding box center [520, 100] width 41 height 18
type input "0"
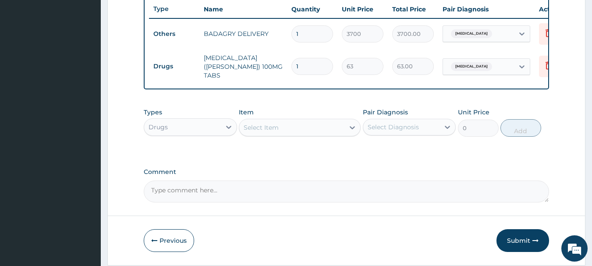
click at [313, 131] on div "Select Item" at bounding box center [291, 127] width 105 height 14
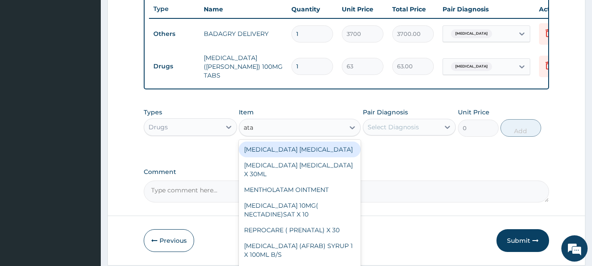
type input "atad"
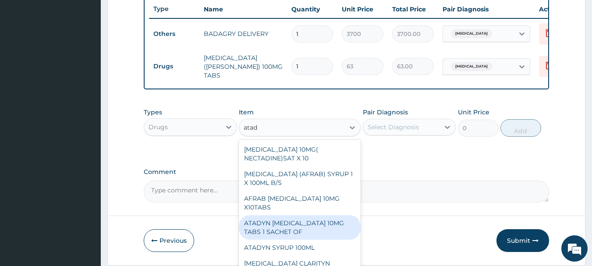
click at [303, 239] on div "ATADYN [MEDICAL_DATA] 10MG TABS 1 SACHET OF" at bounding box center [300, 227] width 122 height 25
type input "350"
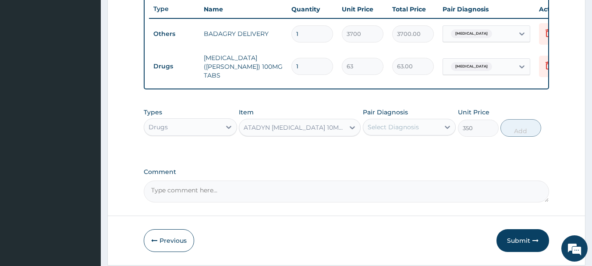
click at [416, 131] on div "Select Diagnosis" at bounding box center [392, 127] width 51 height 9
click at [427, 148] on label "[MEDICAL_DATA]" at bounding box center [404, 148] width 54 height 9
checkbox input "true"
click at [531, 131] on button "Add" at bounding box center [520, 128] width 41 height 18
type input "0"
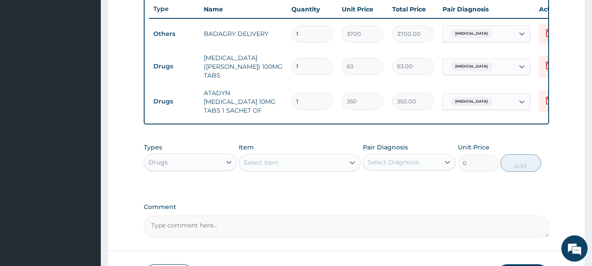
click at [269, 165] on div "Select Item" at bounding box center [291, 162] width 105 height 14
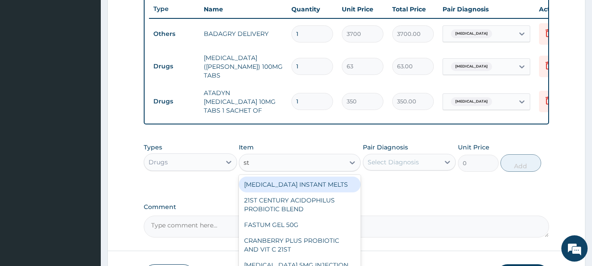
type input "st r"
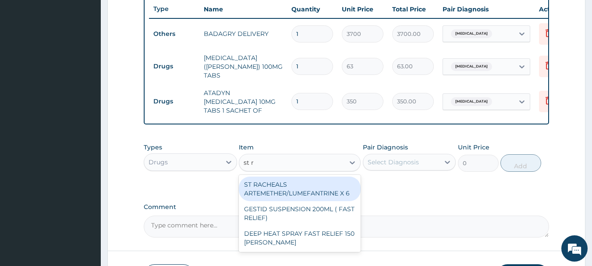
click at [284, 184] on div "ST RACHEALS ARTEMETHER/LUMEFANTRINE X 6" at bounding box center [300, 188] width 122 height 25
type input "303.3333435058594"
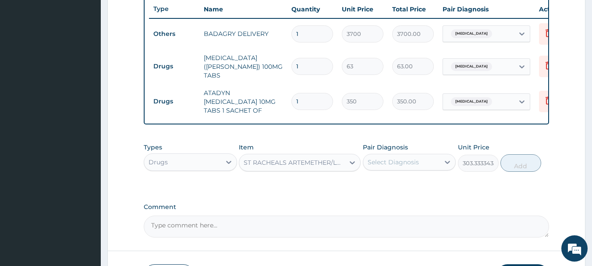
drag, startPoint x: 376, startPoint y: 169, endPoint x: 402, endPoint y: 163, distance: 27.2
click at [402, 163] on div "Types Drugs Item ST RACHEALS ARTEMETHER/LUMEFANTRINE X 6 Pair Diagnosis Select …" at bounding box center [347, 157] width 406 height 38
click at [402, 163] on div "Select Diagnosis" at bounding box center [401, 162] width 77 height 14
click at [431, 182] on label "[MEDICAL_DATA]" at bounding box center [404, 183] width 54 height 9
checkbox input "true"
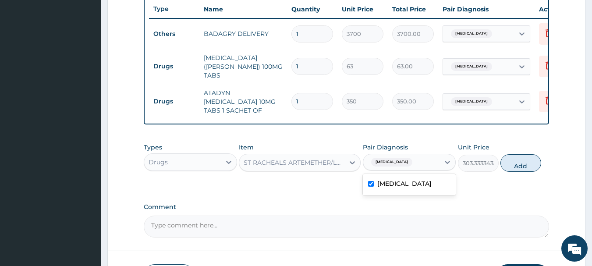
click at [541, 158] on div "Types Drugs Item ST RACHEALS ARTEMETHER/LUMEFANTRINE X 6 Pair Diagnosis option …" at bounding box center [347, 157] width 406 height 38
click at [536, 161] on button "Add" at bounding box center [520, 163] width 41 height 18
type input "0"
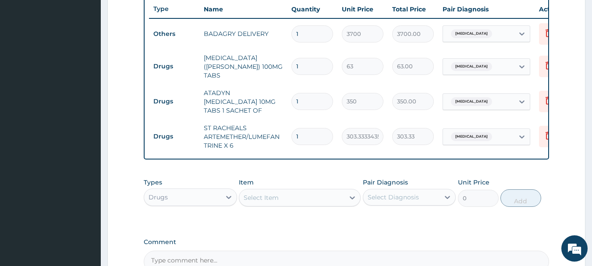
click at [311, 189] on div "Select Item" at bounding box center [300, 198] width 122 height 18
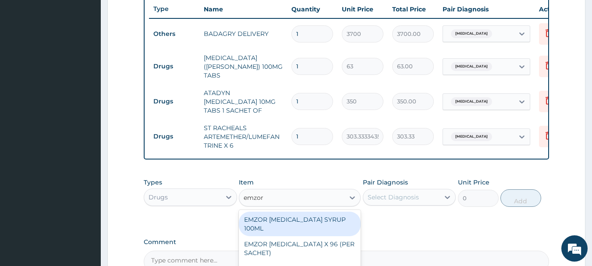
type input "emzor p"
click at [322, 213] on div "EMZOR [MEDICAL_DATA] X 96 (PER SACHET)" at bounding box center [300, 224] width 122 height 25
type input "17.5"
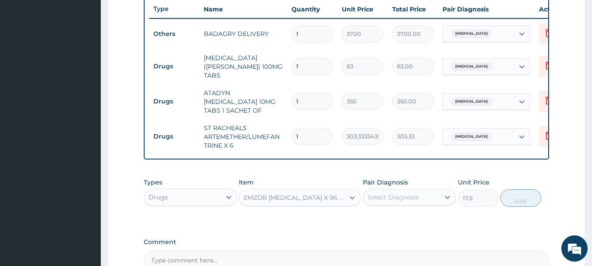
click at [405, 194] on div "Select Diagnosis" at bounding box center [392, 197] width 51 height 9
click at [419, 215] on label "[MEDICAL_DATA]" at bounding box center [404, 218] width 54 height 9
checkbox input "true"
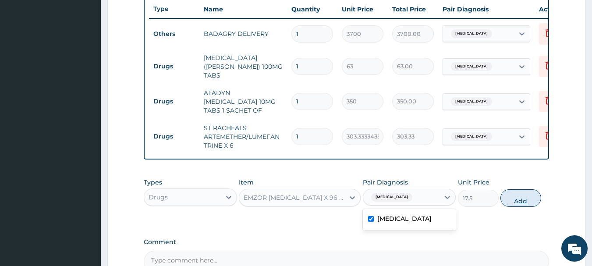
click at [516, 192] on button "Add" at bounding box center [520, 198] width 41 height 18
type input "0"
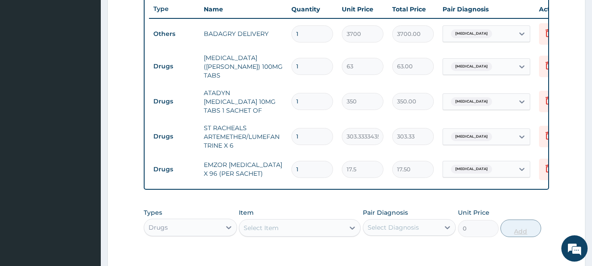
type input "0.00"
type input "3"
type input "52.50"
type input "36"
type input "630.00"
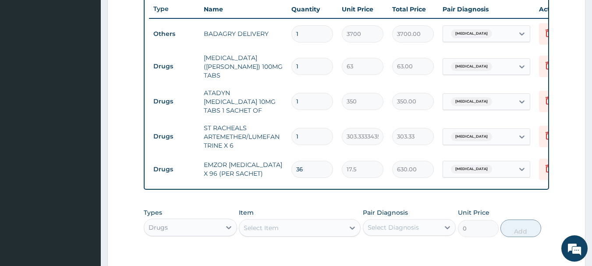
type input "36"
click at [309, 128] on input "1" at bounding box center [312, 136] width 42 height 17
type input "0.00"
type input "6"
type input "1820.00"
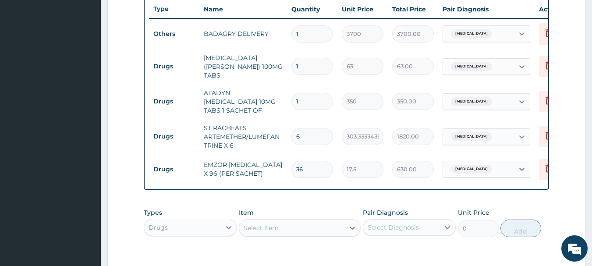
type input "6"
click at [309, 99] on input "1" at bounding box center [312, 101] width 42 height 17
type input "0.00"
type input "4"
type input "1400.00"
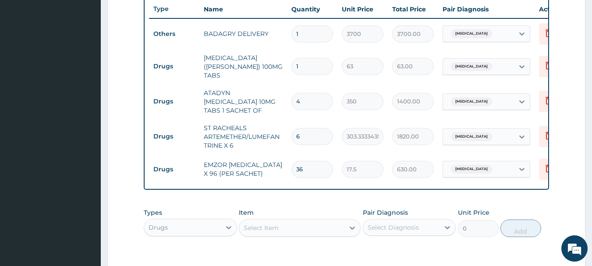
type input "4"
click at [314, 64] on input "1" at bounding box center [312, 66] width 42 height 17
type input "10"
type input "630.00"
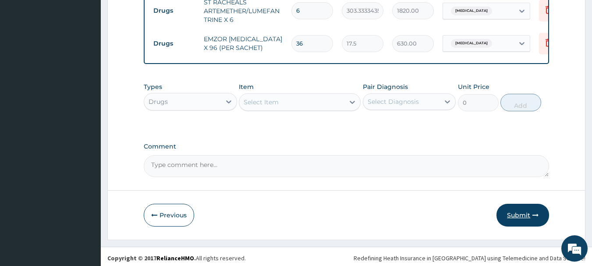
click at [503, 204] on button "Submit" at bounding box center [522, 215] width 53 height 23
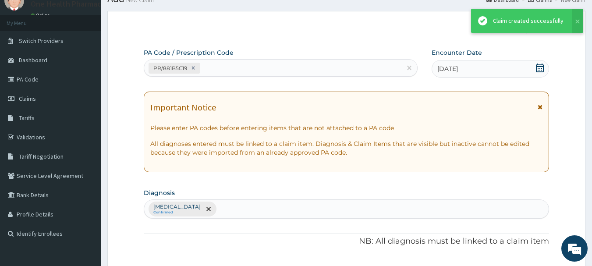
scroll to position [456, 0]
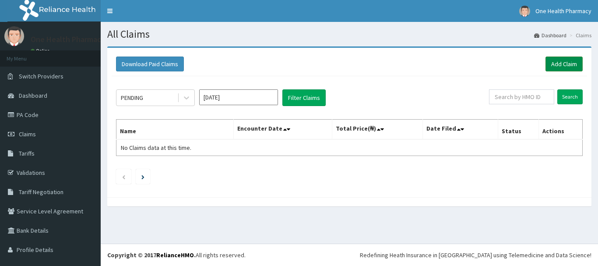
click at [546, 66] on link "Add Claim" at bounding box center [564, 63] width 37 height 15
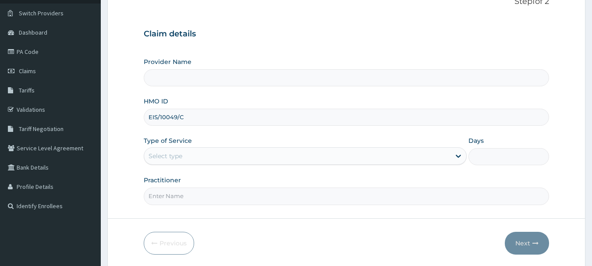
scroll to position [94, 0]
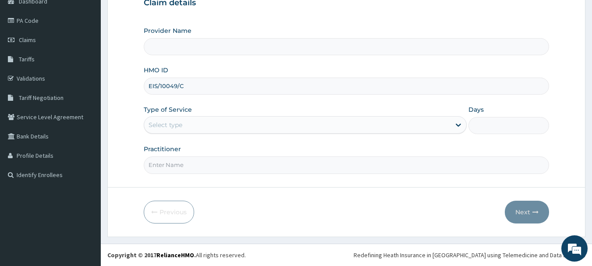
type input "EIS/10049/C"
click at [191, 125] on div "Select type" at bounding box center [297, 125] width 306 height 14
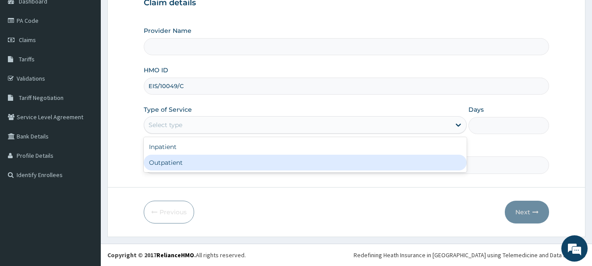
click at [196, 166] on div "Outpatient" at bounding box center [305, 163] width 323 height 16
click at [196, 166] on input "Practitioner" at bounding box center [347, 164] width 406 height 17
type input "1"
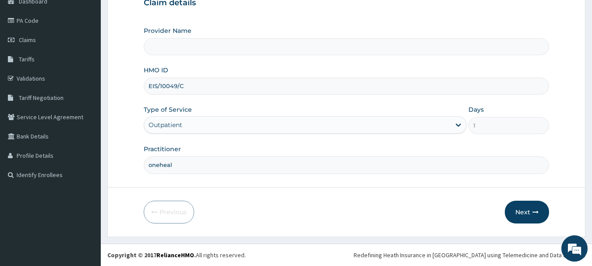
type input "onehealt"
type input "OneHealth Pharmacy"
type input "onehealth"
click at [527, 214] on button "Next" at bounding box center [527, 212] width 44 height 23
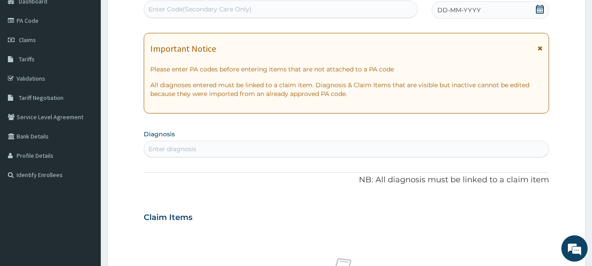
scroll to position [0, 0]
click at [336, 7] on div "Enter Code(Secondary Care Only)" at bounding box center [280, 9] width 273 height 14
paste input "PR/43C4387F"
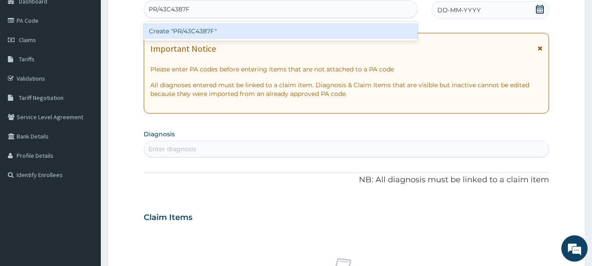
type input "PR/43C4387F"
click at [337, 27] on div "Create "PR/43C4387F"" at bounding box center [281, 31] width 274 height 16
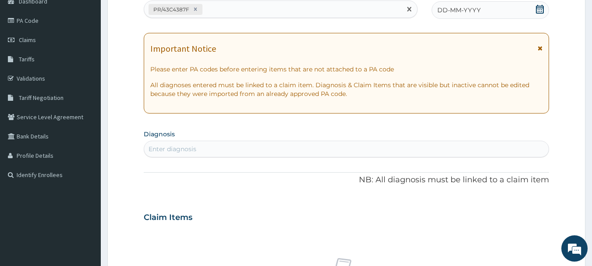
click at [478, 16] on div "DD-MM-YYYY" at bounding box center [489, 10] width 117 height 18
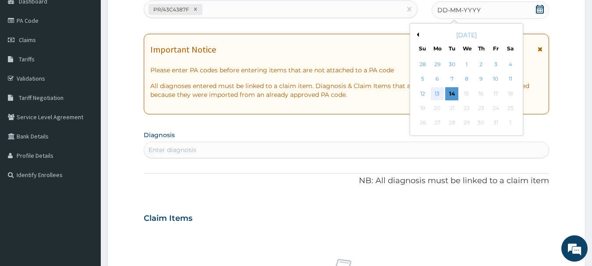
click at [440, 99] on div "13" at bounding box center [436, 93] width 13 height 13
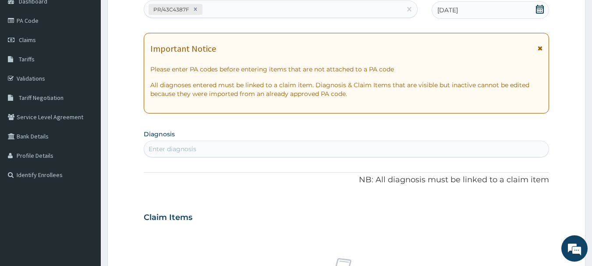
click at [446, 147] on div "Enter diagnosis" at bounding box center [346, 149] width 405 height 14
type input "[MEDICAL_DATA]"
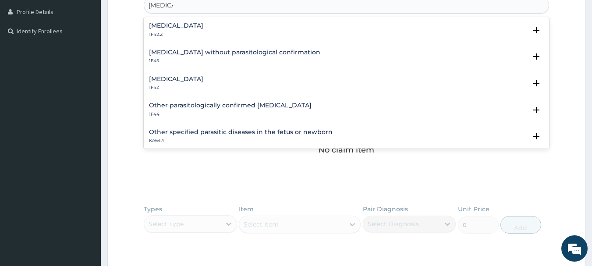
scroll to position [240, 0]
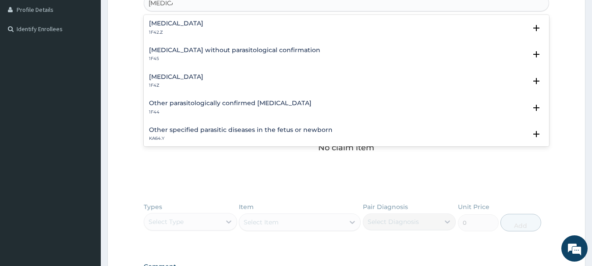
click at [176, 83] on p "1F4Z" at bounding box center [176, 85] width 54 height 6
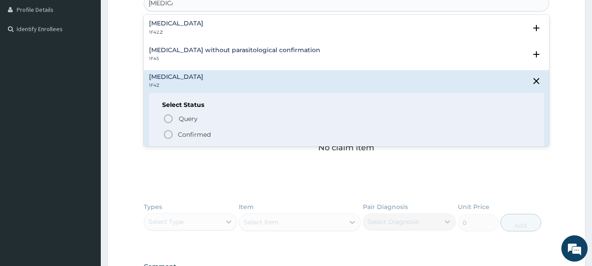
click at [177, 130] on span "Confirmed" at bounding box center [347, 134] width 368 height 11
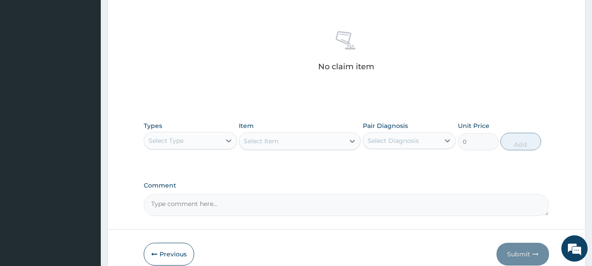
scroll to position [366, 0]
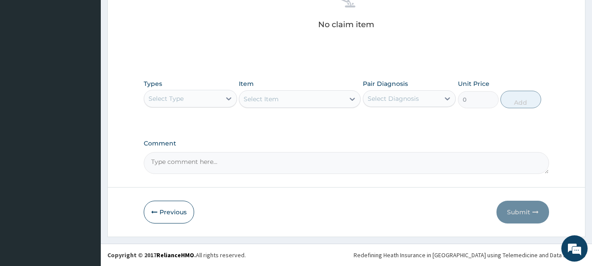
click at [187, 100] on div "Select Type" at bounding box center [182, 99] width 77 height 14
type input "o"
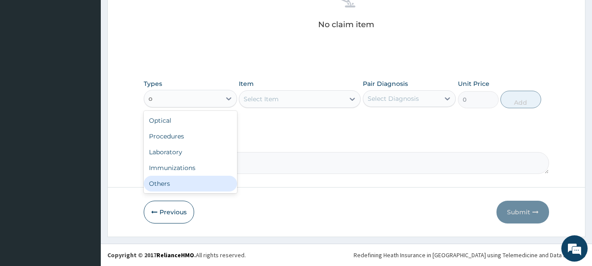
click at [190, 190] on div "Others" at bounding box center [190, 184] width 93 height 16
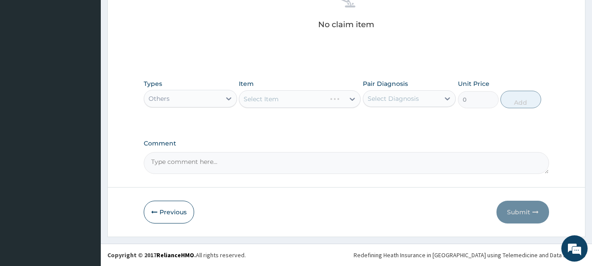
click at [316, 100] on div "Select Item" at bounding box center [300, 99] width 122 height 18
click at [318, 96] on div "Select Item" at bounding box center [291, 99] width 105 height 14
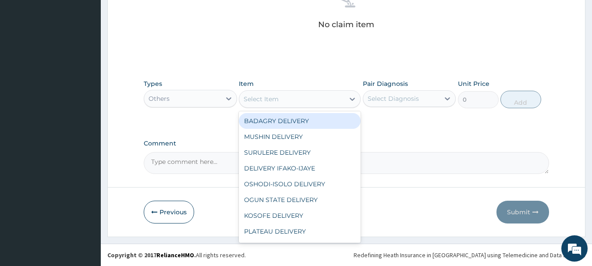
click at [323, 113] on div "BADAGRY DELIVERY" at bounding box center [300, 121] width 122 height 16
type input "3700"
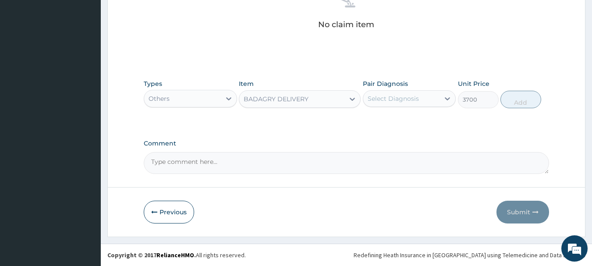
click at [412, 89] on div "Pair Diagnosis Select Diagnosis" at bounding box center [409, 93] width 93 height 29
click at [429, 100] on div "Select Diagnosis" at bounding box center [401, 99] width 77 height 14
click at [431, 118] on label "Malaria, unspecified" at bounding box center [404, 120] width 54 height 9
checkbox input "true"
click at [525, 106] on button "Add" at bounding box center [520, 100] width 41 height 18
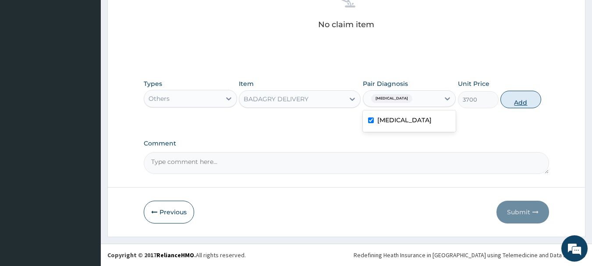
type input "0"
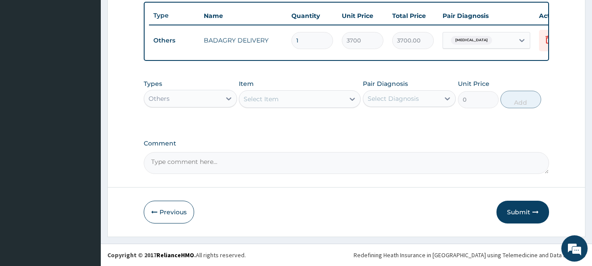
click at [161, 93] on div "Others" at bounding box center [182, 99] width 77 height 14
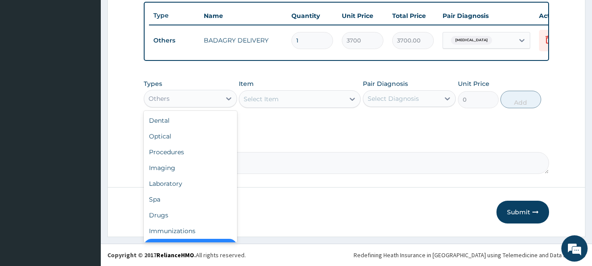
scroll to position [18, 0]
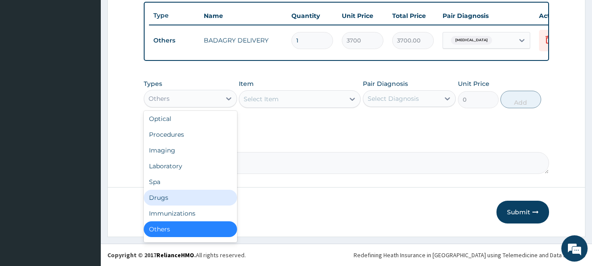
click at [179, 196] on div "Drugs" at bounding box center [190, 198] width 93 height 16
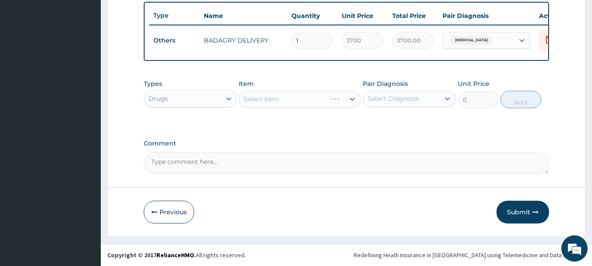
click at [310, 102] on div "Select Item" at bounding box center [300, 99] width 122 height 18
click at [314, 102] on div "Select Item" at bounding box center [291, 99] width 105 height 14
type input "atad"
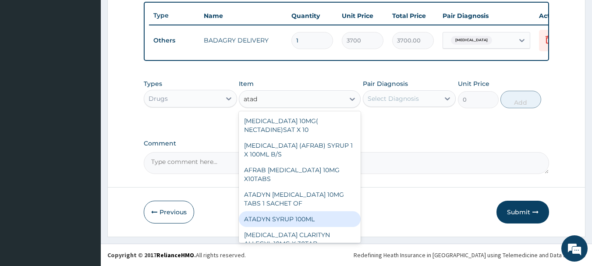
click at [321, 211] on div "ATADYN SYRUP 100ML" at bounding box center [300, 219] width 122 height 16
type input "1890"
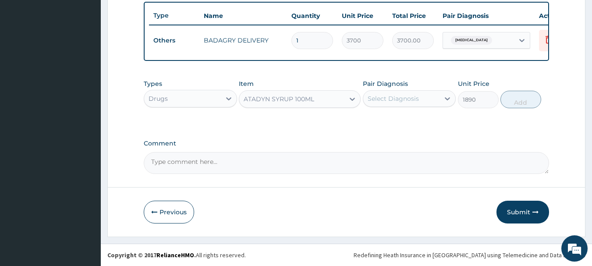
click at [420, 104] on div "Select Diagnosis" at bounding box center [401, 99] width 77 height 14
click at [430, 123] on label "Malaria, unspecified" at bounding box center [404, 120] width 54 height 9
checkbox input "true"
click at [520, 109] on div "Types Drugs Item ATADYN SYRUP 100ML Pair Diagnosis option Malaria, unspecified,…" at bounding box center [347, 94] width 406 height 38
click at [520, 103] on button "Add" at bounding box center [520, 100] width 41 height 18
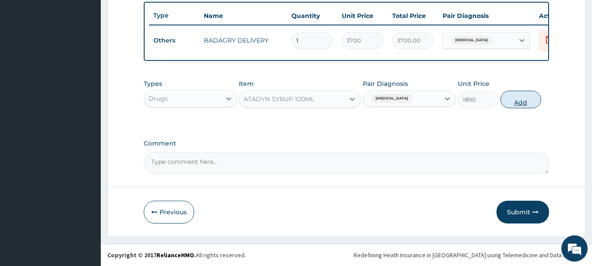
type input "0"
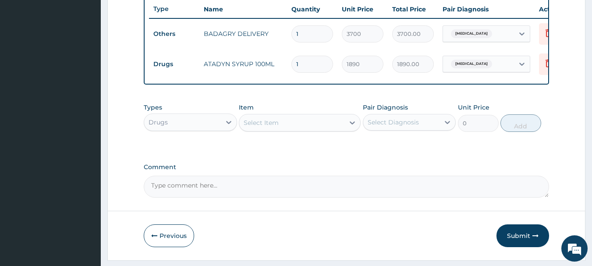
click at [293, 126] on div "Select Item" at bounding box center [291, 123] width 105 height 14
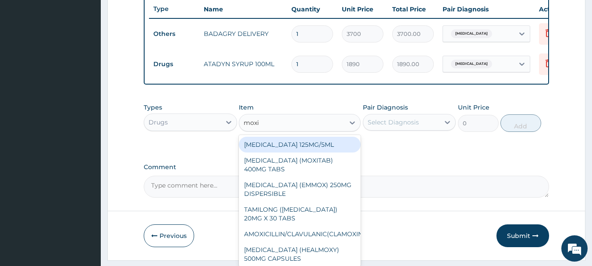
type input "moxie"
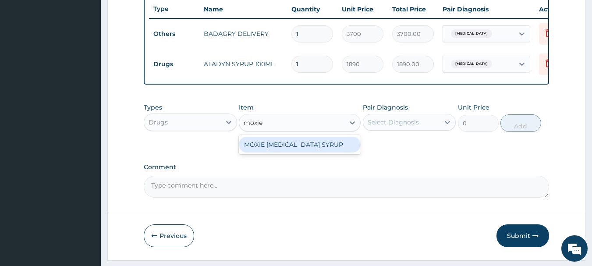
click at [299, 145] on div "MOXIE PARACETAMOL SYRUP" at bounding box center [300, 145] width 122 height 16
type input "1960"
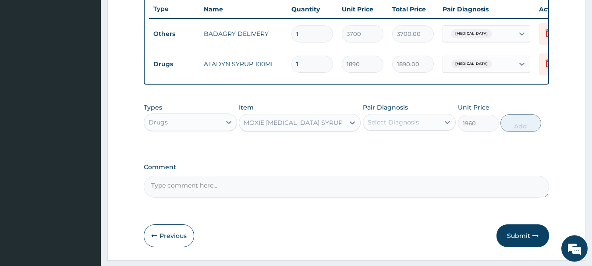
click at [408, 131] on div "Select Diagnosis" at bounding box center [409, 122] width 93 height 17
click at [416, 148] on label "Malaria, unspecified" at bounding box center [404, 143] width 54 height 9
checkbox input "true"
click at [522, 132] on button "Add" at bounding box center [520, 123] width 41 height 18
type input "0"
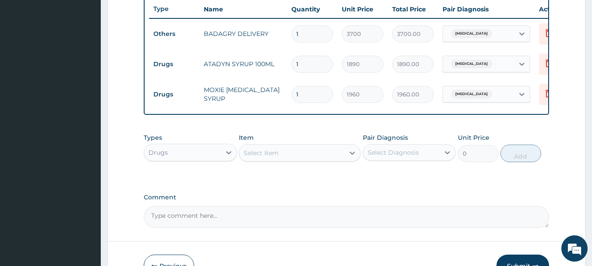
click at [318, 166] on div "Types Drugs Item Select Item Pair Diagnosis Select Diagnosis Unit Price 0 Add" at bounding box center [347, 148] width 406 height 38
click at [321, 157] on div "Select Item" at bounding box center [291, 153] width 105 height 14
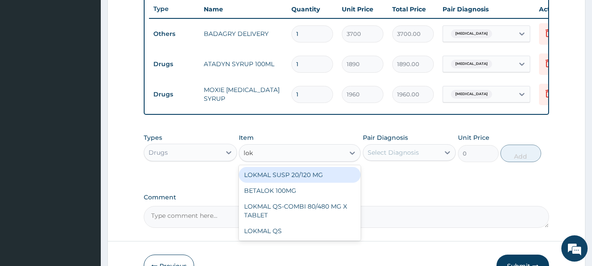
type input "lokm"
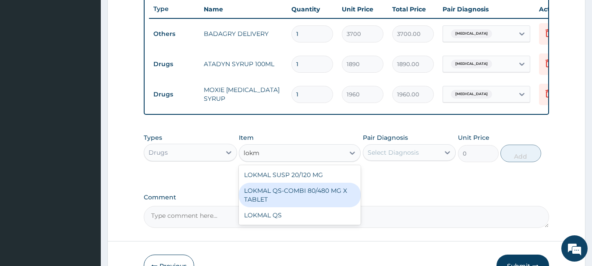
click at [334, 194] on div "LOKMAL QS-COMBI 80/480 MG X TABLET" at bounding box center [300, 195] width 122 height 25
type input "245"
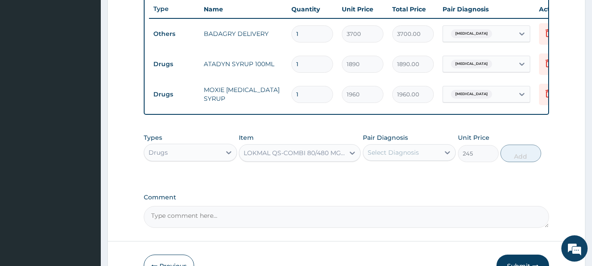
click at [404, 155] on div "Select Diagnosis" at bounding box center [392, 152] width 51 height 9
click at [423, 178] on label "[MEDICAL_DATA]" at bounding box center [404, 173] width 54 height 9
checkbox input "true"
click at [539, 160] on button "Add" at bounding box center [520, 154] width 41 height 18
type input "0"
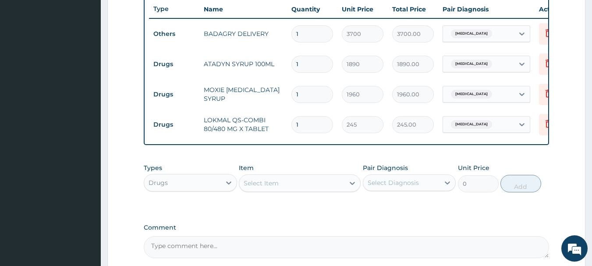
click at [308, 126] on input "1" at bounding box center [312, 124] width 42 height 17
type input "0.00"
type input "6"
type input "1470.00"
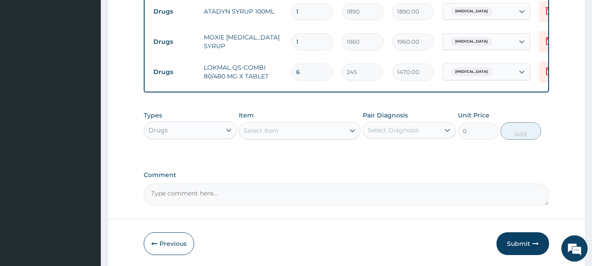
scroll to position [421, 0]
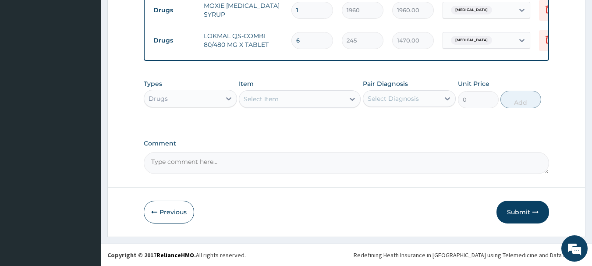
click at [537, 219] on button "Submit" at bounding box center [522, 212] width 53 height 23
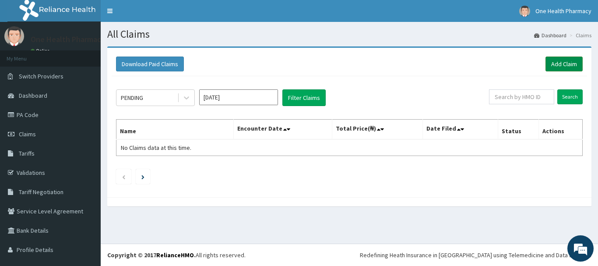
click at [546, 58] on link "Add Claim" at bounding box center [564, 63] width 37 height 15
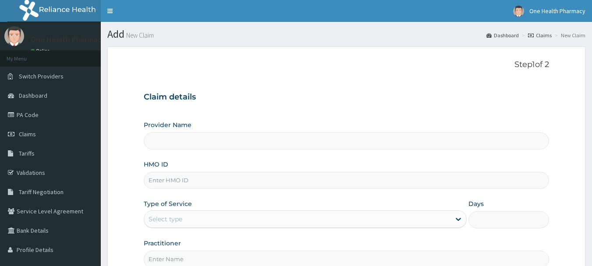
click at [229, 177] on input "HMO ID" at bounding box center [347, 180] width 406 height 17
paste input "AGO/10198/B"
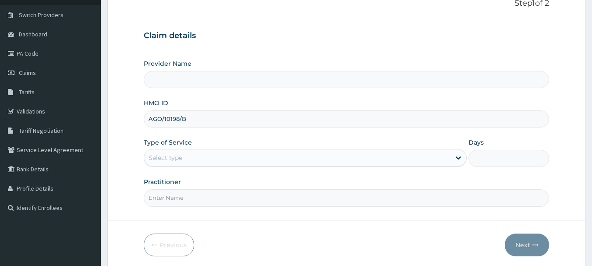
scroll to position [94, 0]
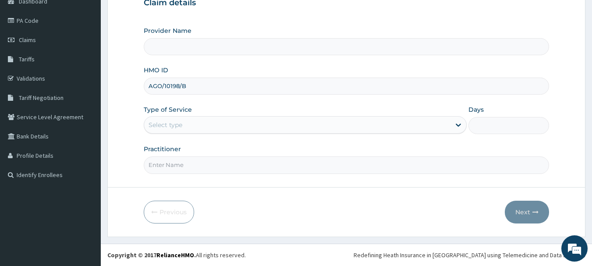
type input "AGO/10198/B"
click at [183, 125] on div "Select type" at bounding box center [297, 125] width 306 height 14
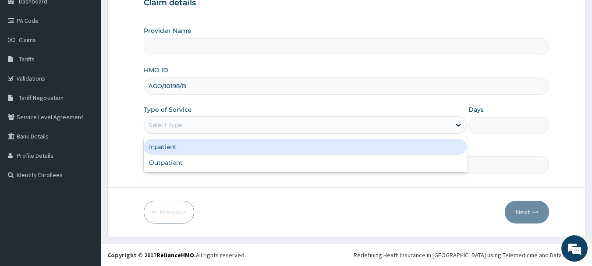
type input "OneHealth Pharmacy"
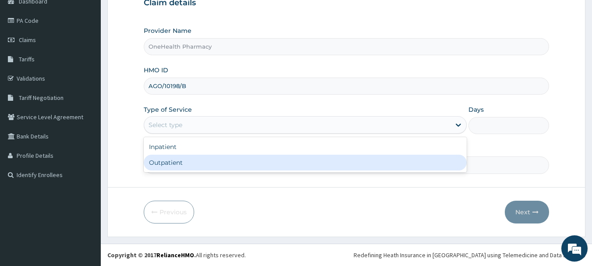
click at [187, 165] on div "Outpatient" at bounding box center [305, 163] width 323 height 16
click at [187, 165] on input "Practitioner" at bounding box center [347, 164] width 406 height 17
type input "1"
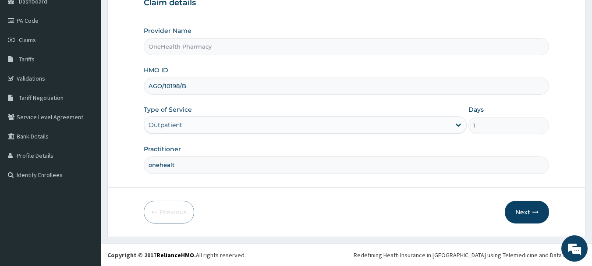
type input "onehealth"
click at [513, 211] on button "Next" at bounding box center [527, 212] width 44 height 23
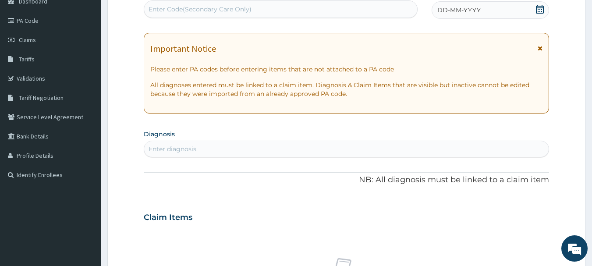
scroll to position [0, 0]
click at [326, 20] on div "PA Code / Prescription Code Enter Code(Secondary Care Only) Encounter Date DD-M…" at bounding box center [347, 215] width 406 height 453
click at [326, 18] on div "Enter Code(Secondary Care Only)" at bounding box center [281, 9] width 274 height 18
paste input "PR/F315D97E"
type input "PR/F315D97E"
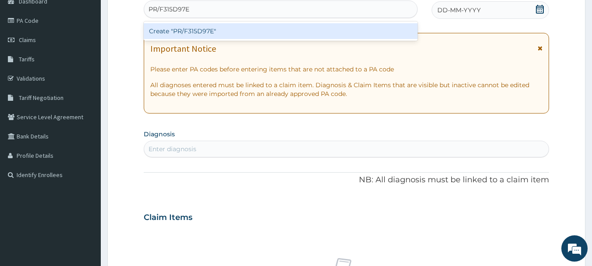
click at [327, 32] on div "Create "PR/F315D97E"" at bounding box center [281, 31] width 274 height 16
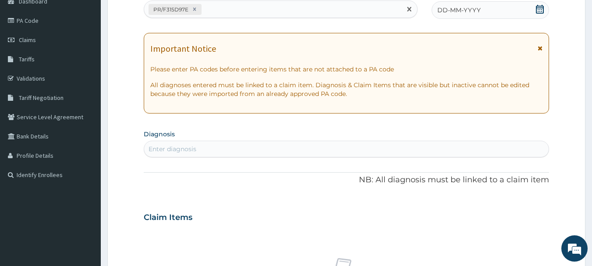
click at [448, 6] on span "DD-MM-YYYY" at bounding box center [458, 10] width 43 height 9
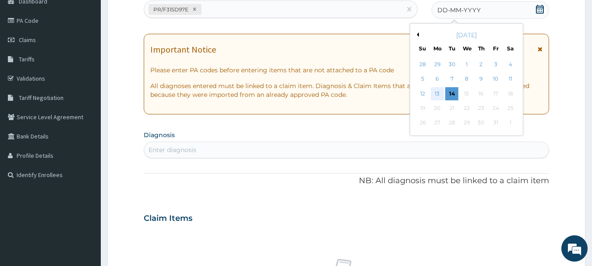
drag, startPoint x: 447, startPoint y: 96, endPoint x: 438, endPoint y: 96, distance: 8.8
click at [438, 96] on div "12 13 14 15 16 17 18" at bounding box center [466, 93] width 102 height 14
click at [438, 96] on div "13" at bounding box center [436, 93] width 13 height 13
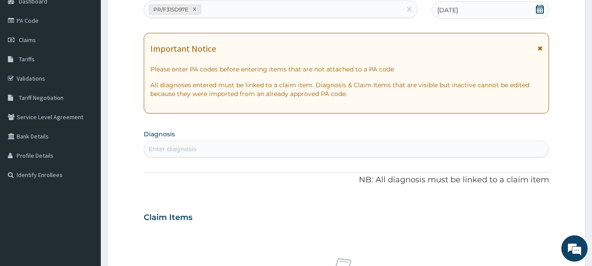
click at [442, 147] on div "Enter diagnosis" at bounding box center [346, 149] width 405 height 14
type input "malaria"
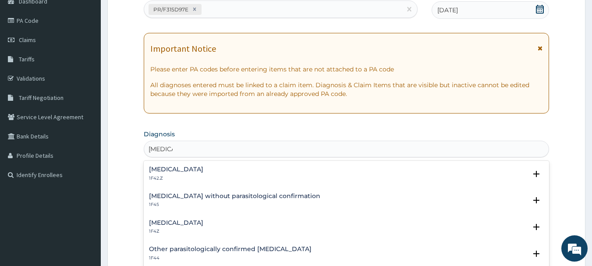
click at [178, 226] on h4 "Malaria, unspecified" at bounding box center [176, 222] width 54 height 7
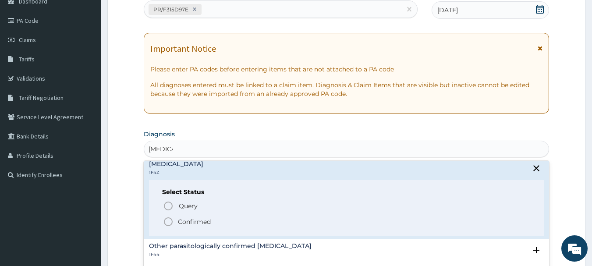
scroll to position [66, 0]
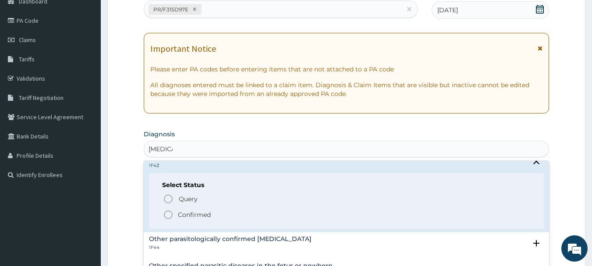
click at [165, 219] on icon "status option filled" at bounding box center [168, 214] width 11 height 11
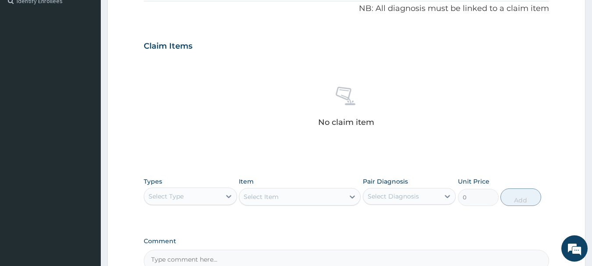
scroll to position [366, 0]
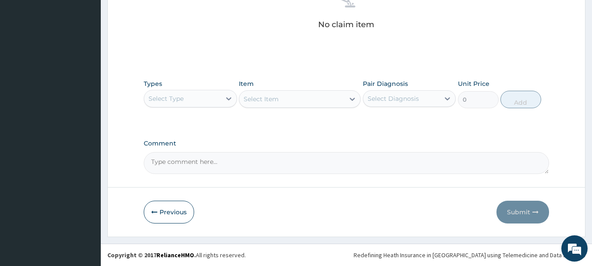
click at [190, 99] on div "Select Type" at bounding box center [182, 99] width 77 height 14
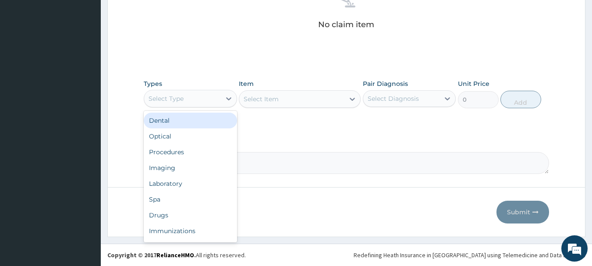
type input "o"
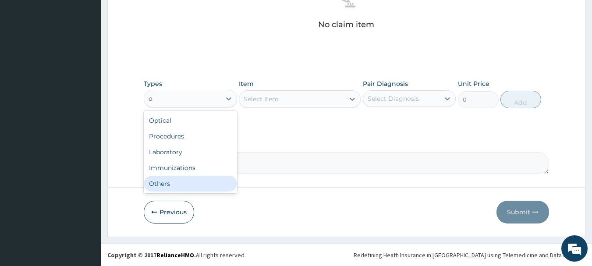
click at [183, 189] on div "Others" at bounding box center [190, 184] width 93 height 16
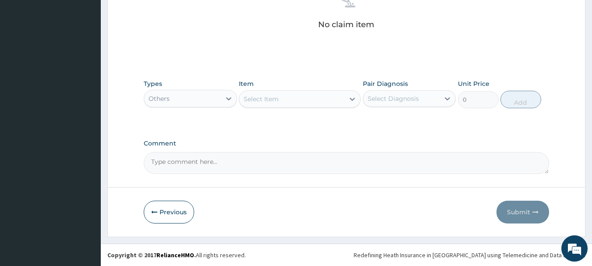
drag, startPoint x: 270, startPoint y: 117, endPoint x: 279, endPoint y: 94, distance: 24.4
click at [279, 94] on div "Types Others Item Select Item Pair Diagnosis Select Diagnosis Unit Price 0 Add" at bounding box center [347, 100] width 406 height 51
click at [279, 94] on div "Select Item" at bounding box center [291, 99] width 105 height 14
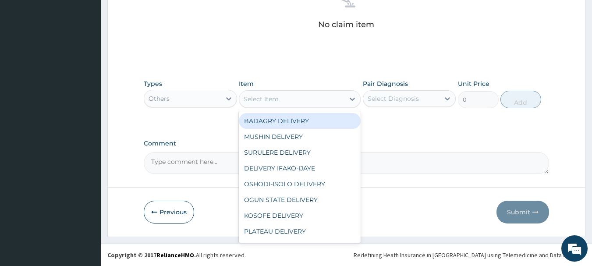
click at [289, 121] on div "BADAGRY DELIVERY" at bounding box center [300, 121] width 122 height 16
type input "3700"
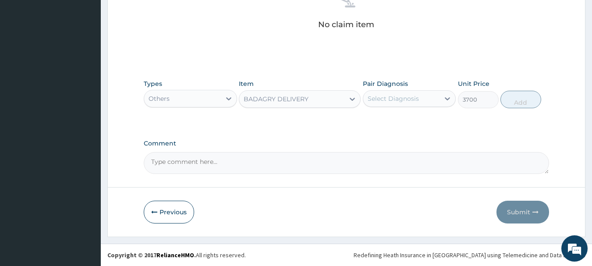
click at [398, 94] on div "Select Diagnosis" at bounding box center [392, 98] width 51 height 9
click at [415, 113] on div "[MEDICAL_DATA]" at bounding box center [409, 121] width 93 height 18
checkbox input "true"
click at [511, 95] on button "Add" at bounding box center [520, 100] width 41 height 18
type input "0"
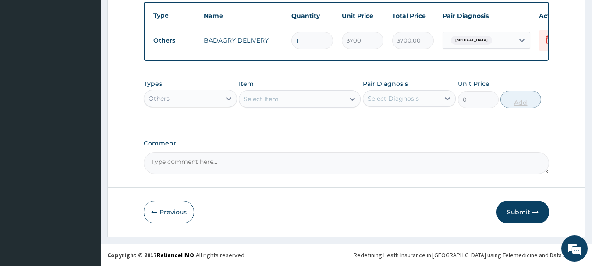
scroll to position [331, 0]
click at [152, 96] on div "Others" at bounding box center [158, 98] width 21 height 9
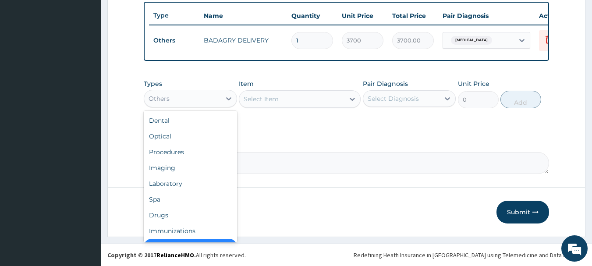
scroll to position [18, 0]
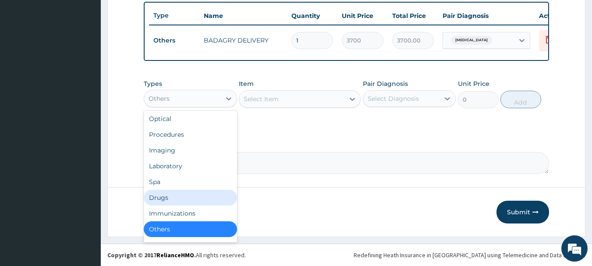
click at [173, 193] on div "Drugs" at bounding box center [190, 198] width 93 height 16
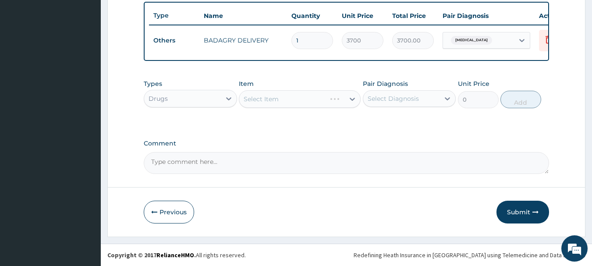
click at [329, 99] on div "Select Item" at bounding box center [300, 99] width 122 height 18
click at [320, 99] on div "Select Item" at bounding box center [300, 99] width 122 height 18
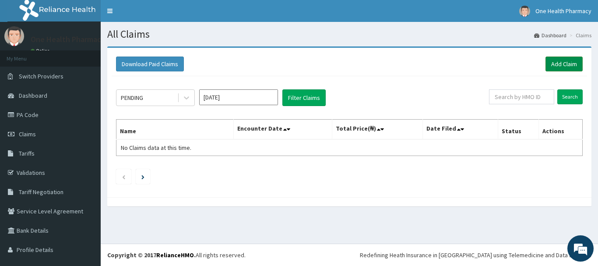
drag, startPoint x: 563, startPoint y: 74, endPoint x: 561, endPoint y: 59, distance: 15.0
click at [561, 59] on div "Download Paid Claims Add Claim" at bounding box center [350, 64] width 476 height 24
click at [561, 59] on link "Add Claim" at bounding box center [564, 63] width 37 height 15
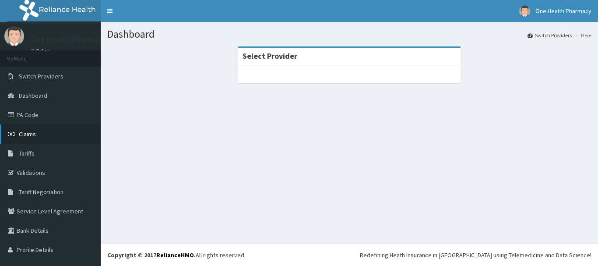
click at [28, 136] on span "Claims" at bounding box center [27, 134] width 17 height 8
click at [6, 127] on link "Claims" at bounding box center [50, 133] width 101 height 19
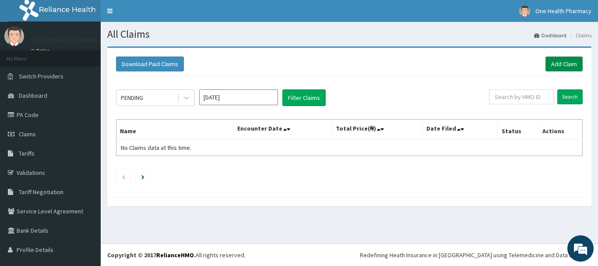
click at [555, 64] on link "Add Claim" at bounding box center [564, 63] width 37 height 15
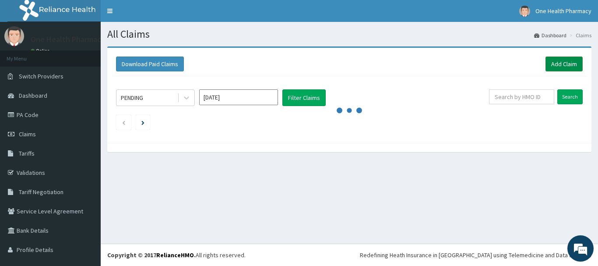
click at [565, 66] on link "Add Claim" at bounding box center [564, 63] width 37 height 15
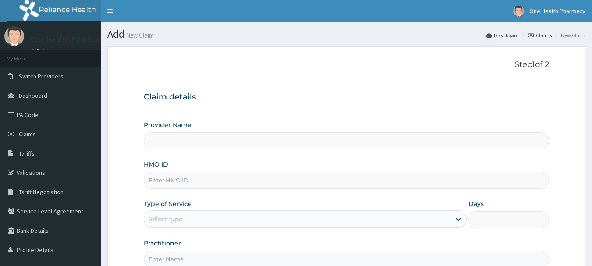
click at [251, 175] on input "HMO ID" at bounding box center [347, 180] width 406 height 17
paste input "AGO/10198/B"
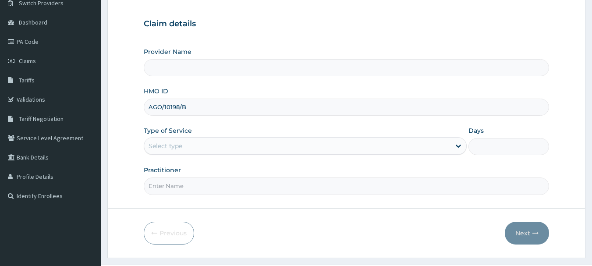
scroll to position [94, 0]
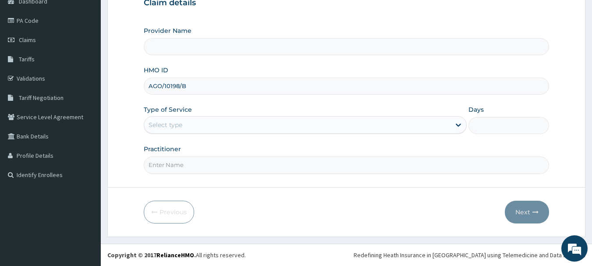
type input "AGO/10198/B"
click at [205, 120] on div "Select type" at bounding box center [297, 125] width 306 height 14
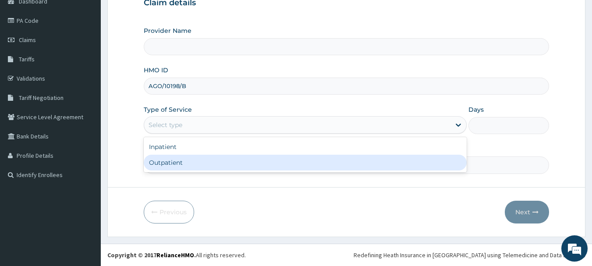
click at [205, 158] on div "Outpatient" at bounding box center [305, 163] width 323 height 16
click at [205, 158] on input "Practitioner" at bounding box center [347, 164] width 406 height 17
type input "1"
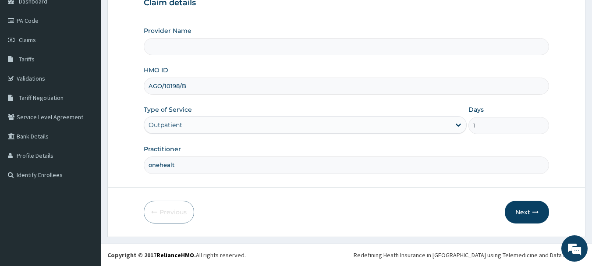
type input "onehealth"
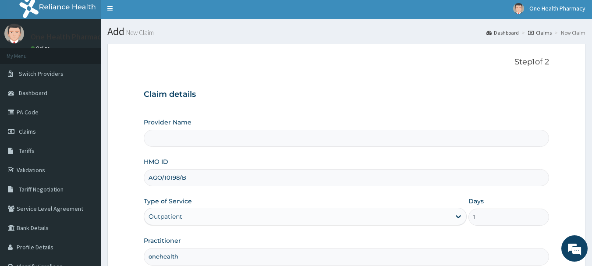
scroll to position [0, 0]
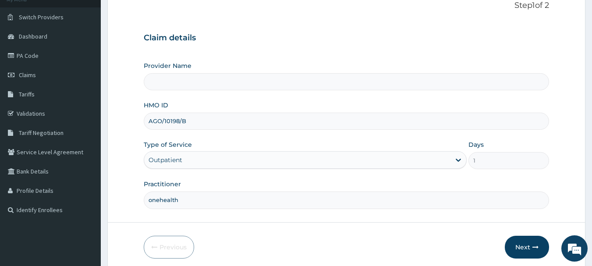
type input "OneHealth Pharmacy"
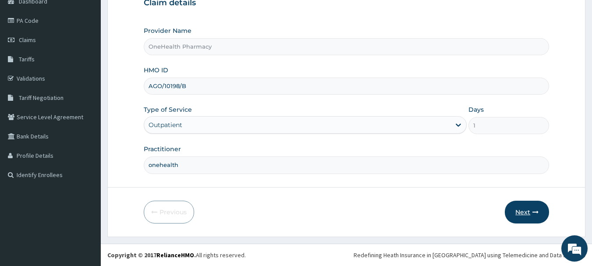
click at [529, 213] on button "Next" at bounding box center [527, 212] width 44 height 23
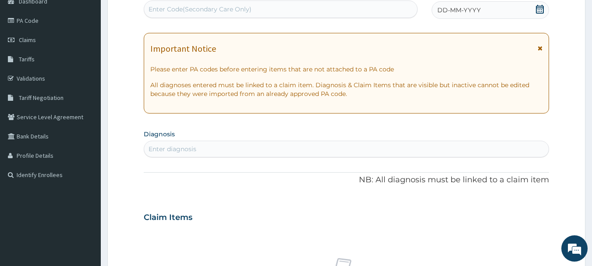
click at [359, 12] on div "Enter Code(Secondary Care Only)" at bounding box center [280, 9] width 273 height 14
paste input "PR/F315D97E"
type input "PR/F315D97E"
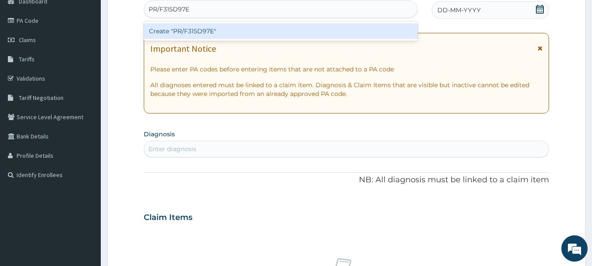
click at [359, 27] on div "Create "PR/F315D97E"" at bounding box center [281, 31] width 274 height 16
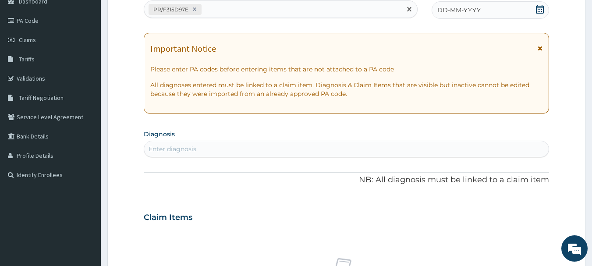
click at [486, 10] on div "DD-MM-YYYY" at bounding box center [489, 10] width 117 height 18
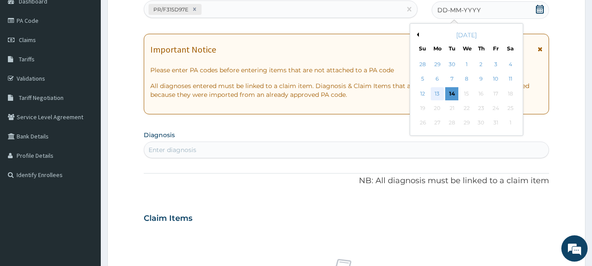
click at [439, 92] on div "13" at bounding box center [436, 93] width 13 height 13
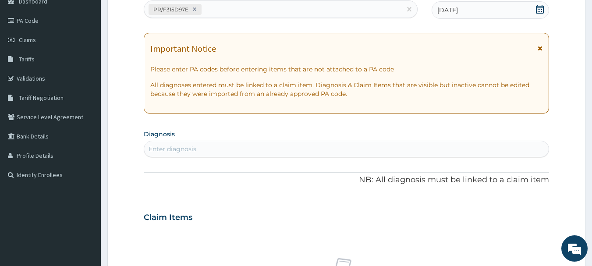
click at [452, 146] on div "Enter diagnosis" at bounding box center [346, 149] width 405 height 14
type input "malaria"
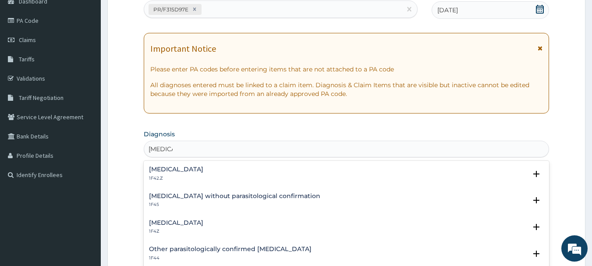
click at [169, 226] on h4 "Malaria, unspecified" at bounding box center [176, 222] width 54 height 7
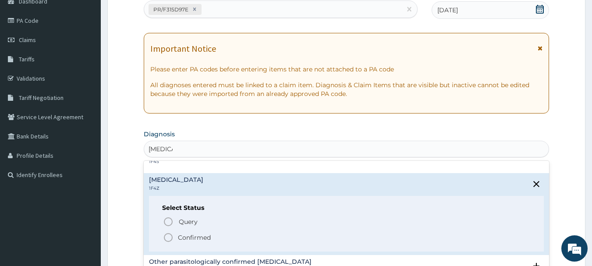
scroll to position [44, 0]
click at [169, 228] on div "Query Query covers suspected (?), Keep in view (kiv), Ruled out (r/o) Confirmed" at bounding box center [346, 228] width 369 height 27
click at [169, 233] on icon "status option filled" at bounding box center [168, 236] width 11 height 11
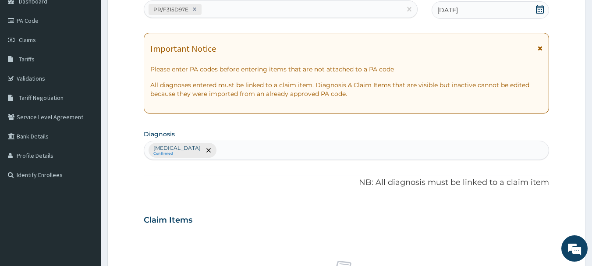
scroll to position [366, 0]
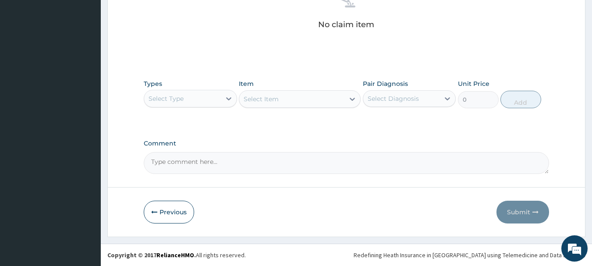
click at [198, 101] on div "Select Type" at bounding box center [182, 99] width 77 height 14
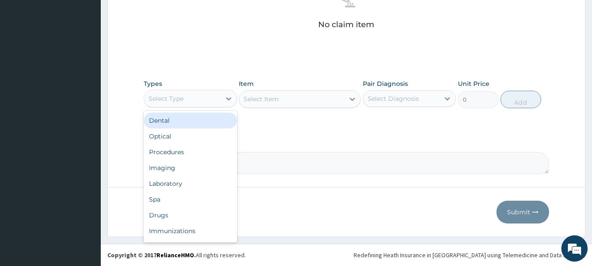
type input "o"
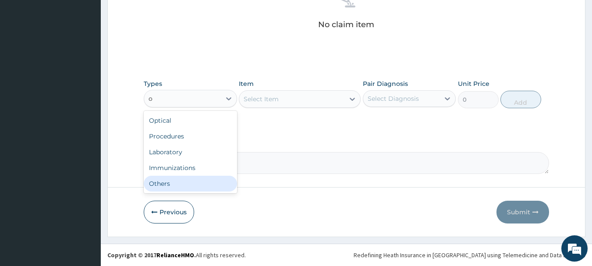
click at [187, 183] on div "Others" at bounding box center [190, 184] width 93 height 16
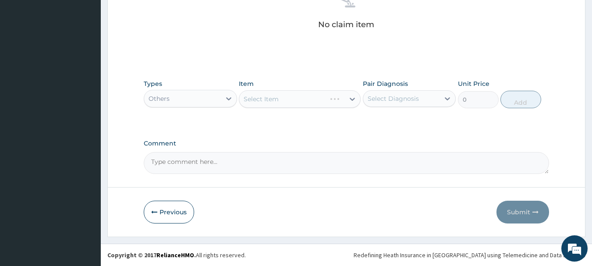
click at [290, 106] on div "Select Item" at bounding box center [300, 99] width 122 height 18
click at [297, 92] on div "Select Item" at bounding box center [300, 99] width 122 height 18
click at [297, 92] on div "Select Item" at bounding box center [291, 99] width 105 height 14
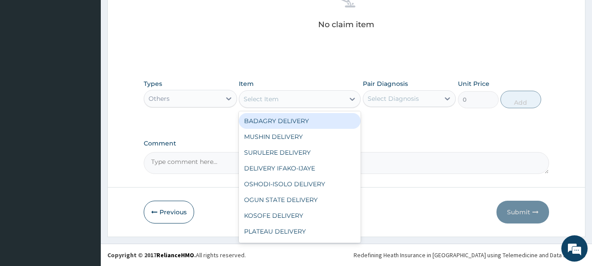
click at [305, 120] on div "BADAGRY DELIVERY" at bounding box center [300, 121] width 122 height 16
type input "3700"
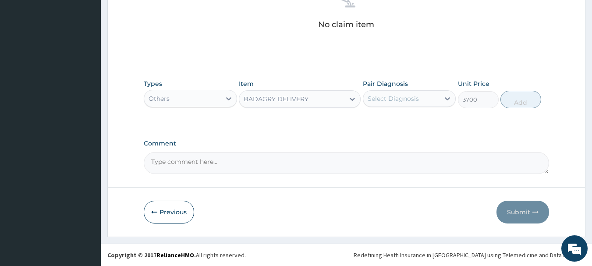
click at [401, 99] on div "Select Diagnosis" at bounding box center [392, 98] width 51 height 9
click at [416, 119] on label "Malaria, unspecified" at bounding box center [404, 120] width 54 height 9
checkbox input "true"
click at [522, 101] on button "Add" at bounding box center [520, 100] width 41 height 18
type input "0"
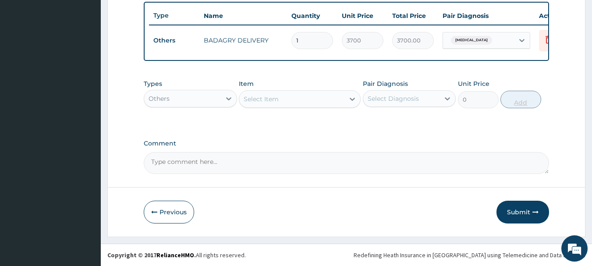
scroll to position [331, 0]
click at [202, 102] on div "Others" at bounding box center [182, 99] width 77 height 14
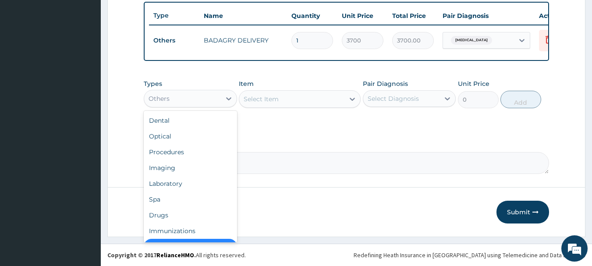
scroll to position [18, 0]
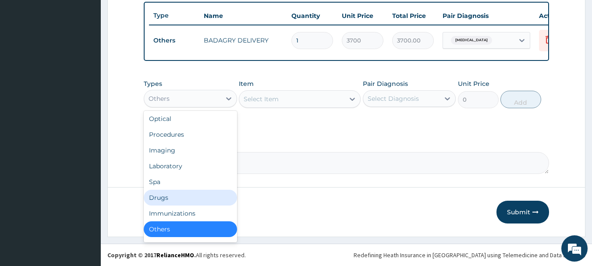
click at [183, 196] on div "Drugs" at bounding box center [190, 198] width 93 height 16
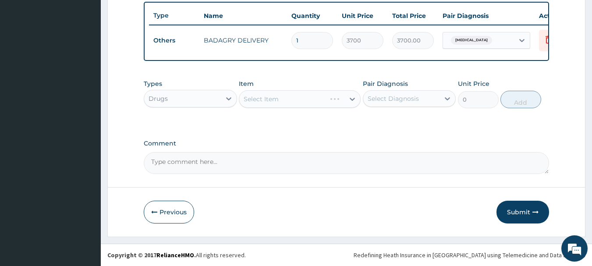
click at [302, 102] on div "Select Item" at bounding box center [300, 99] width 122 height 18
click at [314, 95] on div "Select Item" at bounding box center [300, 99] width 122 height 18
click at [321, 100] on div "Select Item" at bounding box center [300, 99] width 122 height 18
click at [292, 104] on div "Select Item" at bounding box center [300, 99] width 122 height 18
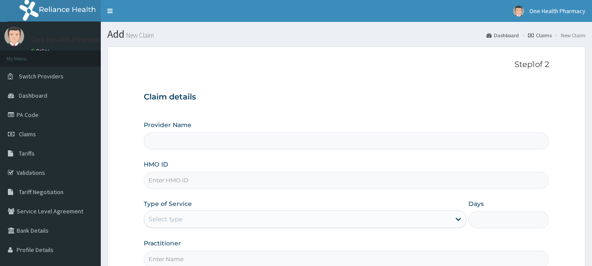
click at [309, 178] on input "HMO ID" at bounding box center [347, 180] width 406 height 17
paste input "DPD/10053/C"
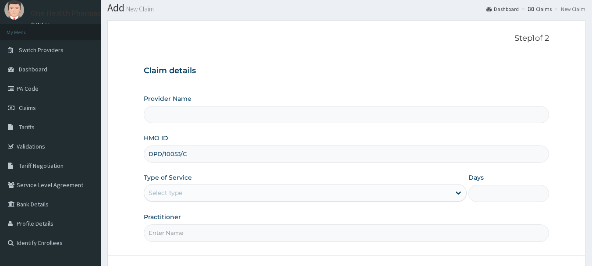
scroll to position [80, 0]
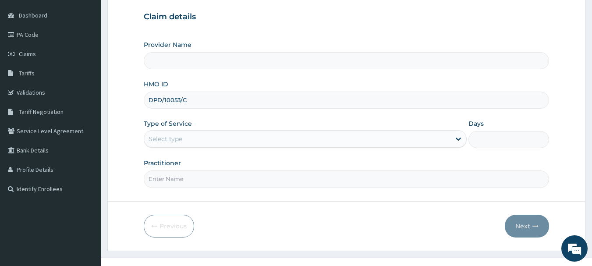
type input "DPD/10053/C"
click at [227, 143] on div "Select type" at bounding box center [297, 139] width 306 height 14
click at [226, 177] on input "Practitioner" at bounding box center [347, 178] width 406 height 17
click at [232, 138] on div "Select type" at bounding box center [297, 139] width 306 height 14
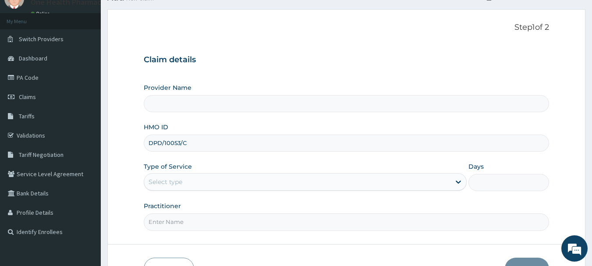
scroll to position [0, 0]
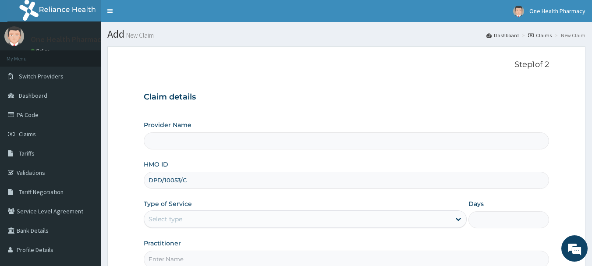
type input "OneHealth Pharmacy"
click at [243, 217] on div "Select type" at bounding box center [297, 219] width 306 height 14
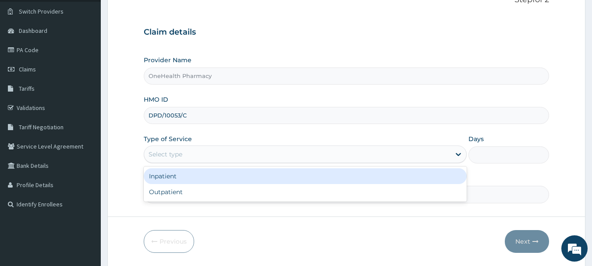
scroll to position [80, 0]
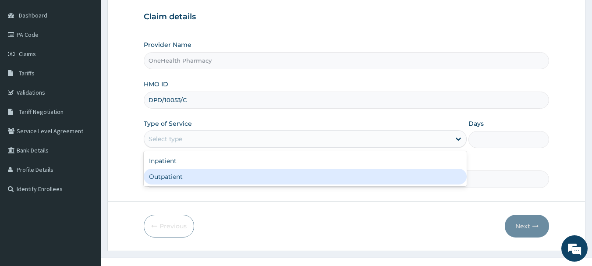
click at [222, 178] on div "Outpatient" at bounding box center [305, 177] width 323 height 16
type input "1"
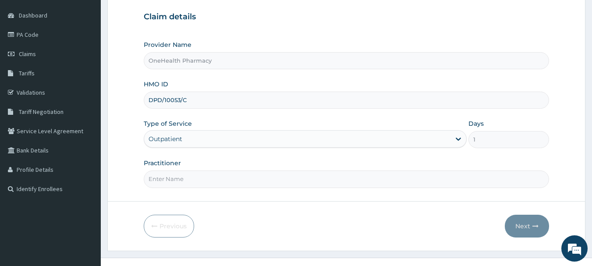
click at [359, 177] on input "Practitioner" at bounding box center [347, 178] width 406 height 17
type input "onehealth"
click at [523, 218] on button "Next" at bounding box center [527, 226] width 44 height 23
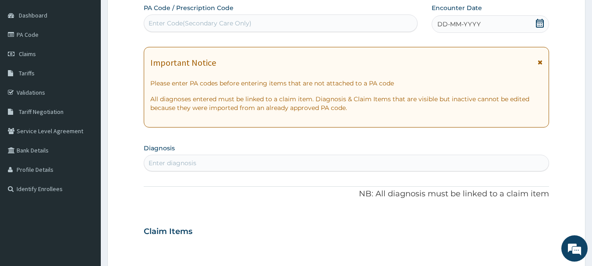
click at [286, 16] on div "Enter Code(Secondary Care Only)" at bounding box center [280, 23] width 273 height 14
paste input "PR/F657F72C"
type input "PR/F657F72C"
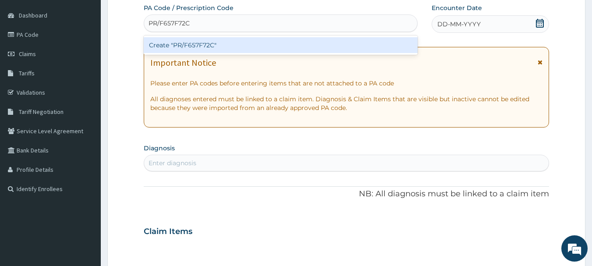
click at [292, 44] on div "Create "PR/F657F72C"" at bounding box center [281, 45] width 274 height 16
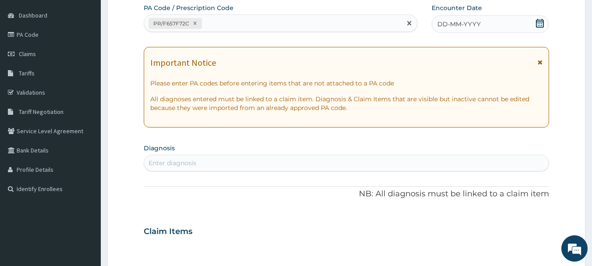
click at [462, 25] on span "DD-MM-YYYY" at bounding box center [458, 24] width 43 height 9
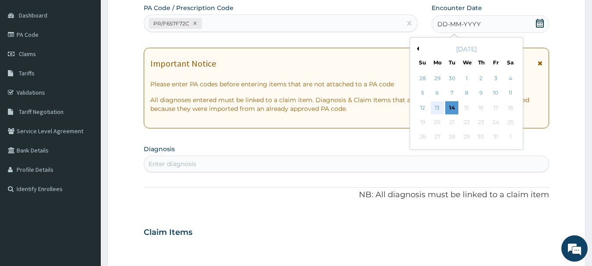
click at [436, 106] on div "13" at bounding box center [436, 107] width 13 height 13
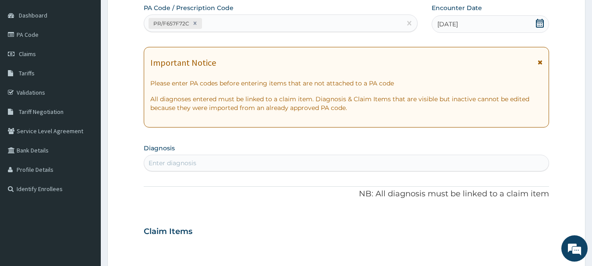
click at [448, 156] on div "Enter diagnosis" at bounding box center [346, 163] width 405 height 14
type input "a"
type input "malaria"
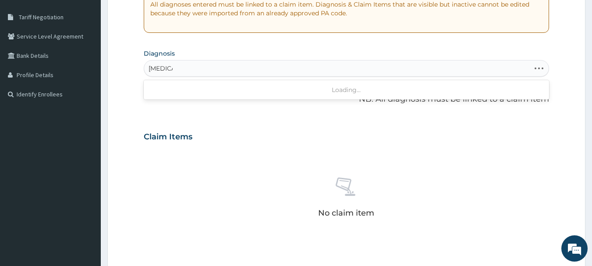
scroll to position [183, 0]
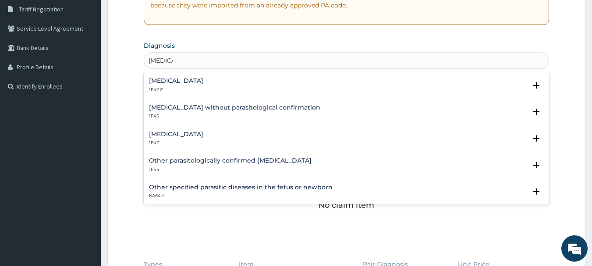
click at [169, 136] on h4 "Malaria, unspecified" at bounding box center [176, 134] width 54 height 7
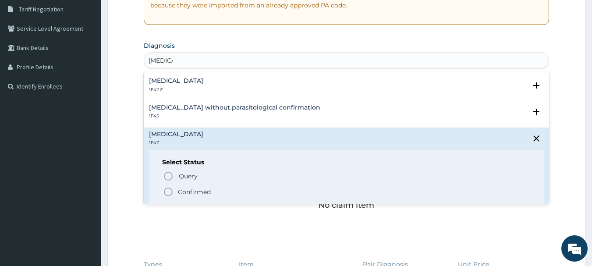
click at [173, 191] on span "Confirmed" at bounding box center [347, 192] width 368 height 11
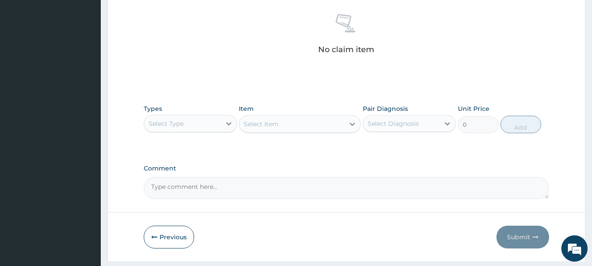
scroll to position [366, 0]
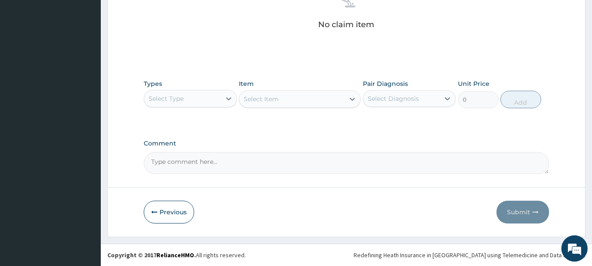
click at [195, 97] on div "Select Type" at bounding box center [182, 99] width 77 height 14
type input "o"
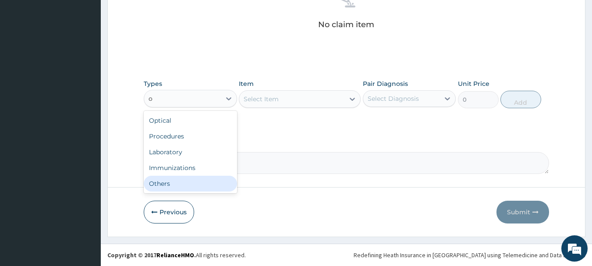
click at [195, 177] on div "Others" at bounding box center [190, 184] width 93 height 16
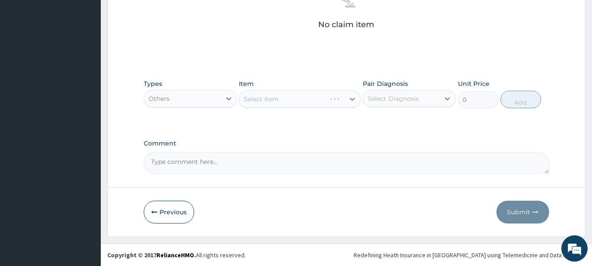
click at [303, 93] on div "Select Item" at bounding box center [300, 99] width 122 height 18
click at [312, 98] on div "Select Item" at bounding box center [300, 99] width 122 height 18
click at [307, 102] on div "Select Item" at bounding box center [291, 99] width 105 height 14
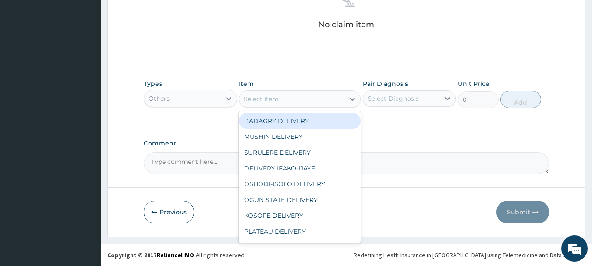
click at [310, 126] on div "BADAGRY DELIVERY" at bounding box center [300, 121] width 122 height 16
type input "3700"
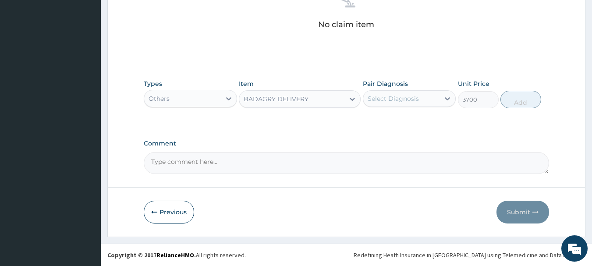
click at [402, 103] on div "Select Diagnosis" at bounding box center [401, 99] width 77 height 14
click at [415, 116] on label "Malaria, unspecified" at bounding box center [404, 120] width 54 height 9
checkbox input "true"
click at [528, 104] on button "Add" at bounding box center [520, 100] width 41 height 18
type input "0"
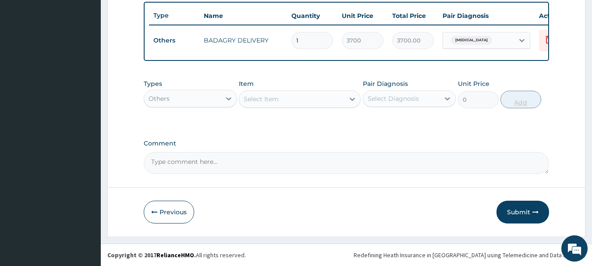
scroll to position [331, 0]
click at [209, 102] on div "Others" at bounding box center [182, 99] width 77 height 14
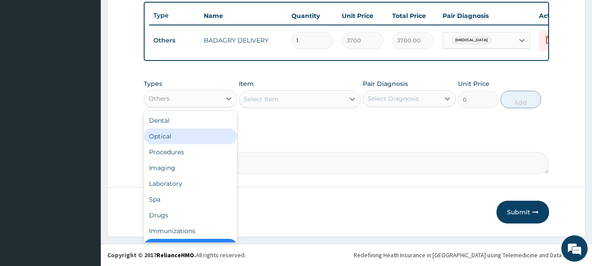
scroll to position [18, 0]
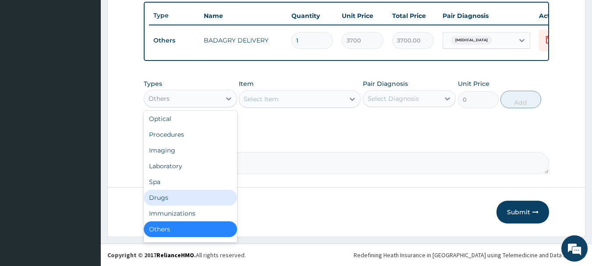
click at [185, 191] on div "Drugs" at bounding box center [190, 198] width 93 height 16
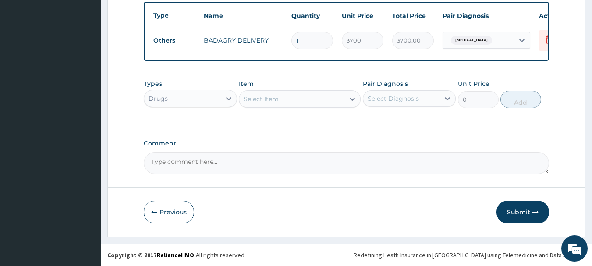
click at [302, 99] on div "Select Item" at bounding box center [291, 99] width 105 height 14
type input "zent"
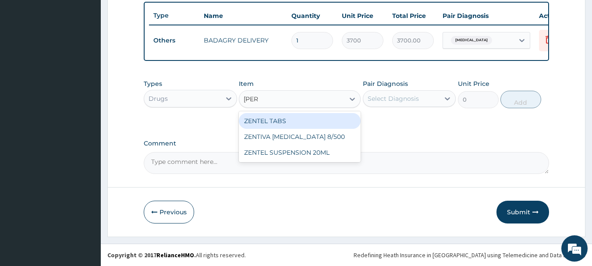
click at [316, 122] on div "ZENTEL TABS" at bounding box center [300, 121] width 122 height 16
type input "630"
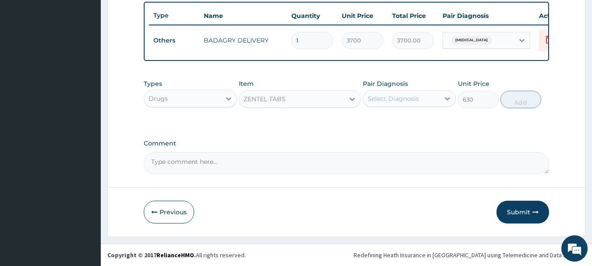
click at [424, 94] on div "Select Diagnosis" at bounding box center [401, 99] width 77 height 14
drag, startPoint x: 435, startPoint y: 132, endPoint x: 437, endPoint y: 123, distance: 8.9
click at [437, 123] on div "Types Drugs Item ZENTEL TABS Pair Diagnosis Select Diagnosis Unit Price 630 Add" at bounding box center [347, 100] width 406 height 51
click at [432, 96] on div "Select Diagnosis" at bounding box center [401, 99] width 77 height 14
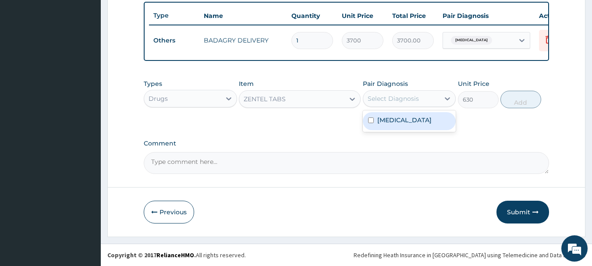
click at [431, 118] on label "Malaria, unspecified" at bounding box center [404, 120] width 54 height 9
checkbox input "true"
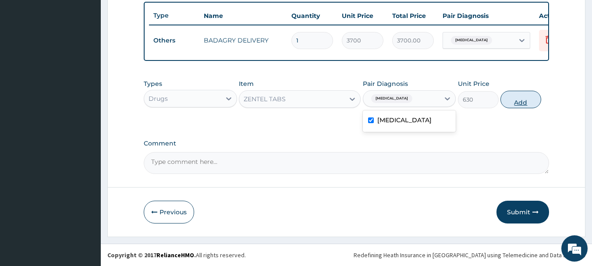
click at [533, 100] on button "Add" at bounding box center [520, 100] width 41 height 18
type input "0"
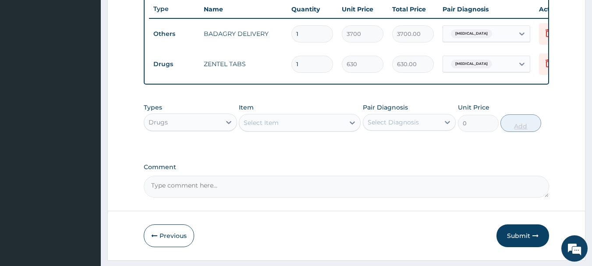
type input "0.00"
type input "9"
type input "5670.00"
type input "0.00"
type input "2"
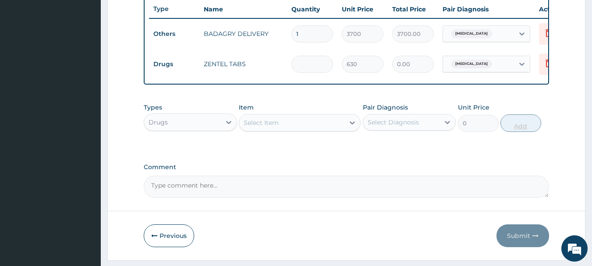
type input "1260.00"
type input "2"
click at [350, 127] on icon at bounding box center [352, 122] width 9 height 9
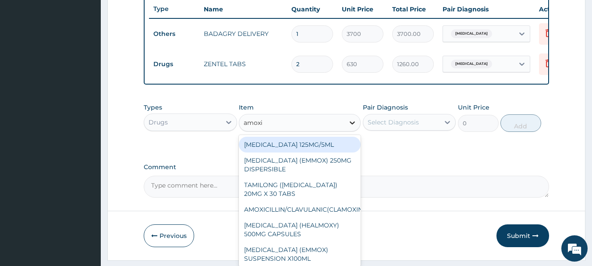
type input "amoxil"
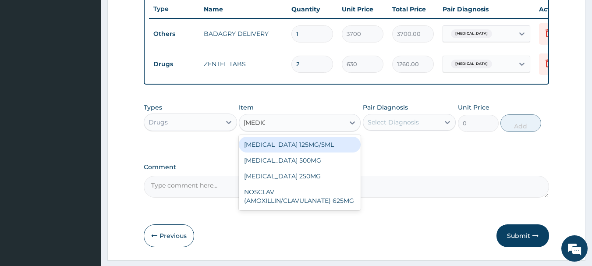
click at [347, 152] on div "[MEDICAL_DATA] 125MG/5ML" at bounding box center [300, 145] width 122 height 16
type input "1960"
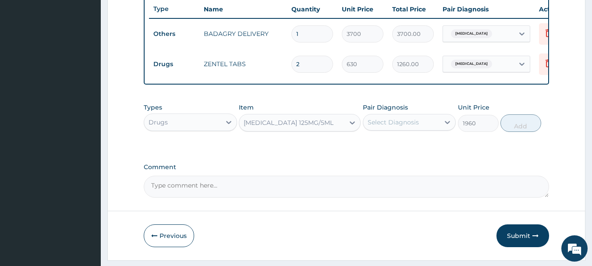
click at [420, 126] on div "Select Diagnosis" at bounding box center [401, 122] width 77 height 14
click at [431, 148] on label "[MEDICAL_DATA]" at bounding box center [404, 143] width 54 height 9
checkbox input "true"
click at [535, 126] on button "Add" at bounding box center [520, 123] width 41 height 18
type input "0"
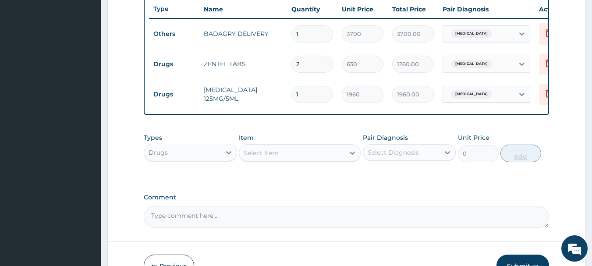
scroll to position [391, 0]
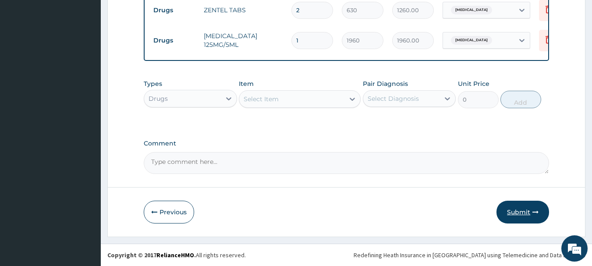
click at [535, 206] on button "Submit" at bounding box center [522, 212] width 53 height 23
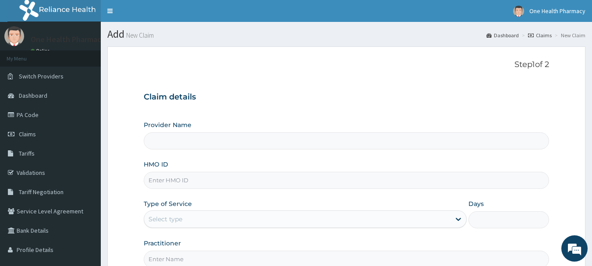
click at [267, 187] on input "HMO ID" at bounding box center [347, 180] width 406 height 17
paste input "AGO/10198/B"
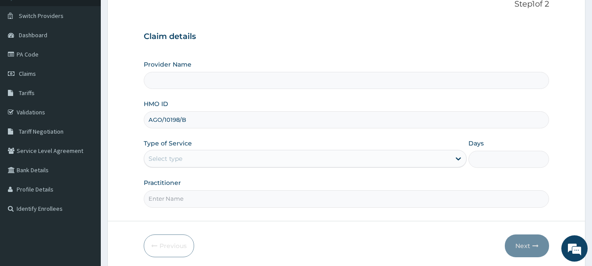
scroll to position [94, 0]
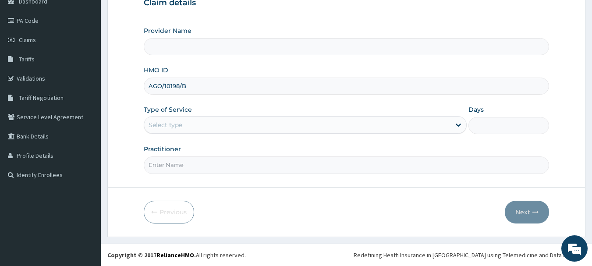
type input "AGO/10198/B"
click at [203, 123] on div "Select type" at bounding box center [297, 125] width 306 height 14
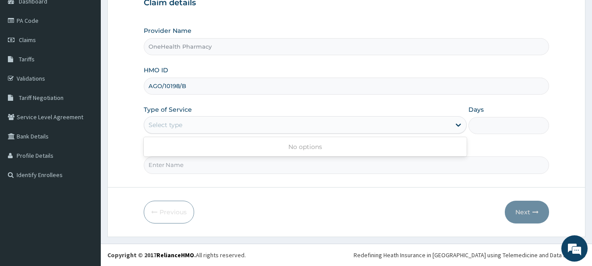
type input "OneHealth Pharmacy"
click at [203, 125] on div "Select type" at bounding box center [297, 125] width 306 height 14
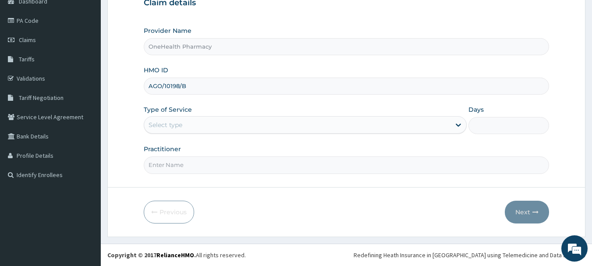
click at [203, 126] on div "Select type" at bounding box center [297, 125] width 306 height 14
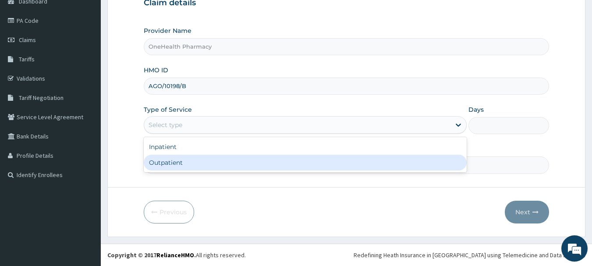
drag, startPoint x: 201, startPoint y: 172, endPoint x: 201, endPoint y: 166, distance: 5.3
click at [201, 166] on div "Inpatient Outpatient" at bounding box center [305, 154] width 323 height 35
click at [201, 166] on div "Outpatient" at bounding box center [305, 163] width 323 height 16
click at [201, 166] on input "Practitioner" at bounding box center [347, 164] width 406 height 17
type input "1"
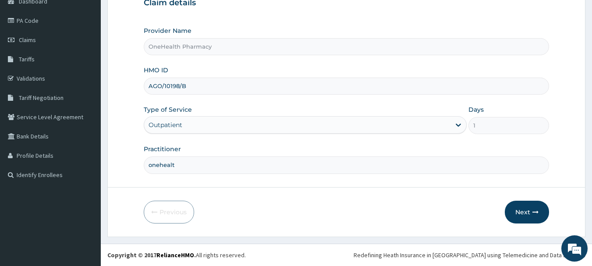
type input "onehealth"
click at [528, 208] on button "Next" at bounding box center [527, 212] width 44 height 23
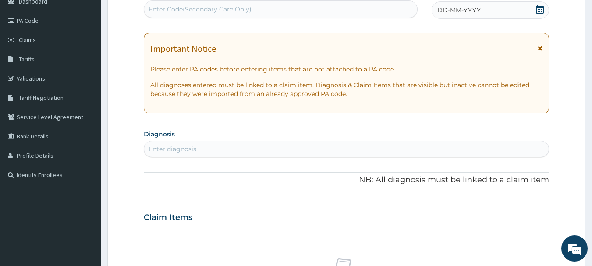
click at [346, 14] on div "Enter Code(Secondary Care Only)" at bounding box center [280, 9] width 273 height 14
paste input "PR/F315D97E"
type input "PR/F315D97E"
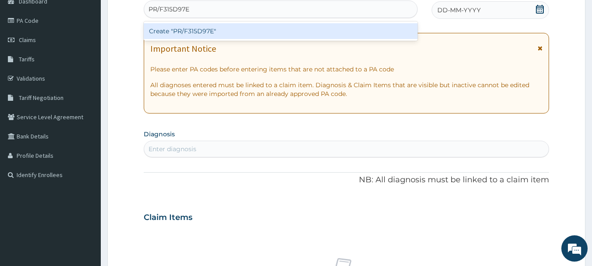
click at [346, 32] on div "Create "PR/F315D97E"" at bounding box center [281, 31] width 274 height 16
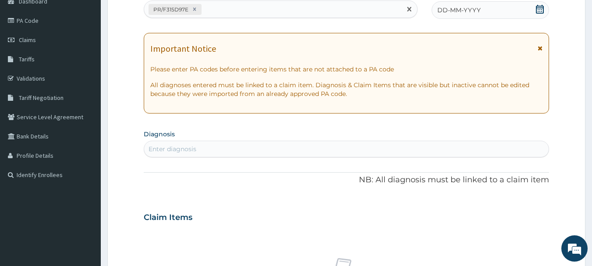
click at [462, 19] on div "DD-MM-YYYY" at bounding box center [489, 10] width 117 height 18
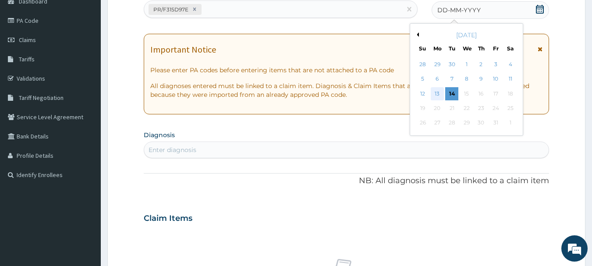
click at [437, 94] on div "13" at bounding box center [436, 93] width 13 height 13
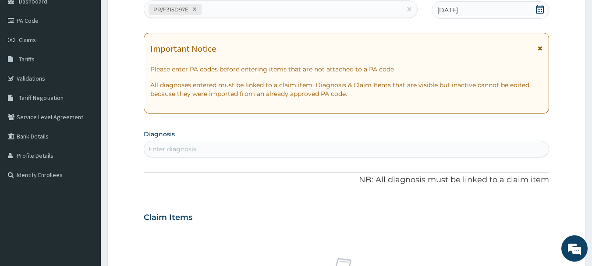
click at [437, 148] on div "Enter diagnosis" at bounding box center [346, 149] width 405 height 14
type input "malaria"
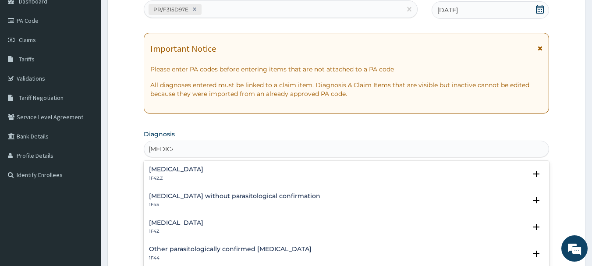
click at [169, 222] on h4 "Malaria, unspecified" at bounding box center [176, 222] width 54 height 7
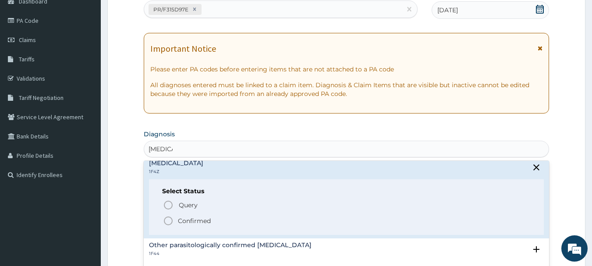
scroll to position [80, 0]
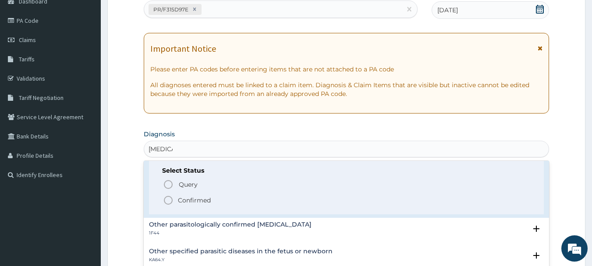
click at [168, 203] on icon "status option filled" at bounding box center [168, 200] width 11 height 11
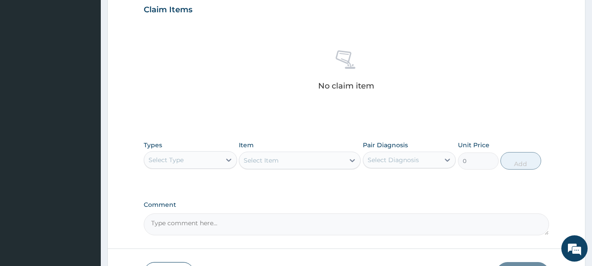
scroll to position [366, 0]
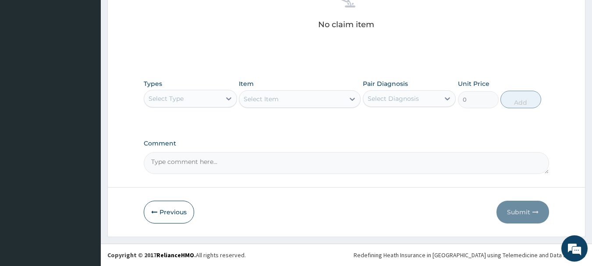
click at [192, 98] on div "Select Type" at bounding box center [182, 99] width 77 height 14
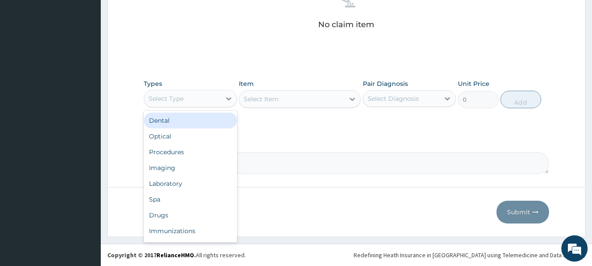
type input "o"
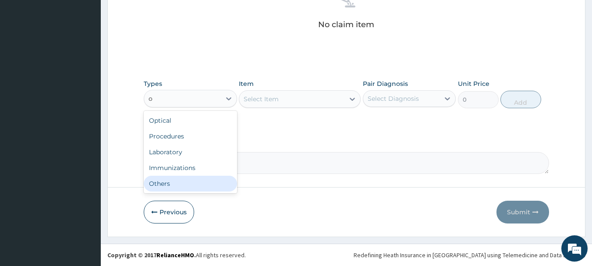
click at [176, 190] on div "Others" at bounding box center [190, 184] width 93 height 16
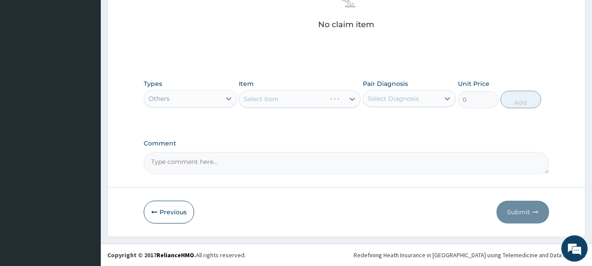
drag, startPoint x: 277, startPoint y: 107, endPoint x: 285, endPoint y: 93, distance: 15.5
click at [285, 93] on div "Select Item" at bounding box center [300, 99] width 122 height 18
click at [285, 93] on div "Select Item" at bounding box center [291, 99] width 105 height 14
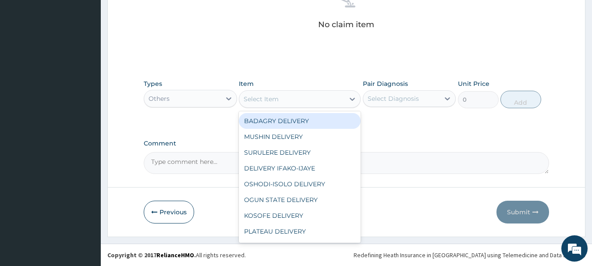
click at [293, 120] on div "BADAGRY DELIVERY" at bounding box center [300, 121] width 122 height 16
type input "3700"
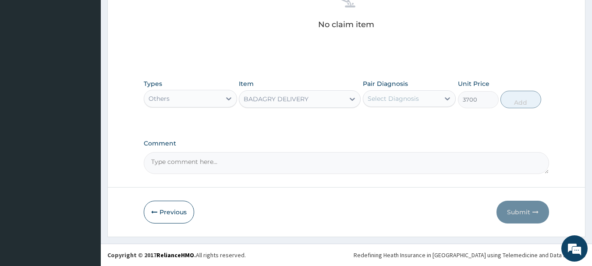
click at [392, 99] on div "Select Diagnosis" at bounding box center [392, 98] width 51 height 9
click at [417, 120] on label "Malaria, unspecified" at bounding box center [404, 120] width 54 height 9
checkbox input "true"
click at [518, 100] on button "Add" at bounding box center [520, 100] width 41 height 18
type input "0"
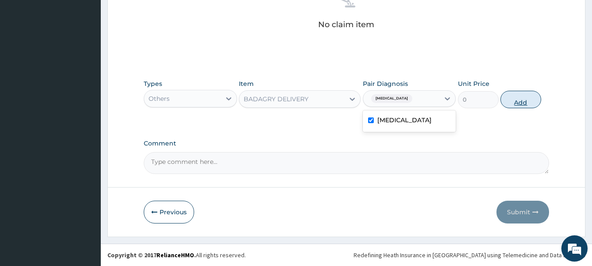
scroll to position [331, 0]
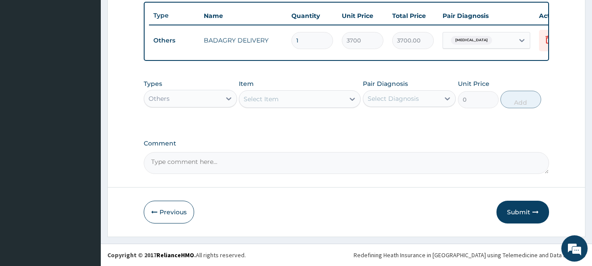
click at [206, 90] on div "Others" at bounding box center [190, 99] width 93 height 18
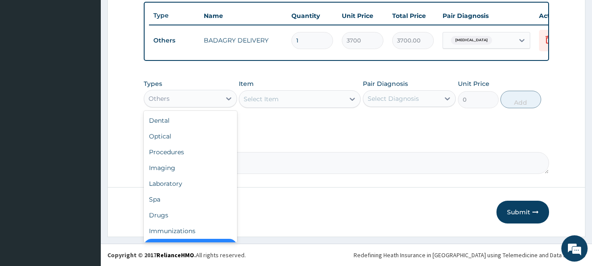
scroll to position [18, 0]
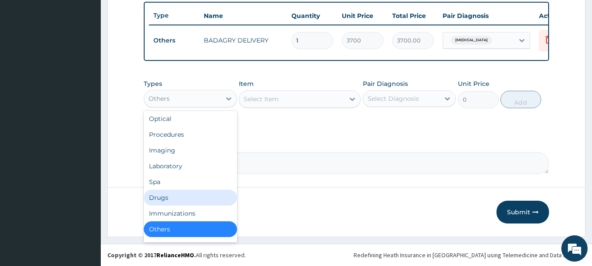
click at [181, 199] on div "Drugs" at bounding box center [190, 198] width 93 height 16
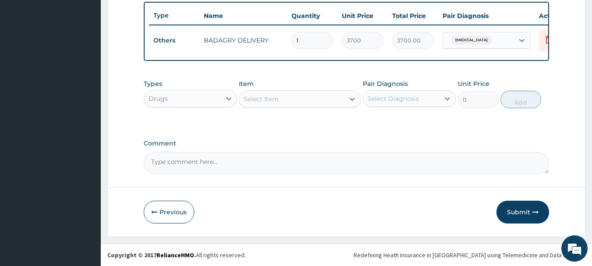
click at [338, 101] on div "Select Item" at bounding box center [291, 99] width 105 height 14
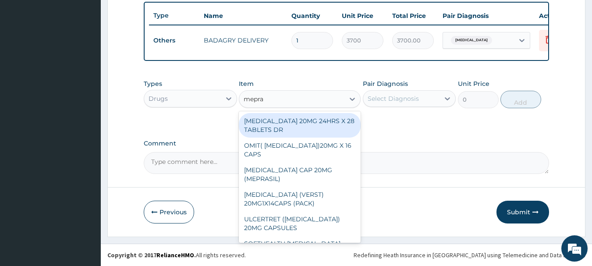
type input "mepras"
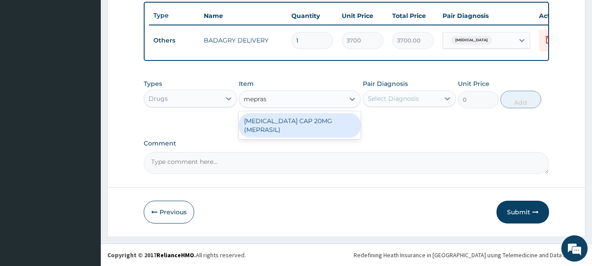
click at [338, 121] on div "OMEPRAZOLE CAP 20MG (MEPRASIL)" at bounding box center [300, 125] width 122 height 25
type input "63"
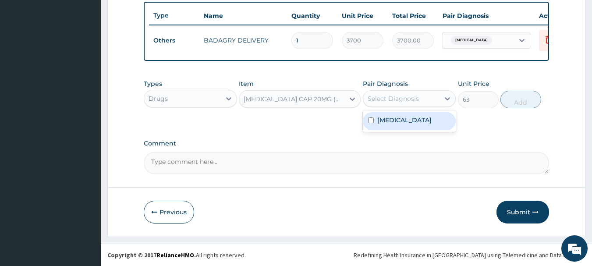
drag, startPoint x: 415, startPoint y: 94, endPoint x: 434, endPoint y: 128, distance: 38.6
click at [434, 107] on div "option Malaria, unspecified, selected. option Malaria, unspecified focused, 1 o…" at bounding box center [409, 98] width 93 height 17
click at [434, 128] on div "Malaria, unspecified" at bounding box center [409, 121] width 93 height 18
checkbox input "true"
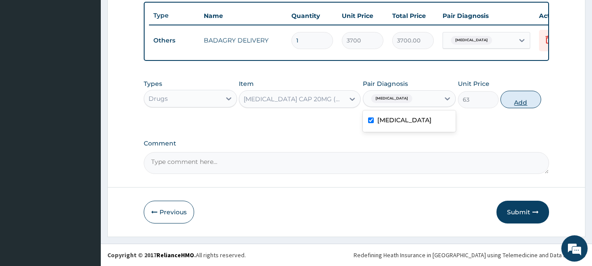
click at [516, 100] on button "Add" at bounding box center [520, 100] width 41 height 18
type input "0"
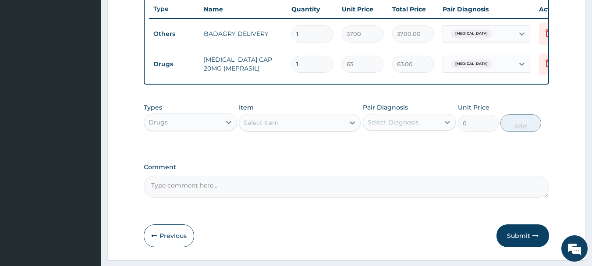
click at [310, 130] on div "Select Item" at bounding box center [291, 123] width 105 height 14
type input "m"
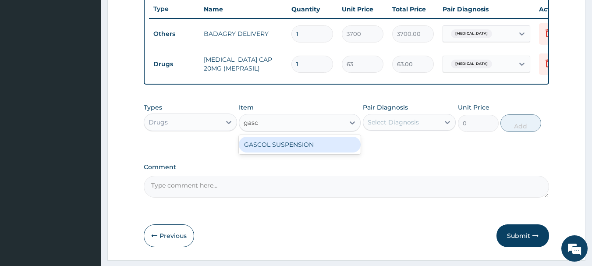
type input "gasco"
click at [311, 152] on div "GASCOL SUSPENSION" at bounding box center [300, 145] width 122 height 16
type input "1120"
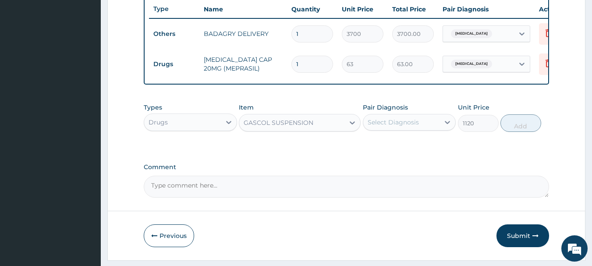
click at [398, 112] on label "Pair Diagnosis" at bounding box center [385, 107] width 45 height 9
click at [402, 125] on div "Select Diagnosis" at bounding box center [392, 122] width 51 height 9
click at [416, 147] on label "Malaria, unspecified" at bounding box center [404, 143] width 54 height 9
checkbox input "true"
click at [531, 121] on button "Add" at bounding box center [520, 123] width 41 height 18
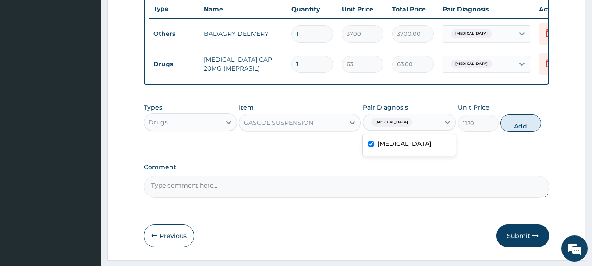
type input "0"
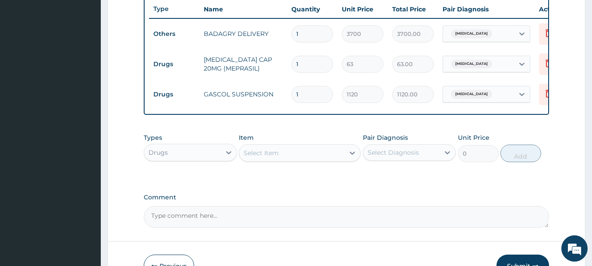
click at [308, 157] on div "Select Item" at bounding box center [291, 153] width 105 height 14
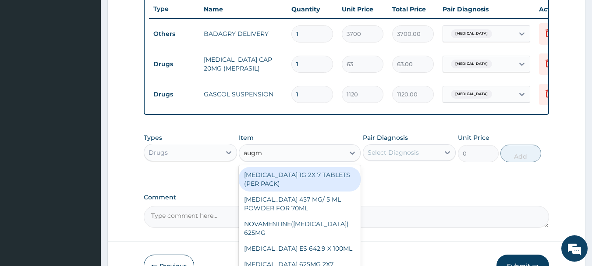
type input "augme"
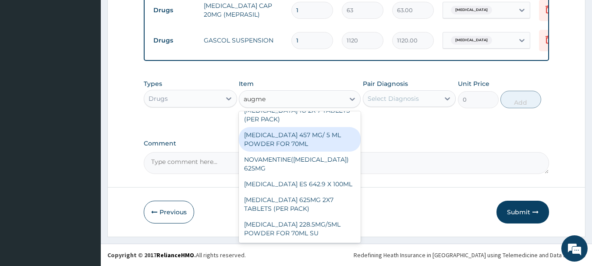
scroll to position [391, 0]
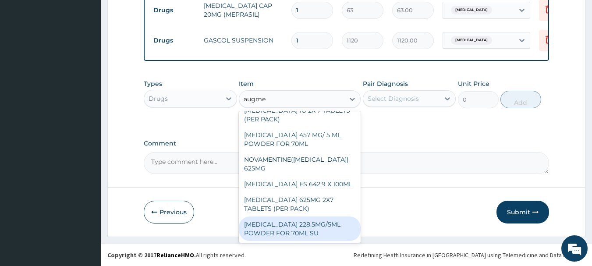
click at [311, 219] on div "AUGMENTIN 228.5MG/5ML POWDER FOR 70ML SU" at bounding box center [300, 228] width 122 height 25
type input "4340"
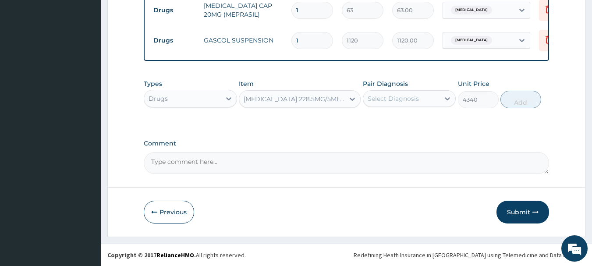
click at [419, 104] on div "Select Diagnosis" at bounding box center [401, 99] width 77 height 14
click at [429, 122] on label "Malaria, unspecified" at bounding box center [404, 120] width 54 height 9
checkbox input "true"
click at [517, 95] on button "Add" at bounding box center [520, 100] width 41 height 18
type input "0"
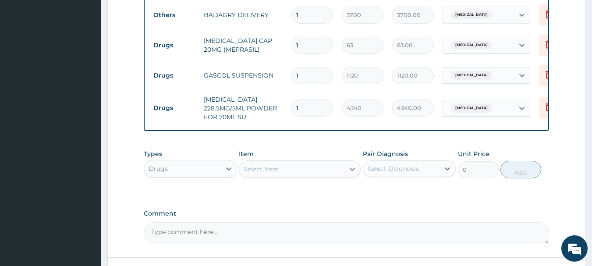
scroll to position [340, 0]
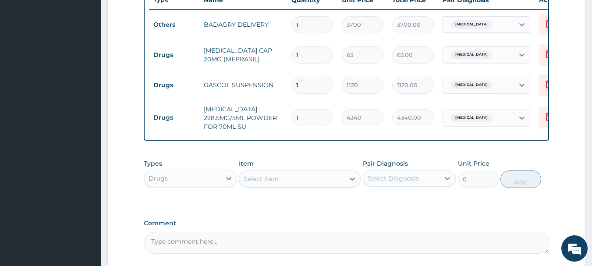
click at [309, 55] on input "1" at bounding box center [312, 54] width 42 height 17
type input "0.00"
type input "3"
type input "189.00"
type input "30"
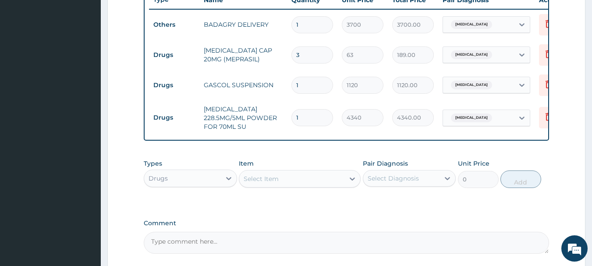
type input "1890.00"
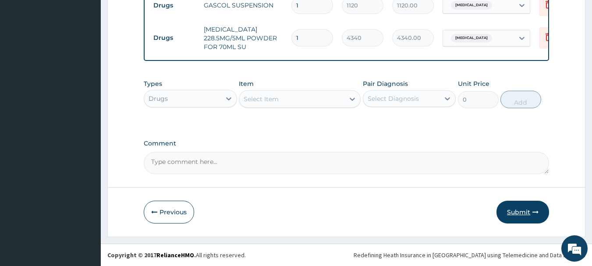
click at [518, 202] on button "Submit" at bounding box center [522, 212] width 53 height 23
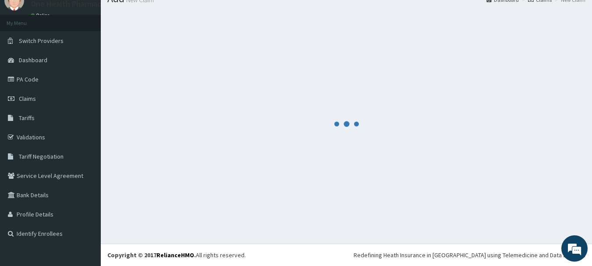
scroll to position [35, 0]
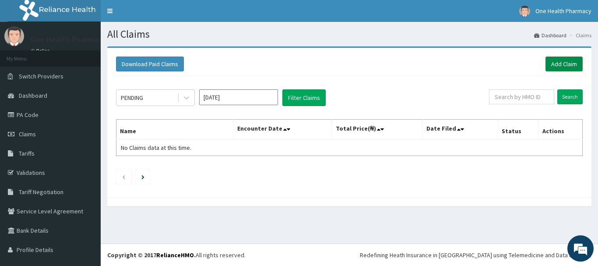
click at [559, 69] on link "Add Claim" at bounding box center [564, 63] width 37 height 15
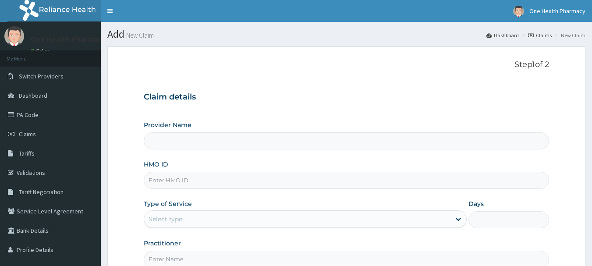
type input "OneHealth Pharmacy"
click at [293, 175] on input "HMO ID" at bounding box center [347, 180] width 406 height 17
paste input "OKB/10256/A"
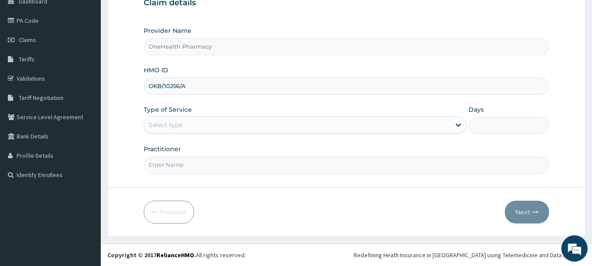
type input "OKB/10256/A"
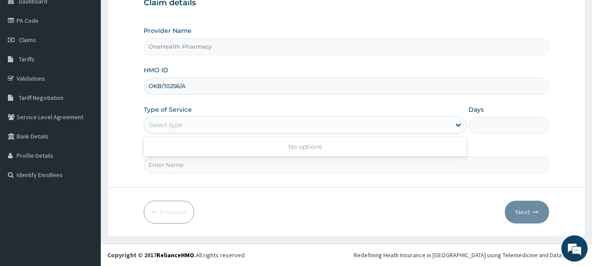
drag, startPoint x: 226, startPoint y: 131, endPoint x: 226, endPoint y: 166, distance: 35.9
click at [226, 166] on div "Provider Name OneHealth Pharmacy HMO ID OKB/10256/A Type of Service Use Up and …" at bounding box center [347, 99] width 406 height 147
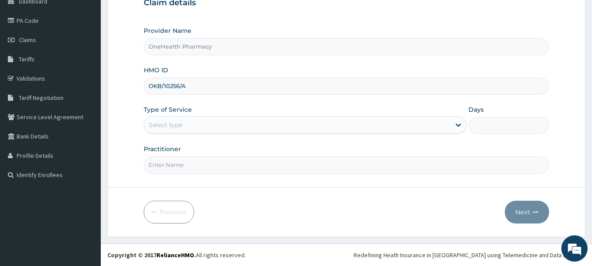
click at [227, 133] on div "Select type" at bounding box center [305, 125] width 323 height 18
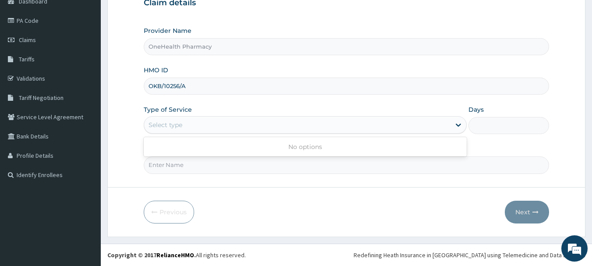
click at [227, 120] on div "Select type" at bounding box center [297, 125] width 306 height 14
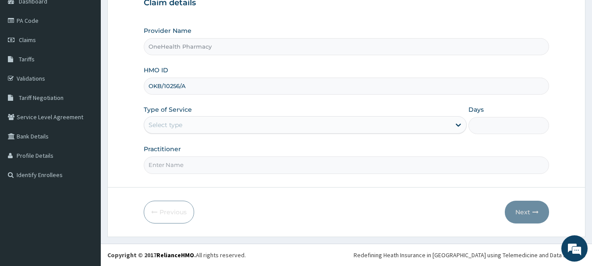
click at [227, 120] on div "Select type" at bounding box center [297, 125] width 306 height 14
click at [335, 81] on input "HMO ID" at bounding box center [347, 86] width 406 height 17
paste input "OKB/10256/A"
type input "OKB/10256/A"
type input "OneHealth Pharmacy"
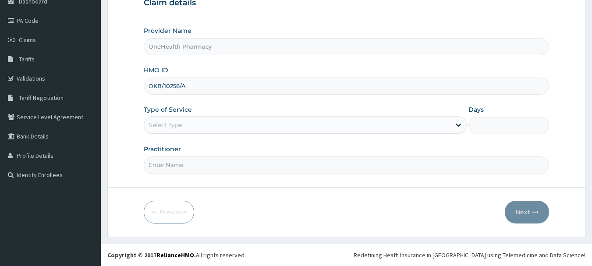
type input "OKB/10256/A"
click at [209, 119] on div "Select type" at bounding box center [297, 125] width 306 height 14
click at [298, 127] on div "Select type" at bounding box center [297, 125] width 306 height 14
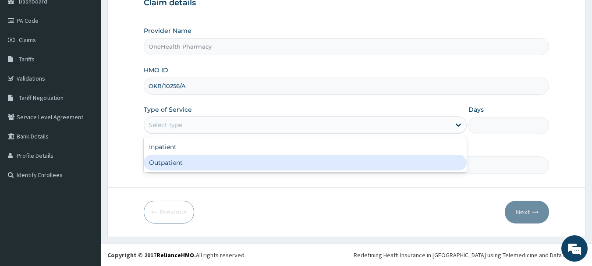
click at [289, 163] on div "Outpatient" at bounding box center [305, 163] width 323 height 16
click at [289, 163] on input "Practitioner" at bounding box center [347, 164] width 406 height 17
type input "1"
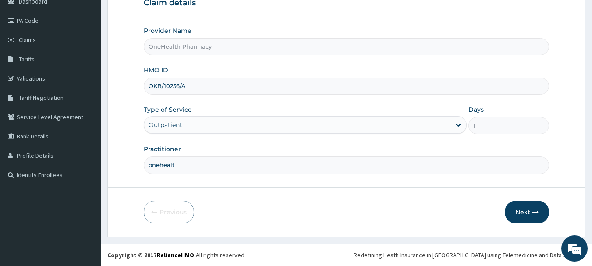
type input "onehealth"
click at [534, 201] on button "Next" at bounding box center [527, 212] width 44 height 23
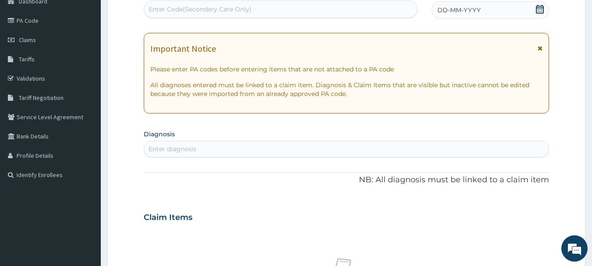
click at [339, 9] on div "Enter Code(Secondary Care Only)" at bounding box center [280, 9] width 273 height 14
paste input "PR/C5EA0E19"
type input "PR/C5EA0E19"
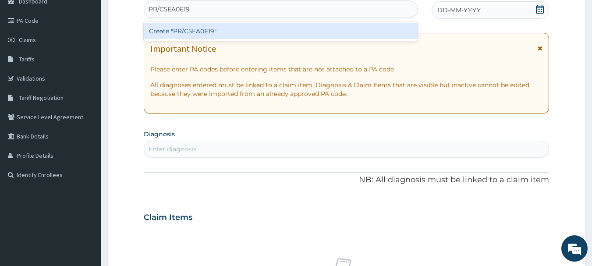
click at [341, 31] on div "Create "PR/C5EA0E19"" at bounding box center [281, 31] width 274 height 16
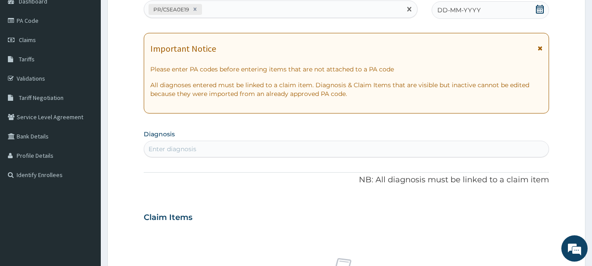
click at [477, 16] on div "DD-MM-YYYY" at bounding box center [489, 10] width 117 height 18
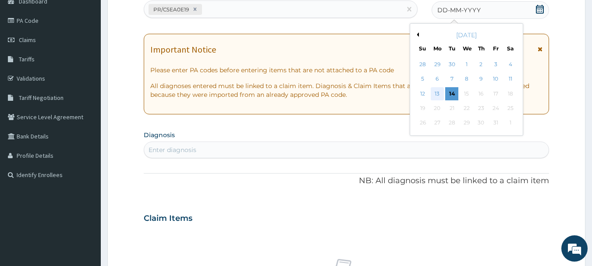
click at [442, 95] on div "13" at bounding box center [436, 93] width 13 height 13
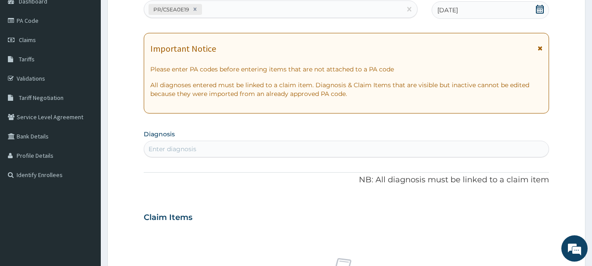
click at [452, 154] on div "Enter diagnosis" at bounding box center [346, 149] width 405 height 14
type input "malaria"
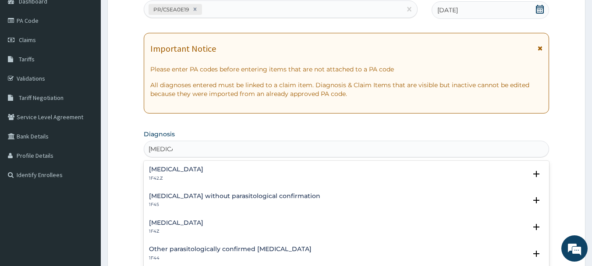
click at [191, 225] on h4 "Malaria, unspecified" at bounding box center [176, 222] width 54 height 7
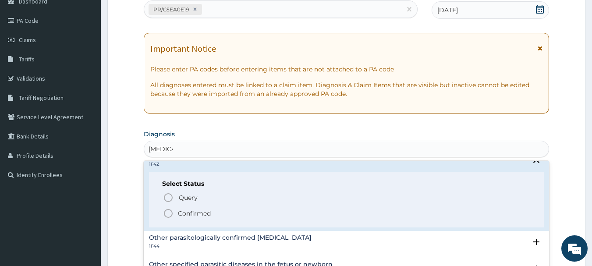
scroll to position [66, 0]
click at [175, 216] on span "Confirmed" at bounding box center [347, 214] width 368 height 11
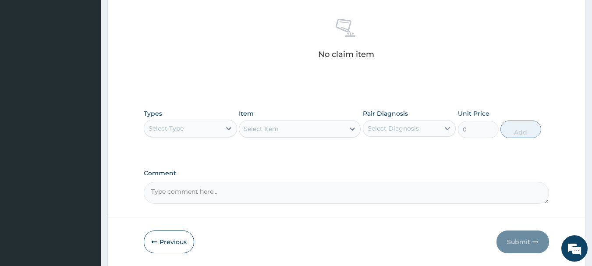
scroll to position [366, 0]
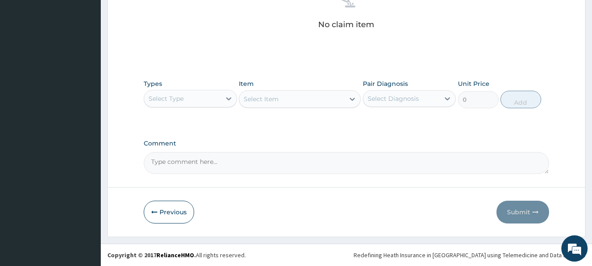
click at [200, 92] on div "Select Type" at bounding box center [182, 99] width 77 height 14
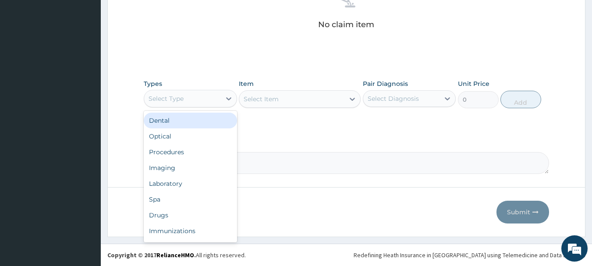
type input "o"
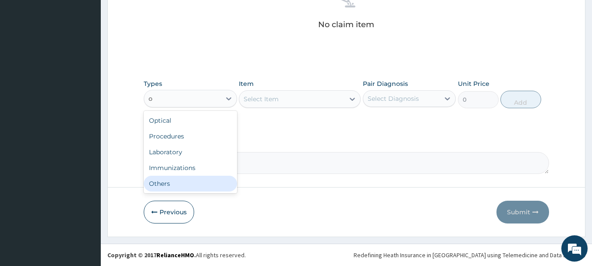
click at [199, 182] on div "Others" at bounding box center [190, 184] width 93 height 16
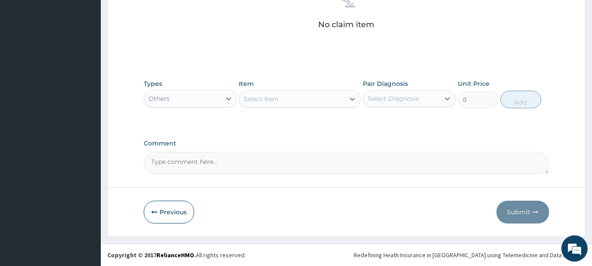
click at [310, 95] on div "Select Item" at bounding box center [291, 99] width 105 height 14
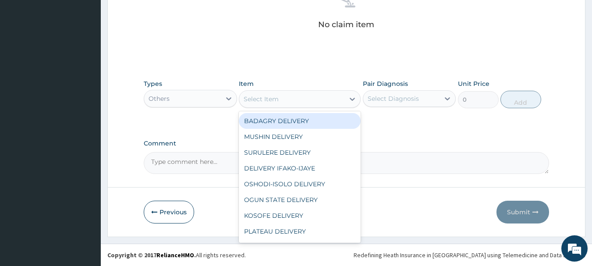
click at [307, 124] on div "BADAGRY DELIVERY" at bounding box center [300, 121] width 122 height 16
type input "3700"
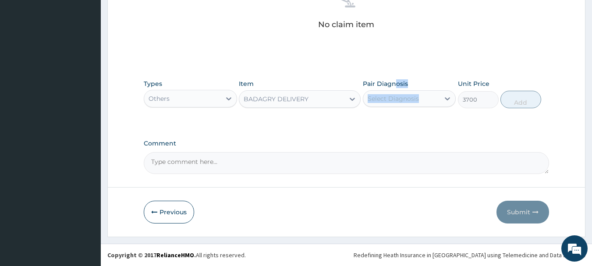
drag, startPoint x: 393, startPoint y: 84, endPoint x: 399, endPoint y: 95, distance: 12.1
click at [399, 95] on div "Pair Diagnosis Select Diagnosis" at bounding box center [409, 93] width 93 height 29
click at [399, 95] on div "Select Diagnosis" at bounding box center [392, 98] width 51 height 9
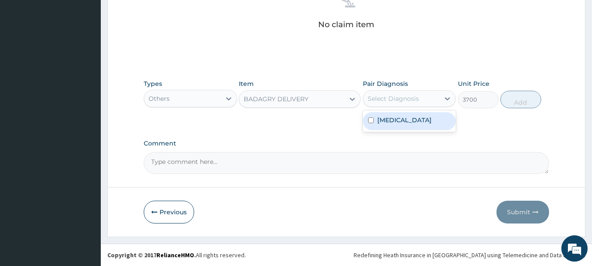
click at [407, 118] on label "Malaria, unspecified" at bounding box center [404, 120] width 54 height 9
checkbox input "true"
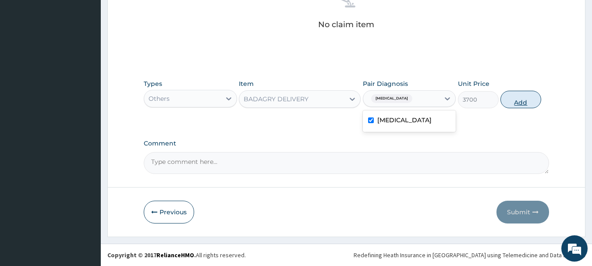
click at [524, 93] on button "Add" at bounding box center [520, 100] width 41 height 18
type input "0"
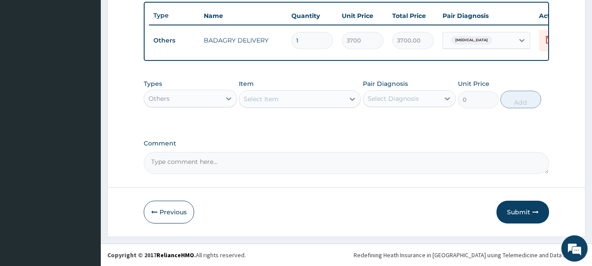
click at [193, 105] on div "Others" at bounding box center [182, 99] width 77 height 14
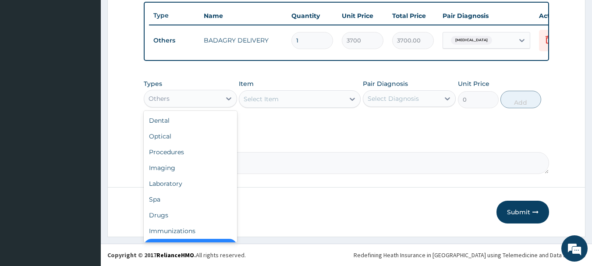
scroll to position [18, 0]
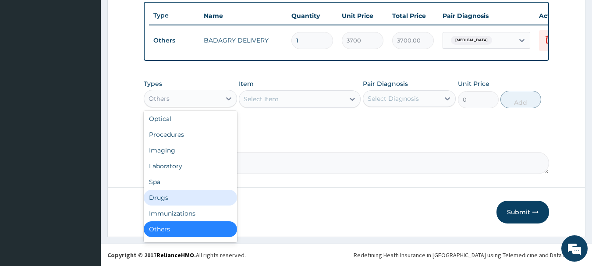
click at [184, 191] on div "Drugs" at bounding box center [190, 198] width 93 height 16
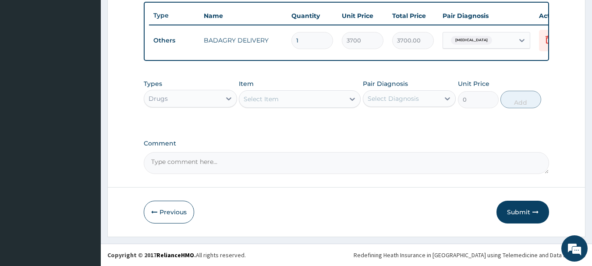
click at [317, 100] on div "Select Item" at bounding box center [291, 99] width 105 height 14
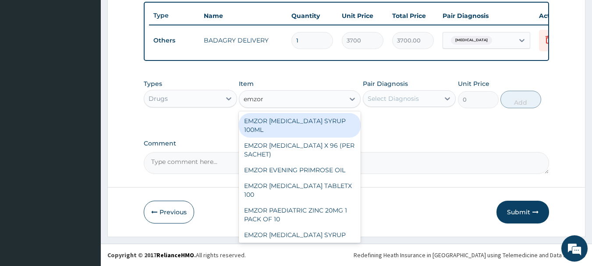
type input "emzor p"
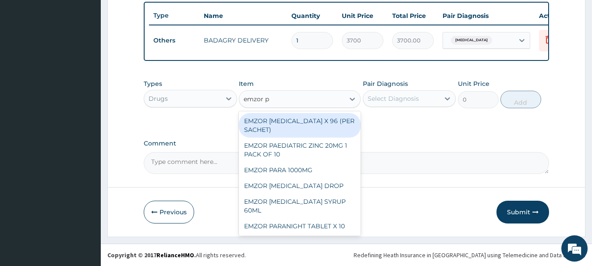
click at [321, 129] on div "EMZOR PARACETAMOL X 96 (PER SACHET)" at bounding box center [300, 125] width 122 height 25
type input "17.5"
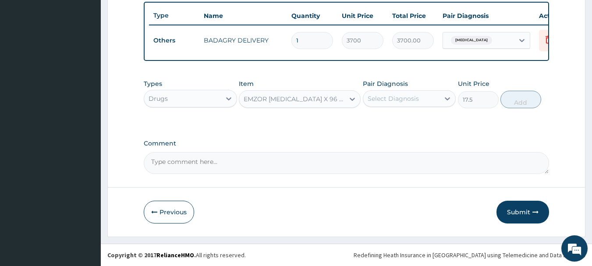
click at [401, 92] on div "Select Diagnosis" at bounding box center [401, 99] width 77 height 14
click at [421, 123] on label "Malaria, unspecified" at bounding box center [404, 120] width 54 height 9
checkbox input "true"
click at [508, 101] on button "Add" at bounding box center [520, 100] width 41 height 18
type input "0"
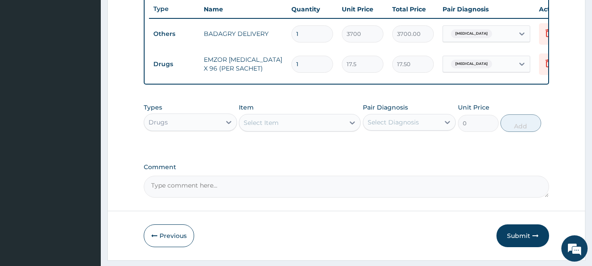
click at [308, 130] on div "Select Item" at bounding box center [291, 123] width 105 height 14
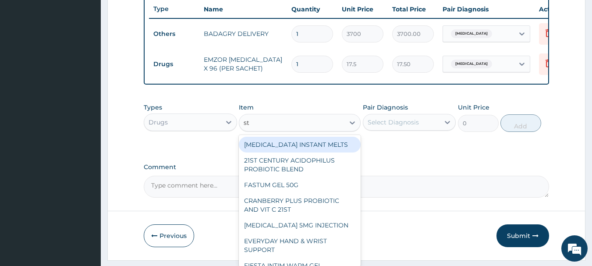
type input "st r"
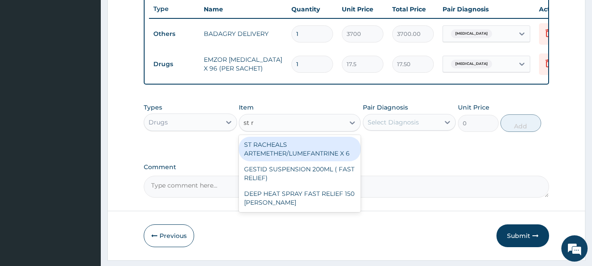
click at [315, 161] on div "ST RACHEALS ARTEMETHER/LUMEFANTRINE X 6" at bounding box center [300, 149] width 122 height 25
type input "303.3333435058594"
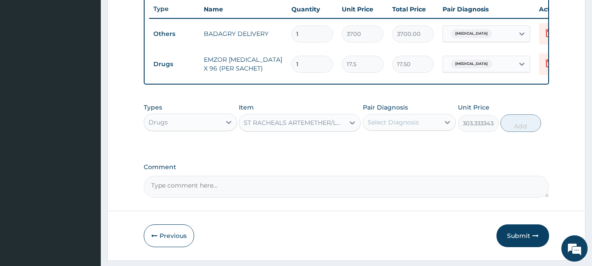
click at [406, 132] on div "Pair Diagnosis Select Diagnosis" at bounding box center [409, 117] width 93 height 29
click at [410, 127] on div "Select Diagnosis" at bounding box center [392, 122] width 51 height 9
click at [424, 154] on div "Malaria, unspecified" at bounding box center [409, 145] width 93 height 18
checkbox input "true"
click at [511, 132] on button "Add" at bounding box center [520, 123] width 41 height 18
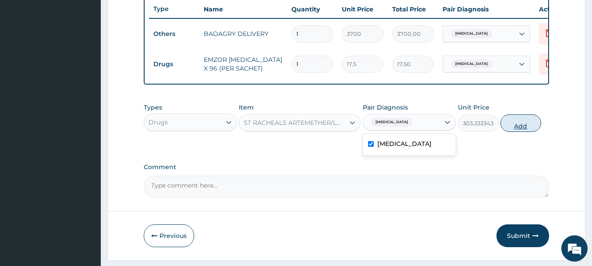
type input "0"
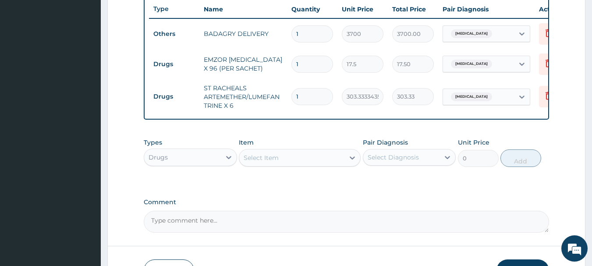
click at [313, 165] on div "Select Item" at bounding box center [291, 158] width 105 height 14
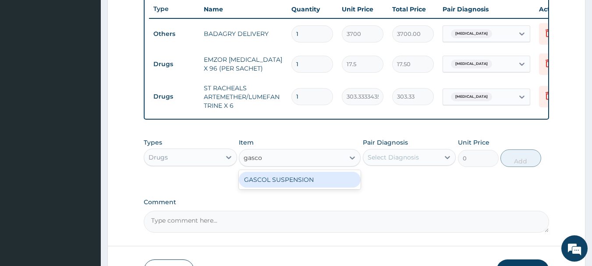
type input "gascol"
click at [317, 181] on div "GASCOL SUSPENSION" at bounding box center [300, 180] width 122 height 16
type input "1120"
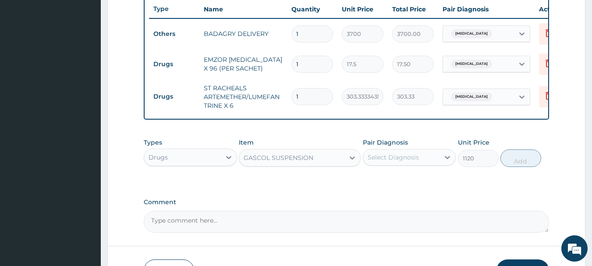
click at [411, 156] on div "Select Diagnosis" at bounding box center [401, 157] width 77 height 14
click at [429, 183] on label "Malaria, unspecified" at bounding box center [404, 178] width 54 height 9
checkbox input "true"
click at [530, 167] on button "Add" at bounding box center [520, 158] width 41 height 18
type input "0"
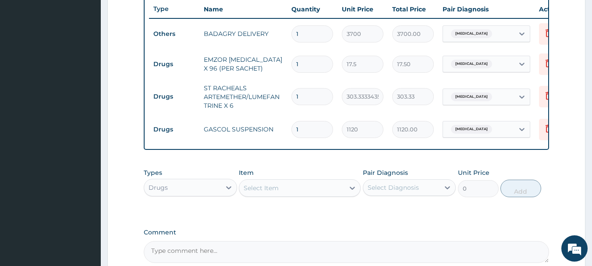
click at [302, 195] on div "Select Item" at bounding box center [291, 188] width 105 height 14
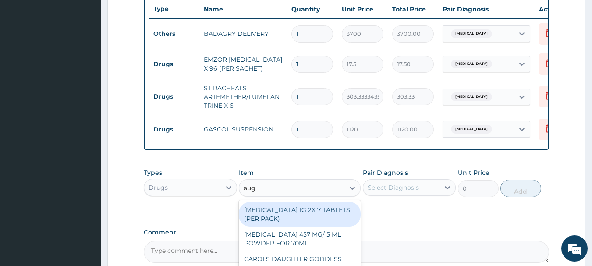
type input "augme"
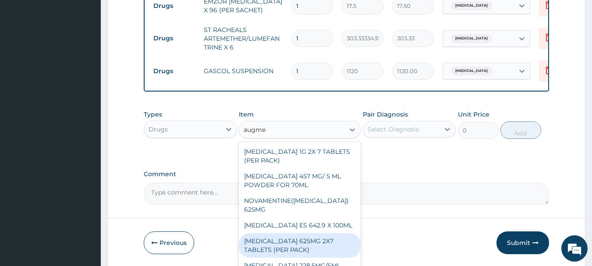
scroll to position [11, 0]
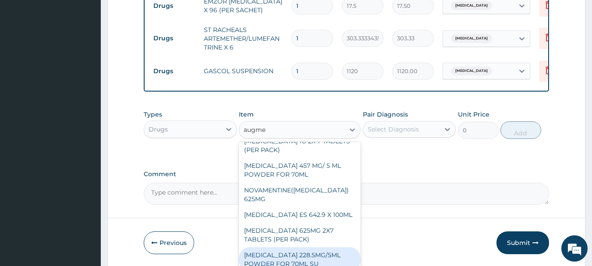
click at [323, 256] on div "AUGMENTIN 228.5MG/5ML POWDER FOR 70ML SU" at bounding box center [300, 259] width 122 height 25
type input "4340"
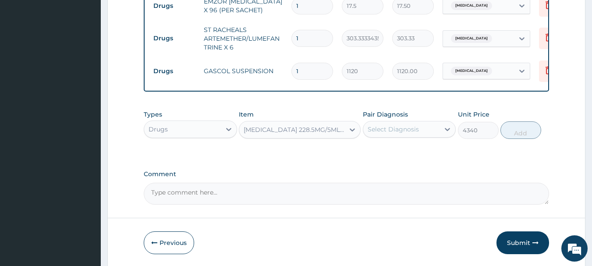
click at [429, 134] on div "Select Diagnosis" at bounding box center [401, 129] width 77 height 14
click at [431, 155] on label "Malaria, unspecified" at bounding box center [404, 150] width 54 height 9
checkbox input "true"
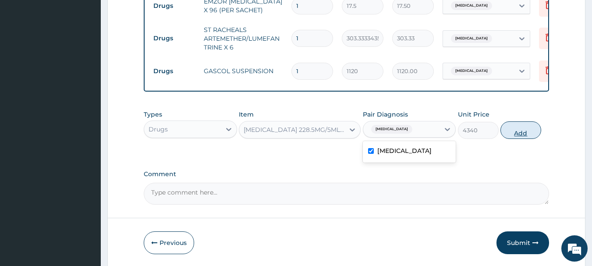
click at [517, 139] on button "Add" at bounding box center [520, 130] width 41 height 18
type input "0"
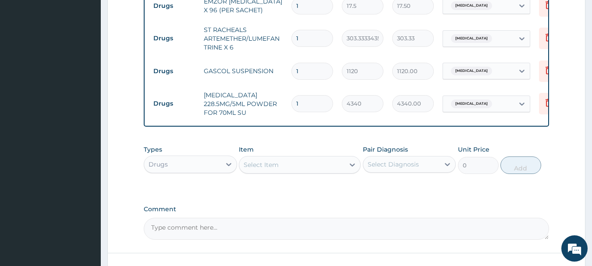
click at [317, 35] on input "1" at bounding box center [312, 38] width 42 height 17
type input "0.00"
type input "6"
type input "1820.00"
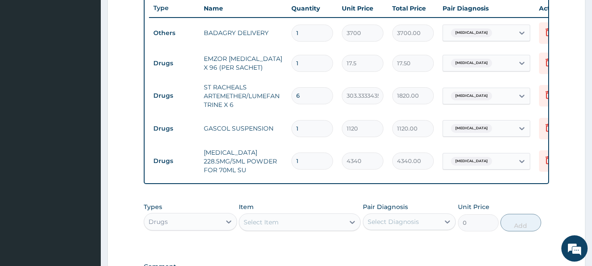
scroll to position [331, 0]
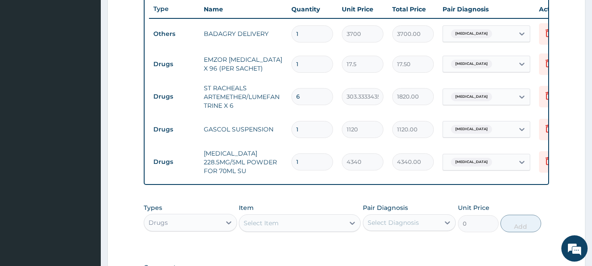
type input "6"
click at [309, 64] on input "1" at bounding box center [312, 64] width 42 height 17
type input "0.00"
type input "3"
type input "52.50"
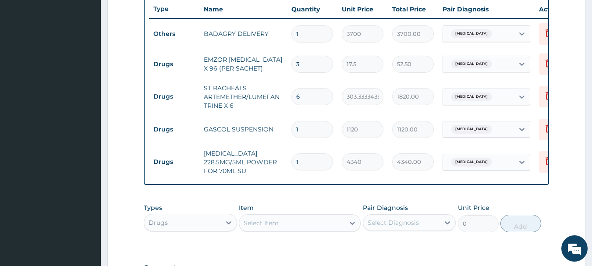
type input "36"
type input "630.00"
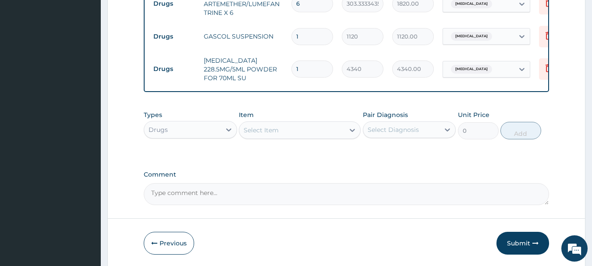
scroll to position [461, 0]
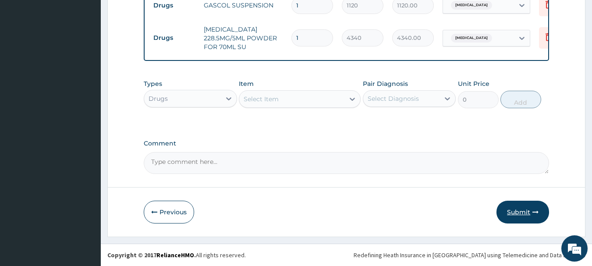
click at [522, 206] on button "Submit" at bounding box center [522, 212] width 53 height 23
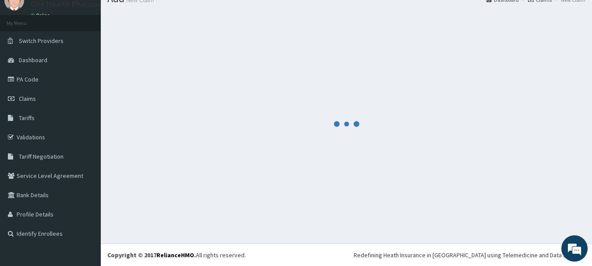
scroll to position [35, 0]
